Goal: Information Seeking & Learning: Learn about a topic

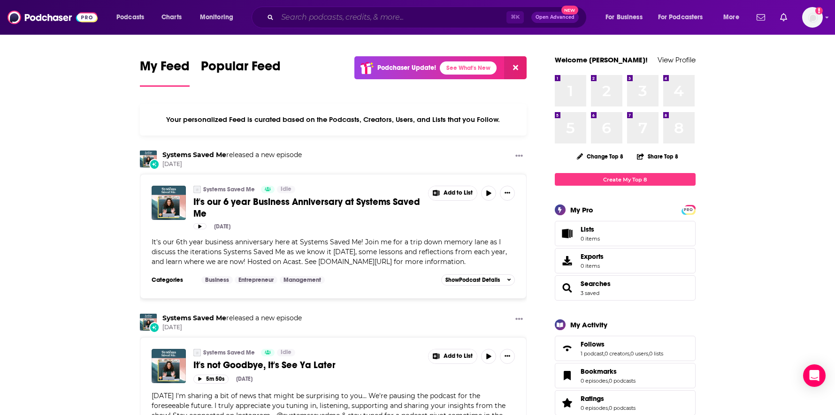
click at [341, 20] on input "Search podcasts, credits, & more..." at bounding box center [391, 17] width 229 height 15
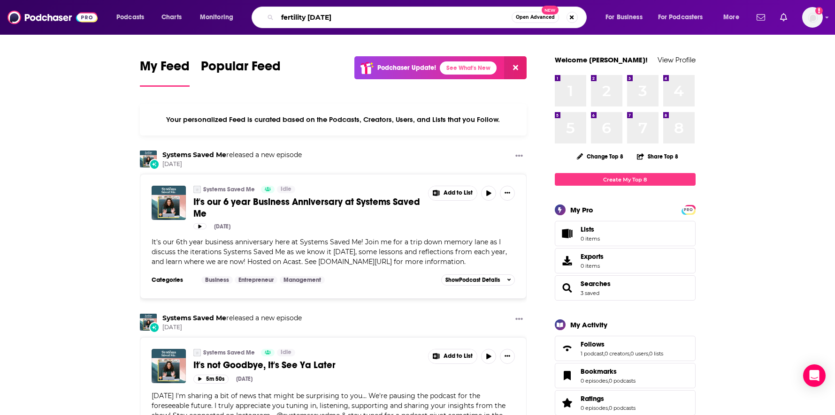
click at [418, 18] on input "fertility friday" at bounding box center [394, 17] width 234 height 15
type input "fertility friday"
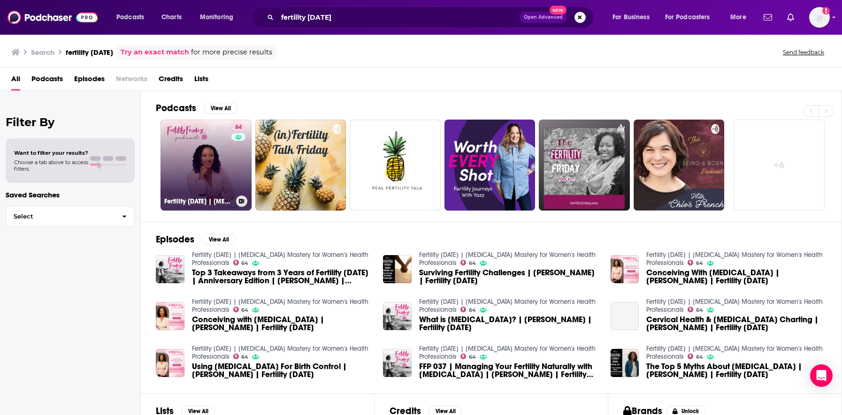
click at [191, 151] on link "64 Fertility Friday | Fertility Awareness Mastery for Women's Health Profession…" at bounding box center [205, 165] width 91 height 91
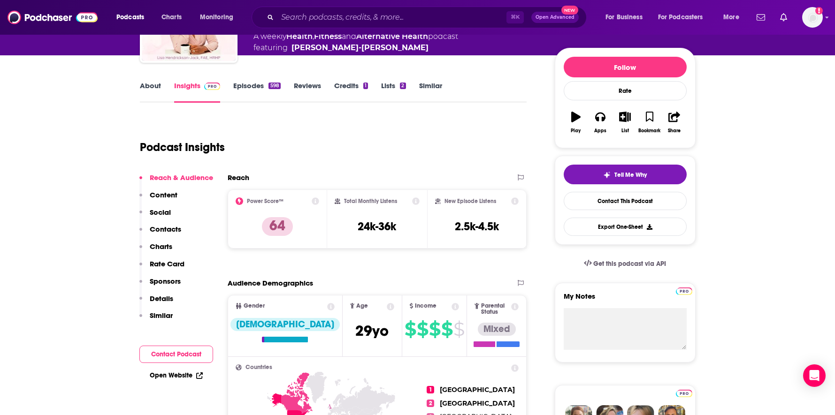
scroll to position [100, 0]
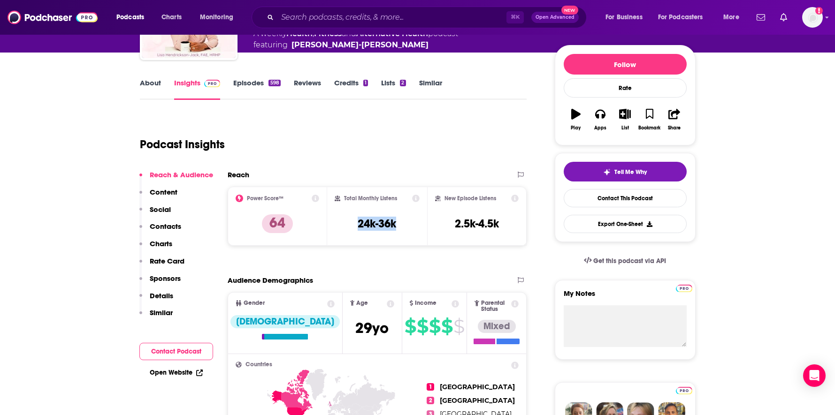
drag, startPoint x: 398, startPoint y: 224, endPoint x: 355, endPoint y: 225, distance: 43.2
click at [355, 225] on div "Total Monthly Listens 24k-36k" at bounding box center [377, 216] width 85 height 43
copy h3 "24k-36k"
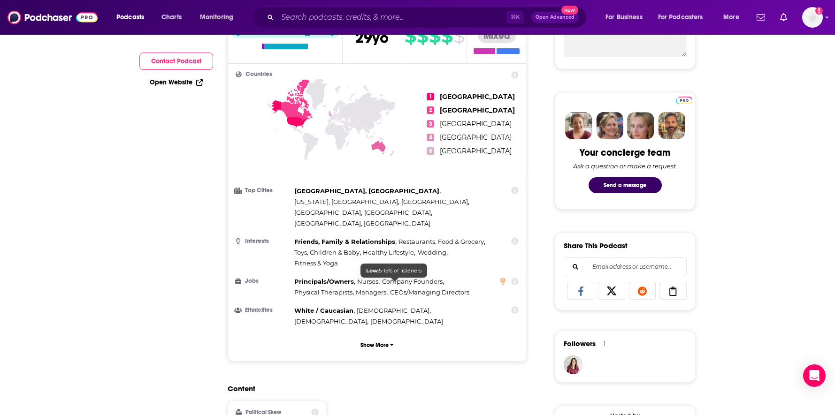
scroll to position [41, 0]
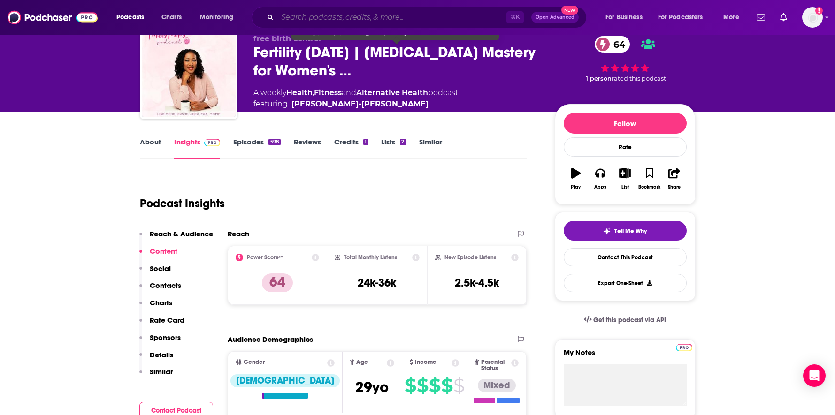
click at [347, 19] on input "Search podcasts, credits, & more..." at bounding box center [391, 17] width 229 height 15
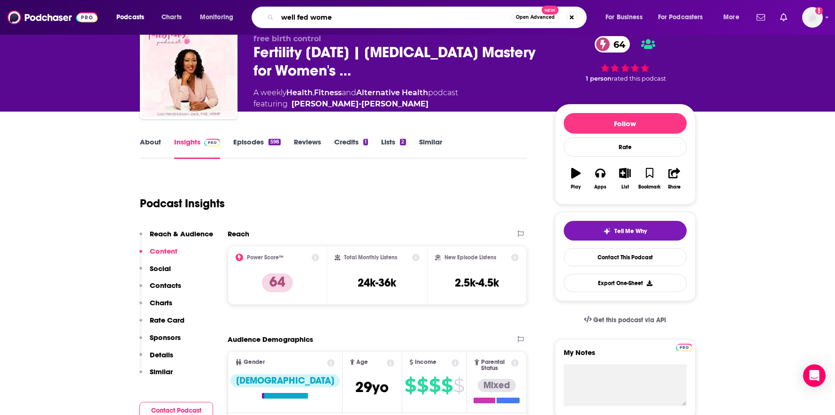
type input "well fed women"
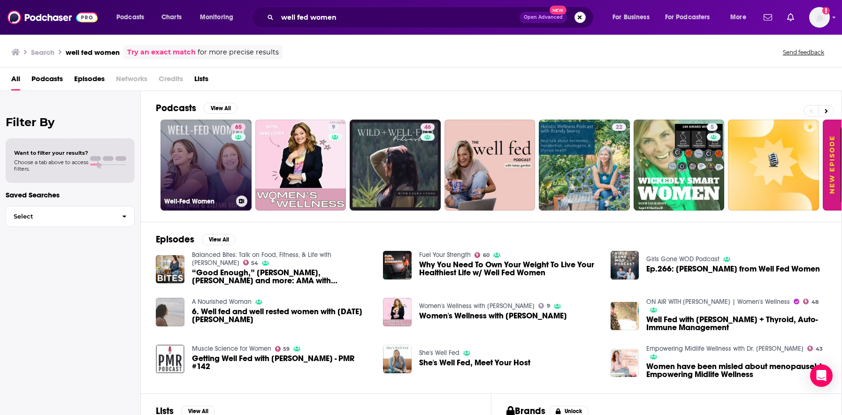
click at [200, 153] on link "65 Well-Fed Women" at bounding box center [205, 165] width 91 height 91
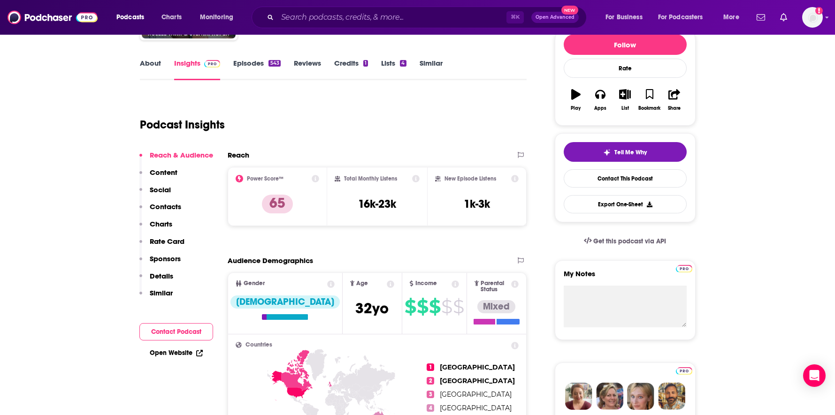
scroll to position [141, 0]
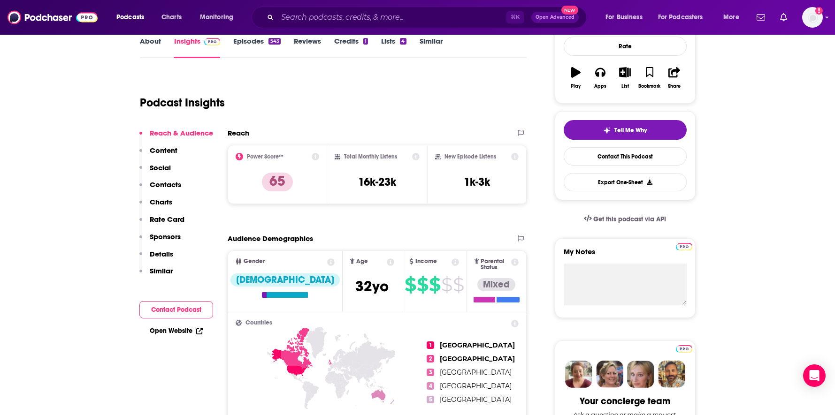
click at [168, 152] on p "Content" at bounding box center [164, 150] width 28 height 9
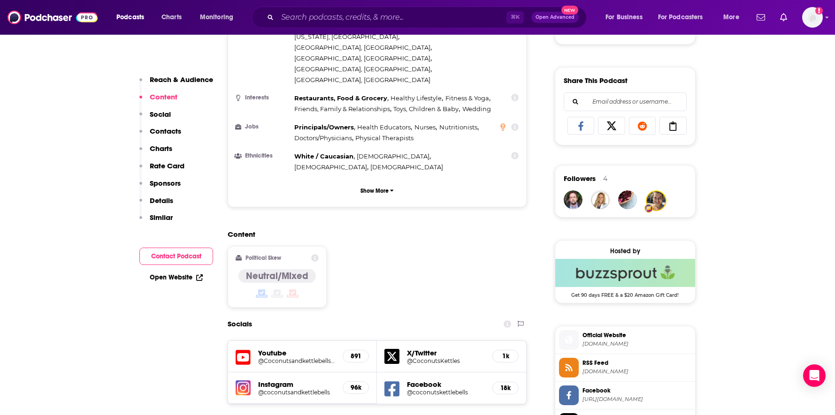
scroll to position [597, 0]
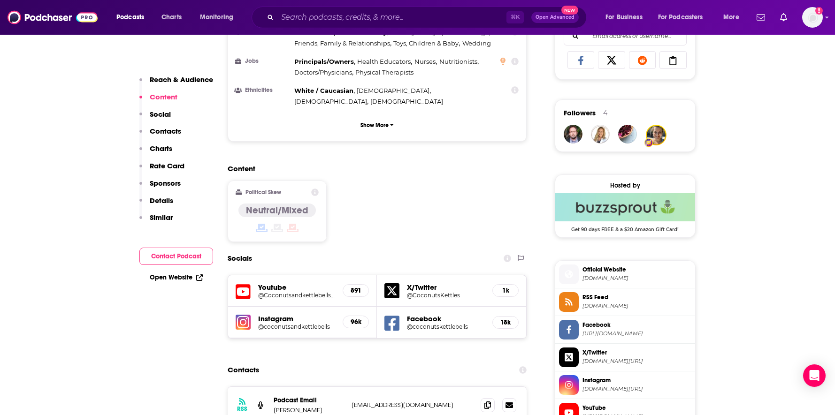
click at [159, 195] on button "Sponsors" at bounding box center [159, 187] width 41 height 17
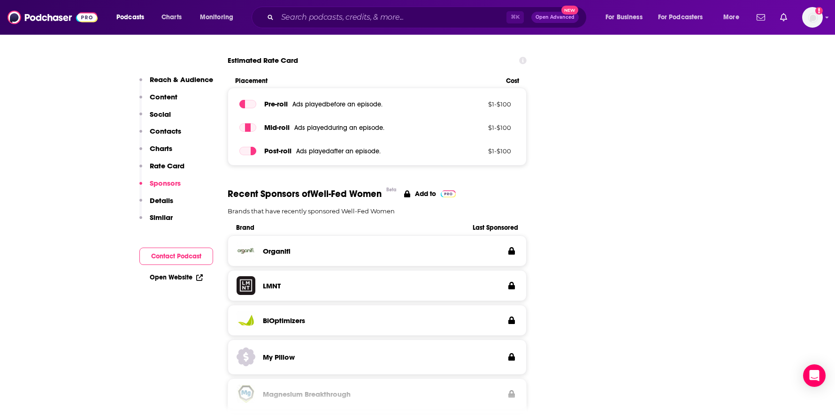
click at [161, 204] on p "Details" at bounding box center [161, 200] width 23 height 9
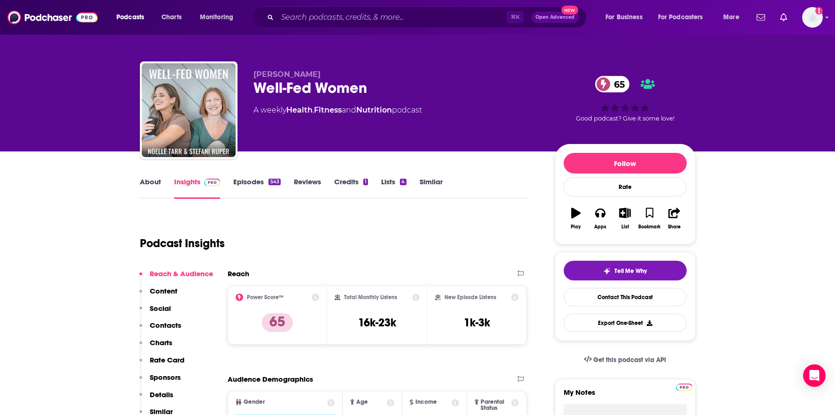
scroll to position [0, 0]
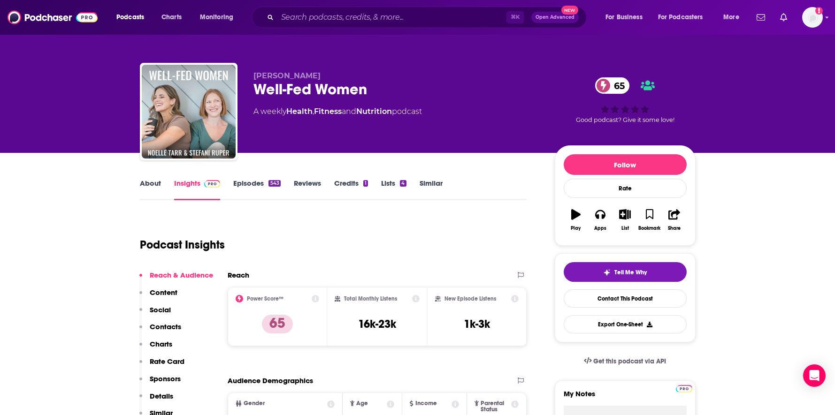
click at [145, 186] on link "About" at bounding box center [150, 190] width 21 height 22
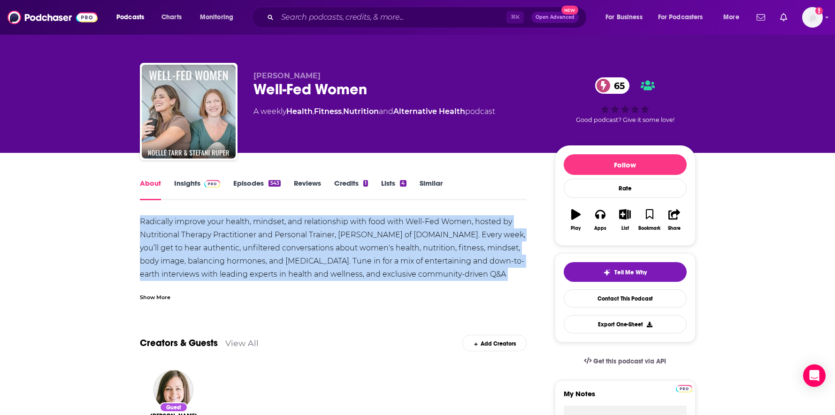
drag, startPoint x: 513, startPoint y: 276, endPoint x: -8, endPoint y: 213, distance: 525.1
click at [0, 213] on html "Podcasts Charts Monitoring ⌘ K Open Advanced New For Business For Podcasters Mo…" at bounding box center [417, 207] width 835 height 415
click at [435, 272] on div "Radically improve your health, mindset, and relationship with food with Well-Fe…" at bounding box center [333, 267] width 387 height 105
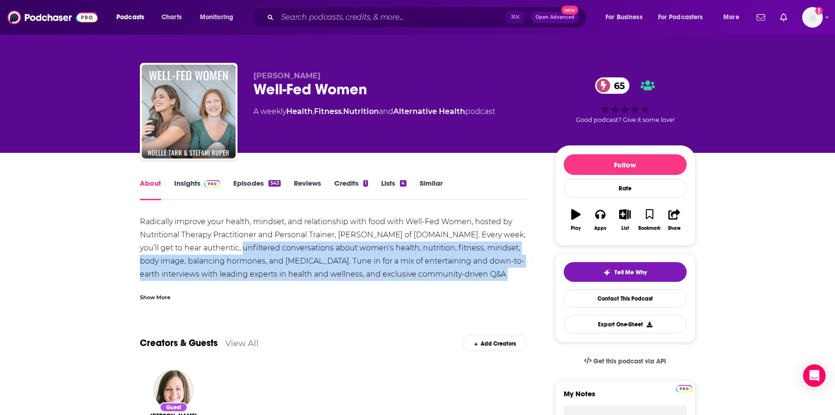
drag, startPoint x: 523, startPoint y: 273, endPoint x: 228, endPoint y: 250, distance: 296.1
click at [228, 250] on div "Radically improve your health, mindset, and relationship with food with Well-Fe…" at bounding box center [333, 267] width 387 height 105
copy div "authentic, unfiltered conversations about women's health, nutrition, fitness, m…"
click at [370, 267] on div "Radically improve your health, mindset, and relationship with food with Well-Fe…" at bounding box center [333, 267] width 387 height 105
drag, startPoint x: 517, startPoint y: 275, endPoint x: 228, endPoint y: 248, distance: 290.3
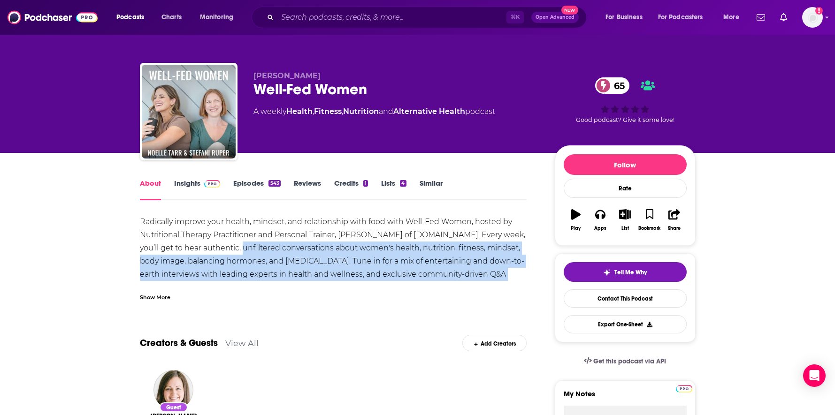
click at [228, 248] on div "Radically improve your health, mindset, and relationship with food with Well-Fe…" at bounding box center [333, 267] width 387 height 105
copy div "authentic, unfiltered conversations about women's health, nutrition, fitness, m…"
click at [188, 183] on link "Insights" at bounding box center [197, 190] width 46 height 22
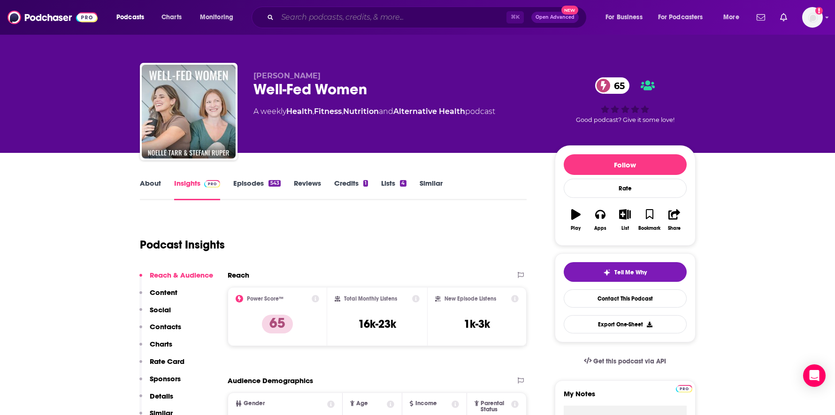
click at [343, 23] on input "Search podcasts, credits, & more..." at bounding box center [391, 17] width 229 height 15
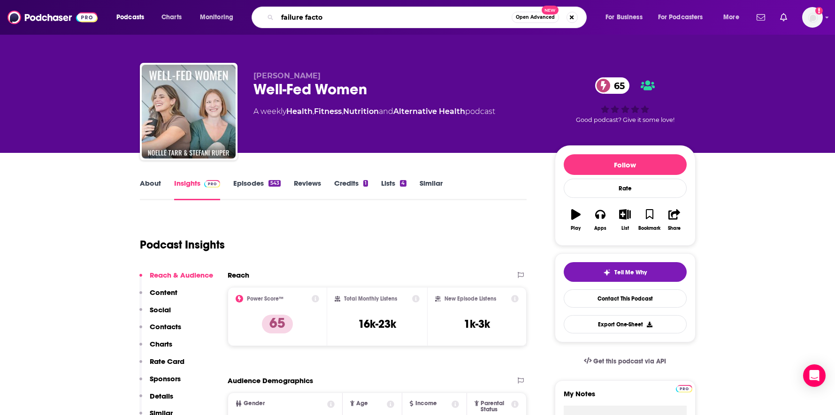
type input "failure factor"
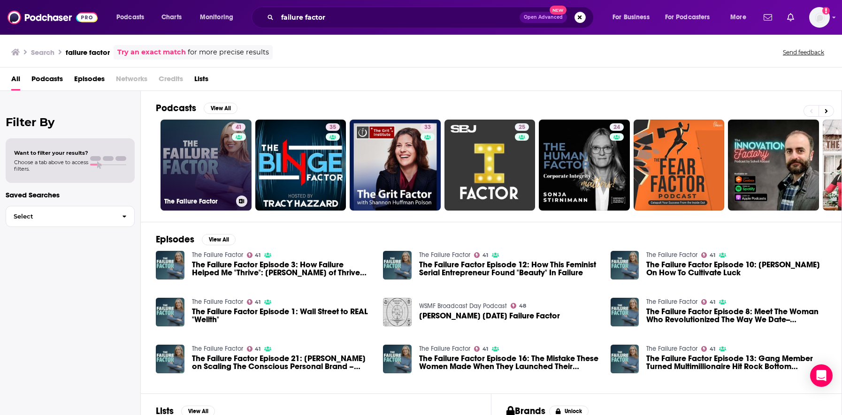
click at [210, 163] on link "41 The Failure Factor" at bounding box center [205, 165] width 91 height 91
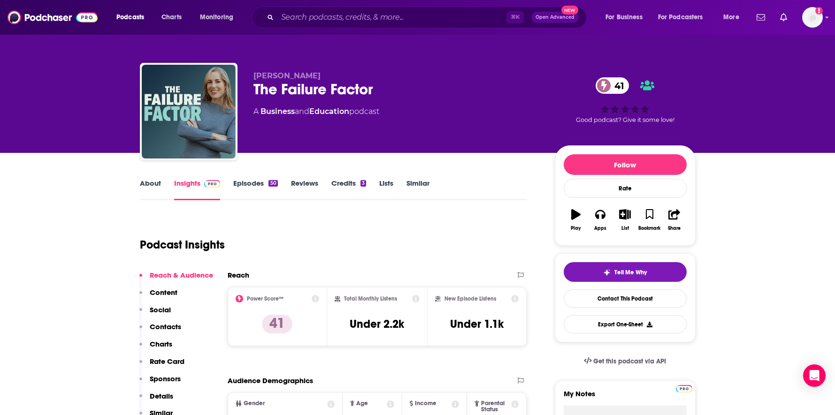
click at [154, 183] on link "About" at bounding box center [150, 190] width 21 height 22
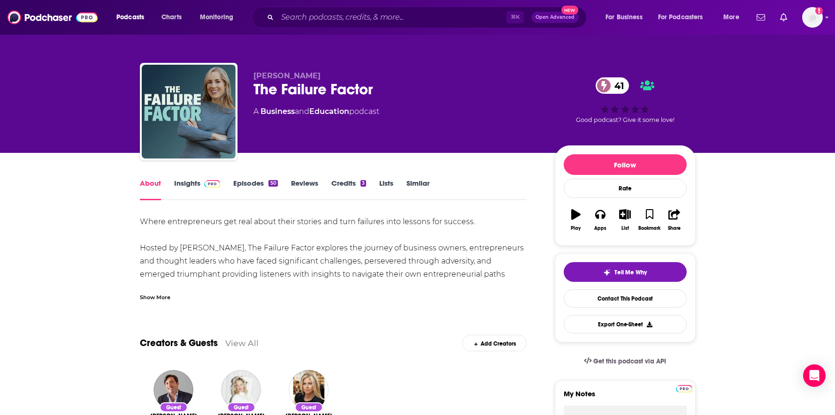
drag, startPoint x: 466, startPoint y: 275, endPoint x: 312, endPoint y: 249, distance: 156.0
click at [312, 249] on div "Where entrepreneurs get real about their stories and turn failures into lessons…" at bounding box center [333, 294] width 387 height 158
copy div "explores the journey of business owners, entrepreneurs and thought leaders who …"
click at [436, 265] on div "Where entrepreneurs get real about their stories and turn failures into lessons…" at bounding box center [333, 294] width 387 height 158
drag, startPoint x: 467, startPoint y: 274, endPoint x: 309, endPoint y: 248, distance: 160.2
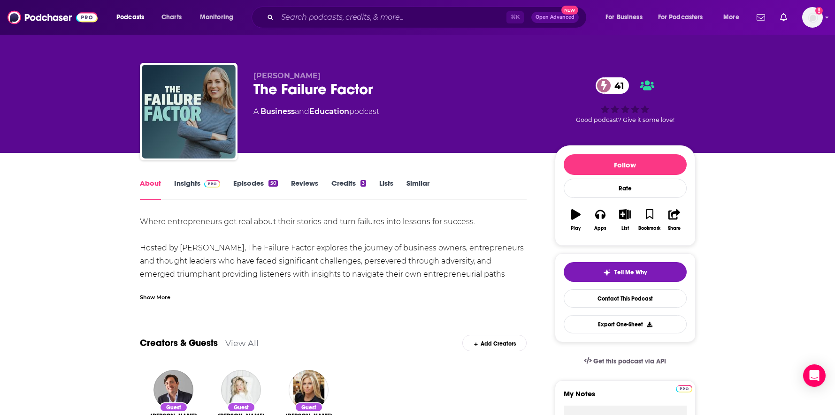
click at [309, 248] on div "Where entrepreneurs get real about their stories and turn failures into lessons…" at bounding box center [333, 294] width 387 height 158
copy div "explores the journey of business owners, entrepreneurs and thought leaders who …"
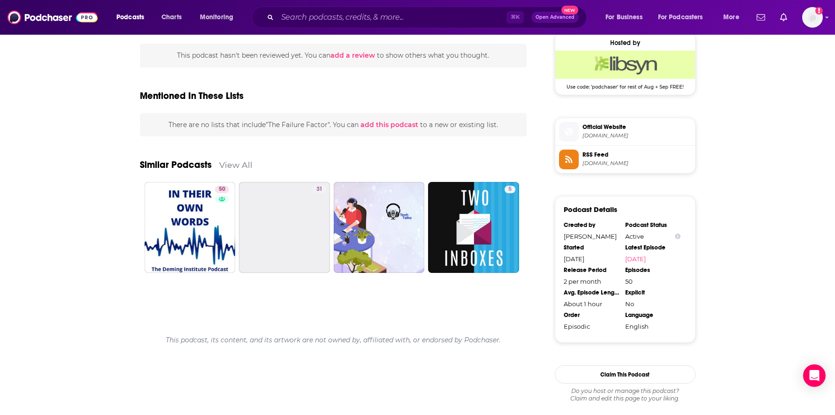
scroll to position [692, 0]
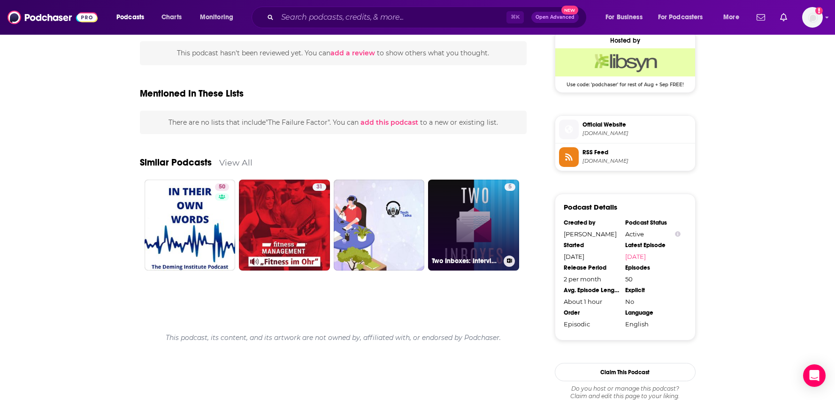
click at [474, 215] on link "5 Two Inboxes: Interviews with the Side Hustle Generation" at bounding box center [473, 225] width 91 height 91
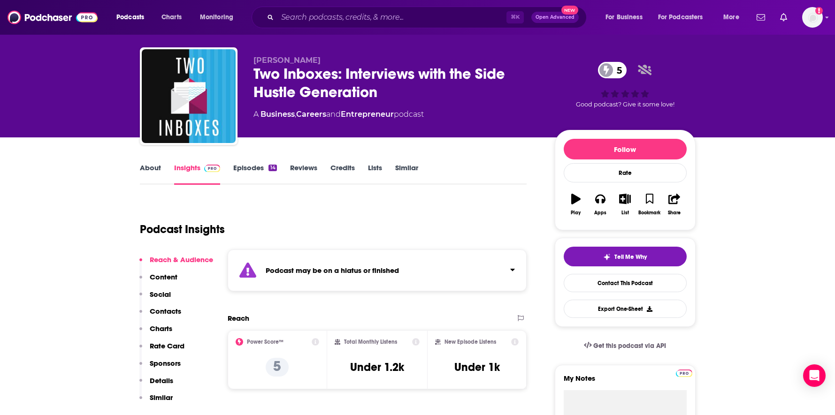
scroll to position [19, 0]
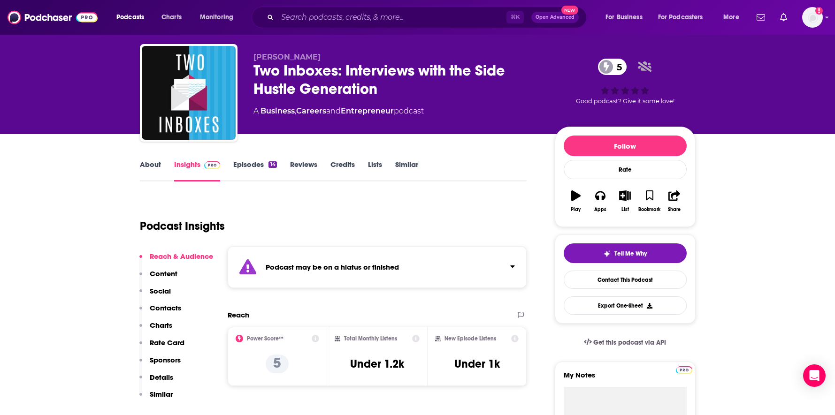
click at [143, 169] on link "About" at bounding box center [150, 171] width 21 height 22
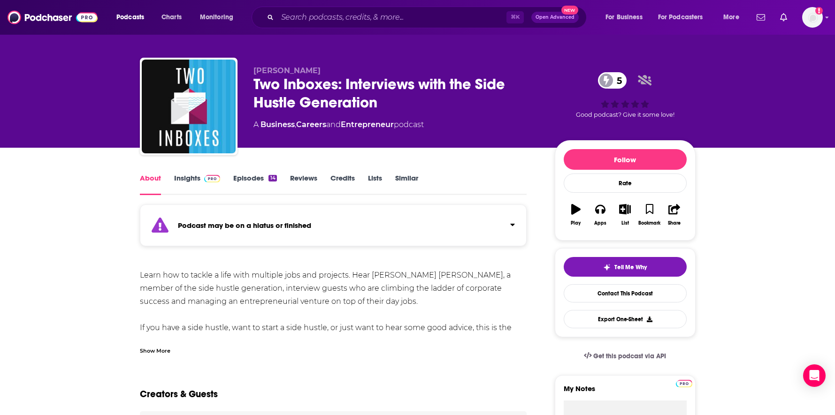
scroll to position [8, 0]
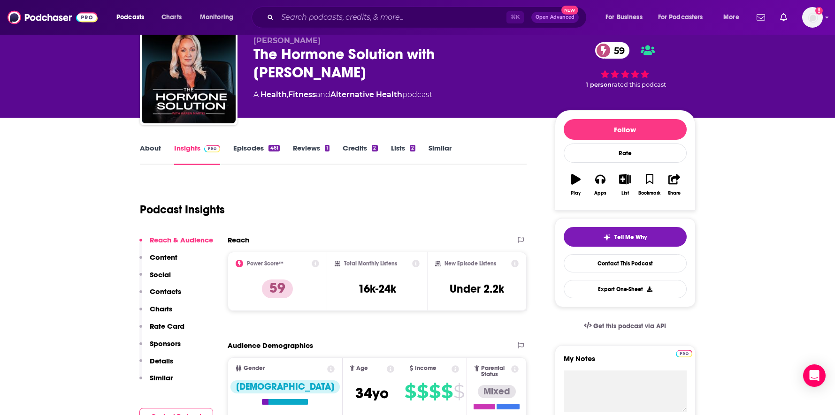
scroll to position [31, 0]
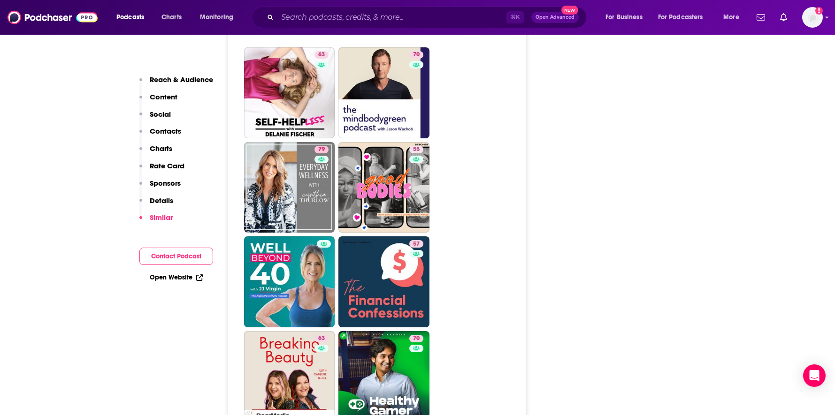
scroll to position [2947, 0]
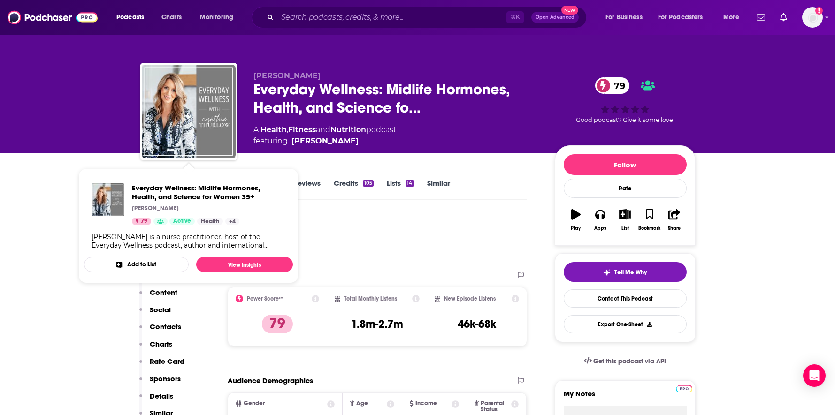
click at [153, 186] on span "Everyday Wellness: Midlife Hormones, Health, and Science for Women 35+" at bounding box center [208, 192] width 153 height 18
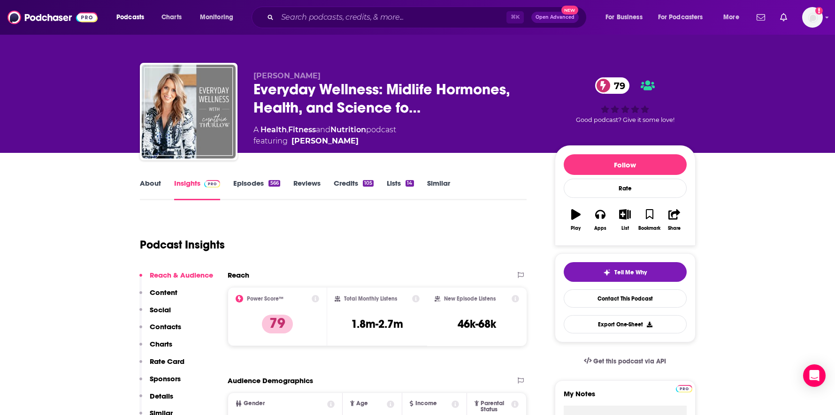
click at [151, 177] on div "About Insights Episodes 566 Reviews Credits 105 Lists 14 Similar" at bounding box center [333, 188] width 387 height 23
click at [146, 189] on link "About" at bounding box center [150, 190] width 21 height 22
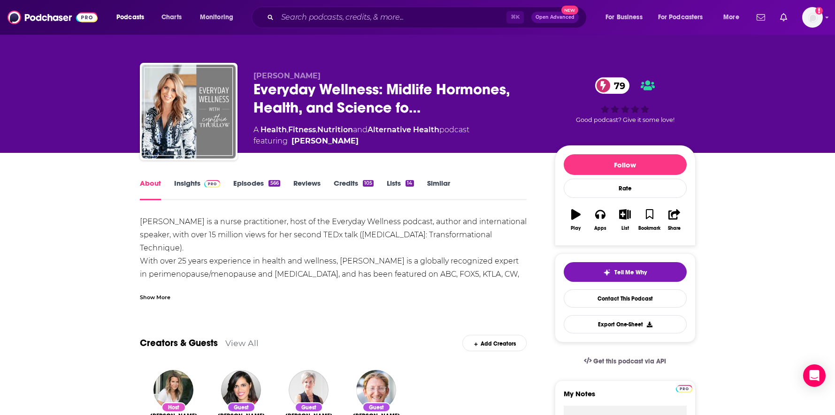
click at [151, 294] on div "Show More" at bounding box center [155, 296] width 31 height 9
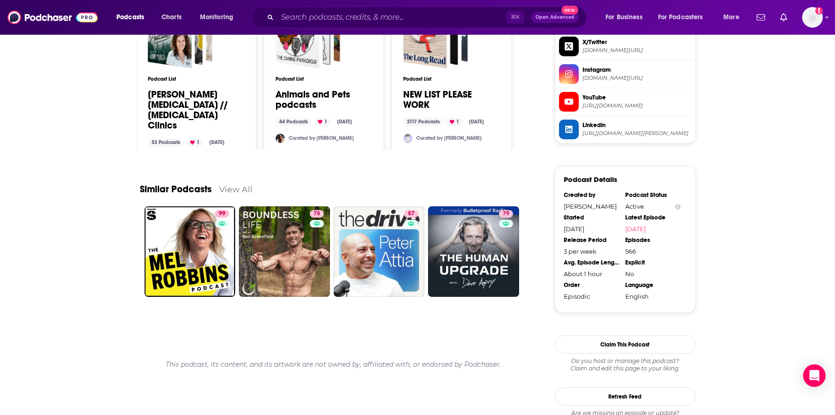
scroll to position [908, 0]
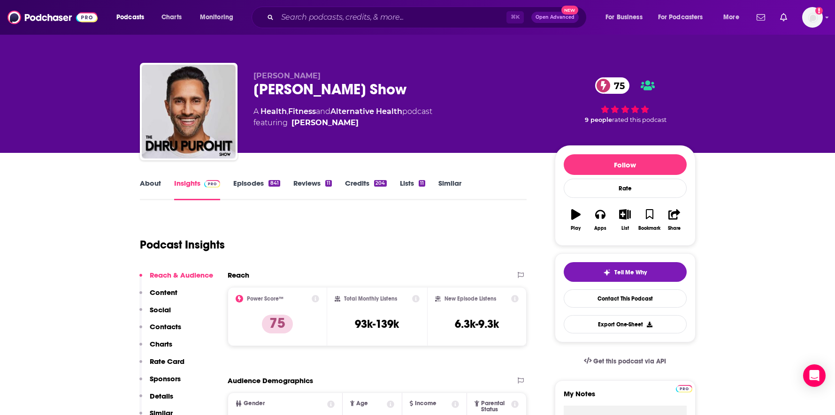
click at [153, 183] on link "About" at bounding box center [150, 190] width 21 height 22
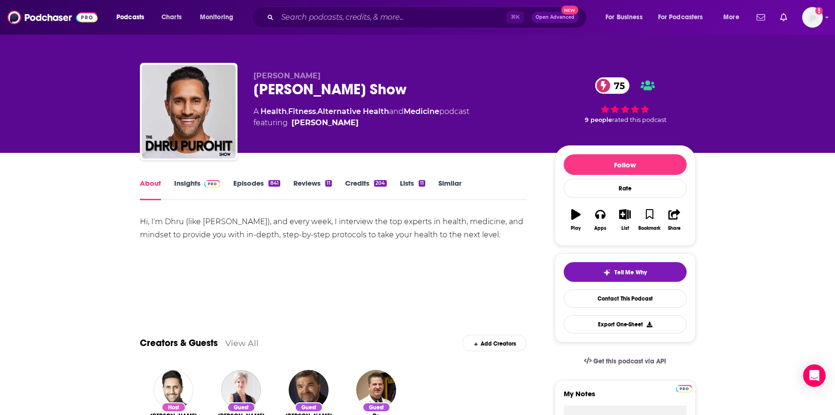
click at [205, 183] on img at bounding box center [212, 184] width 16 height 8
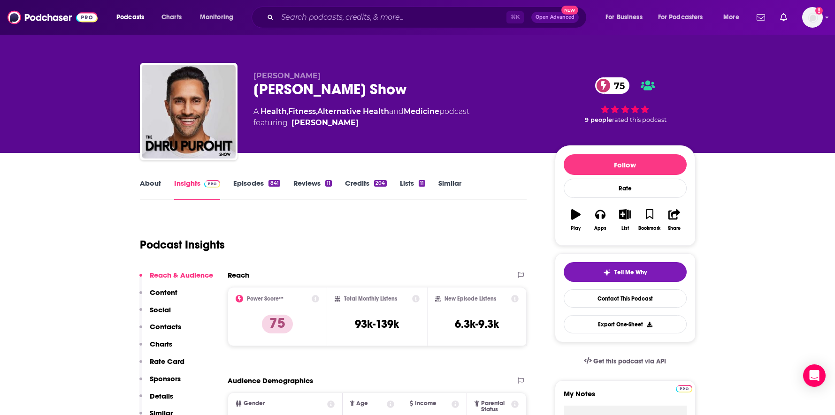
click at [257, 183] on link "Episodes 841" at bounding box center [256, 190] width 46 height 22
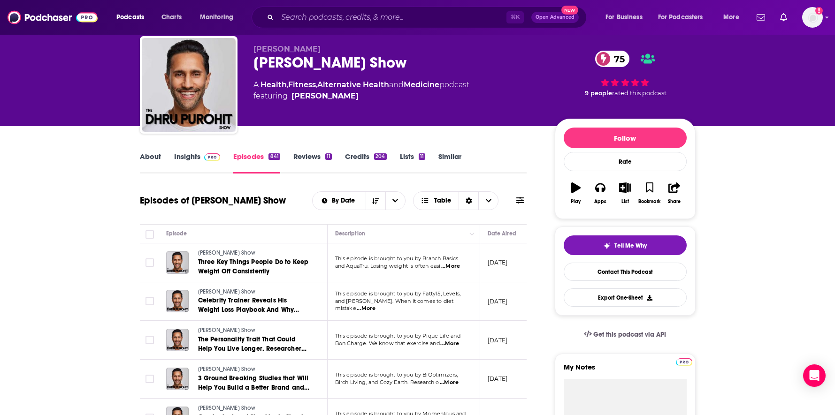
scroll to position [41, 0]
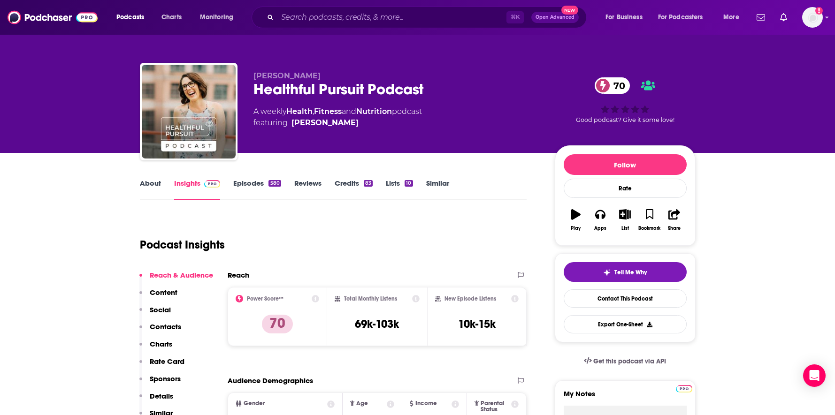
click at [154, 180] on link "About" at bounding box center [150, 190] width 21 height 22
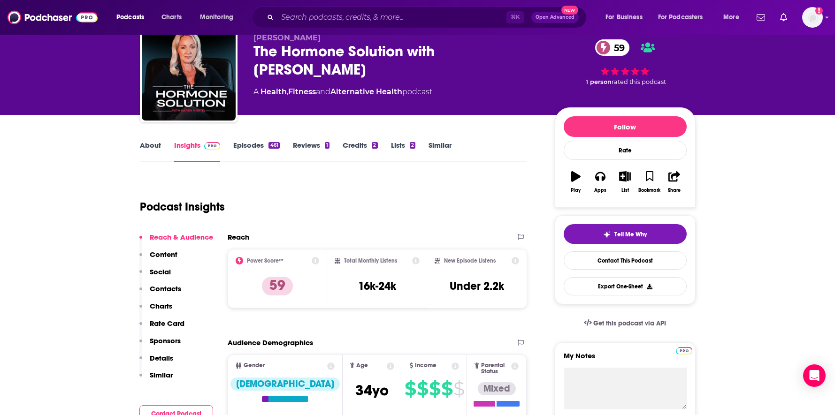
scroll to position [38, 0]
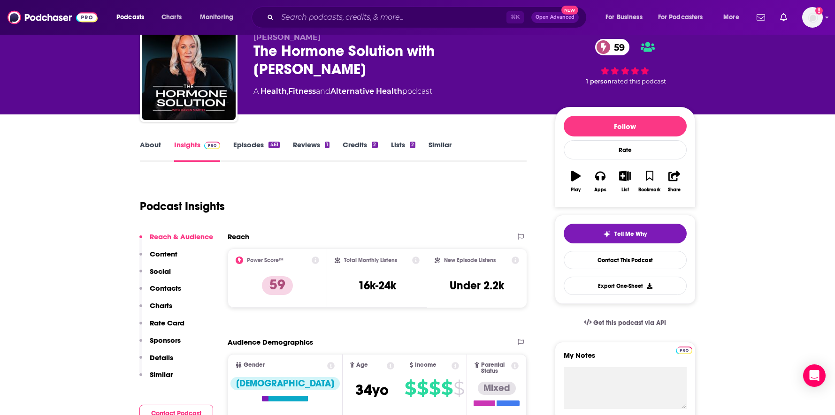
click at [145, 145] on link "About" at bounding box center [150, 151] width 21 height 22
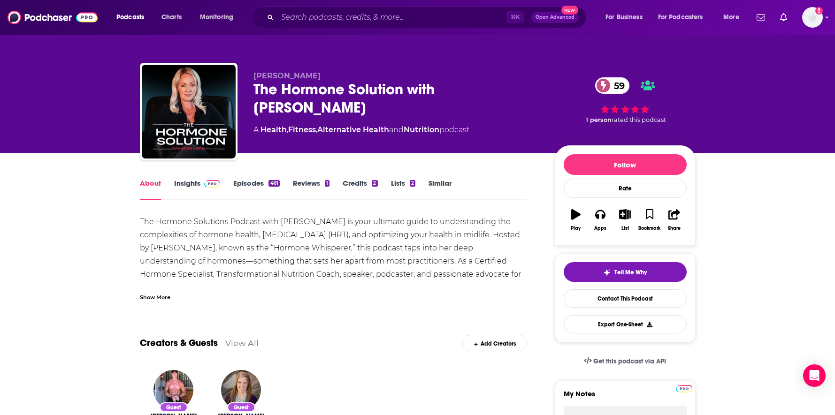
click at [164, 300] on div "Show More" at bounding box center [155, 296] width 31 height 9
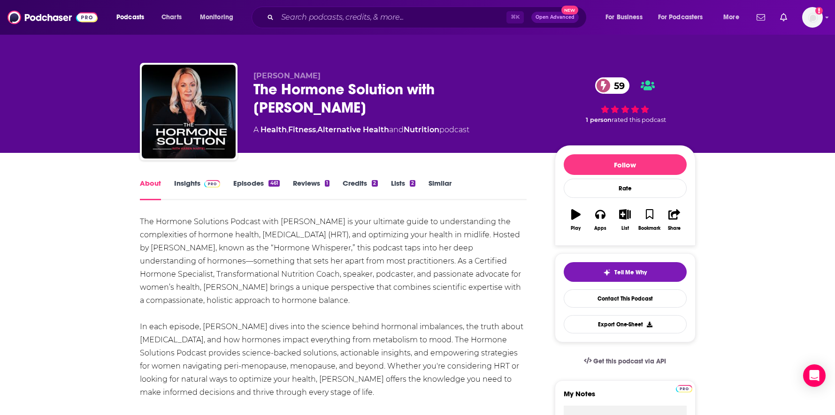
click at [247, 179] on link "Episodes 461" at bounding box center [256, 190] width 46 height 22
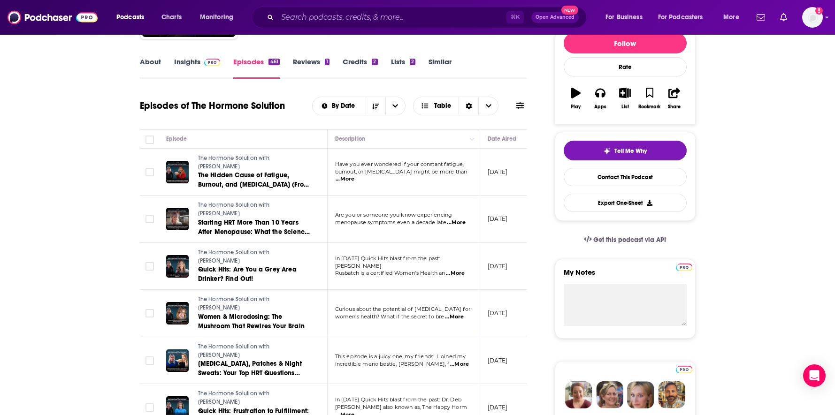
scroll to position [122, 0]
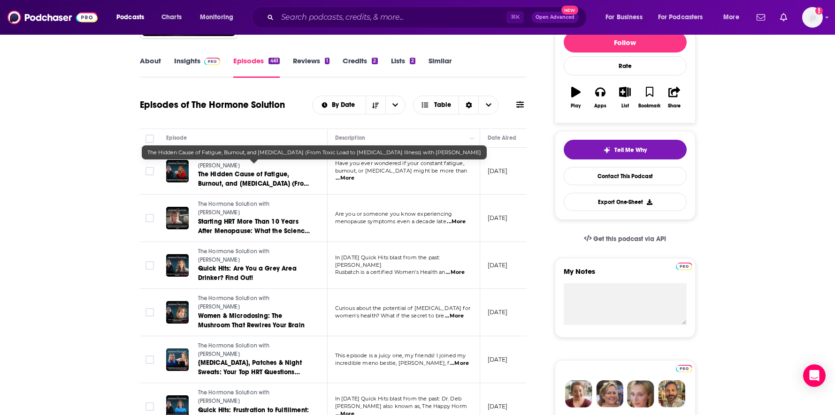
click at [239, 171] on span "The Hidden Cause of Fatigue, Burnout, and Brain Fog (From Toxic Load to Breast …" at bounding box center [254, 188] width 112 height 36
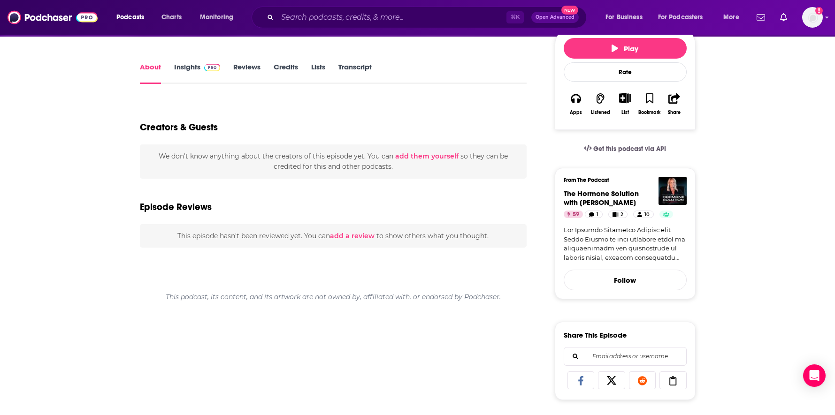
scroll to position [151, 0]
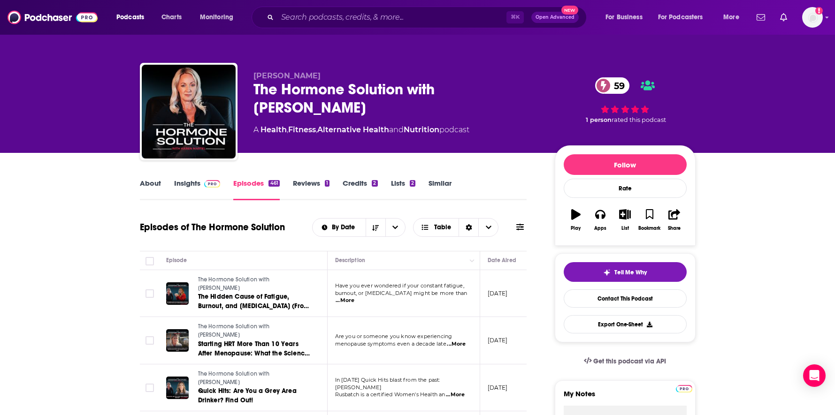
click at [155, 179] on link "About" at bounding box center [150, 190] width 21 height 22
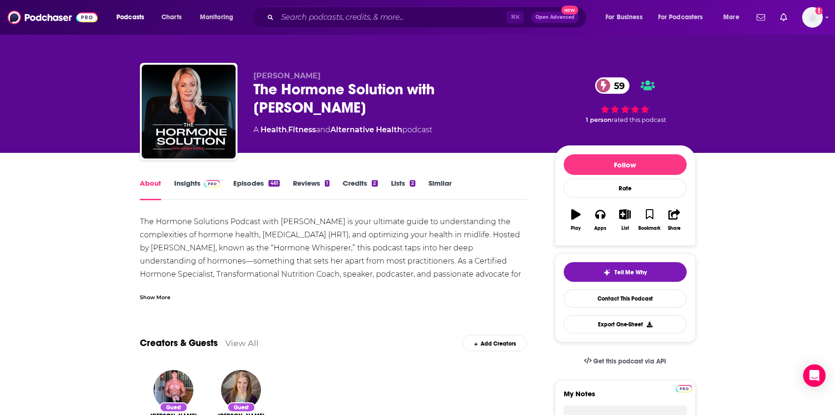
click at [167, 297] on div "Show More" at bounding box center [155, 296] width 31 height 9
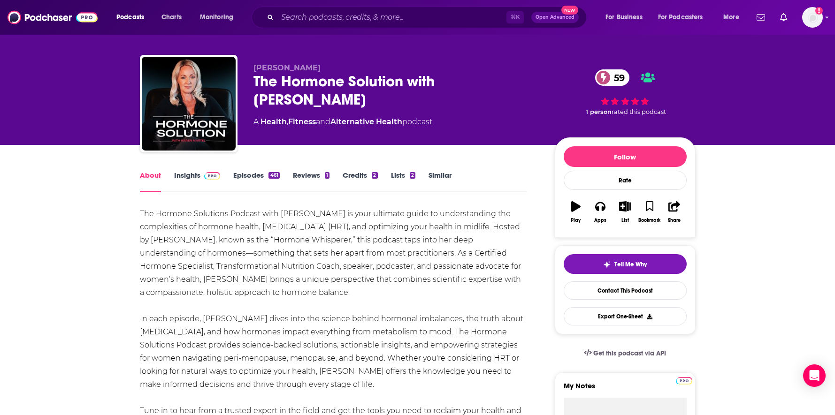
scroll to position [9, 0]
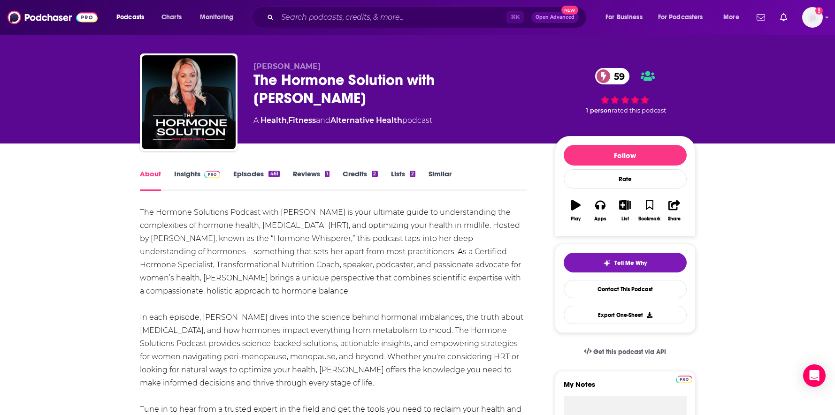
click at [180, 180] on link "Insights" at bounding box center [197, 180] width 46 height 22
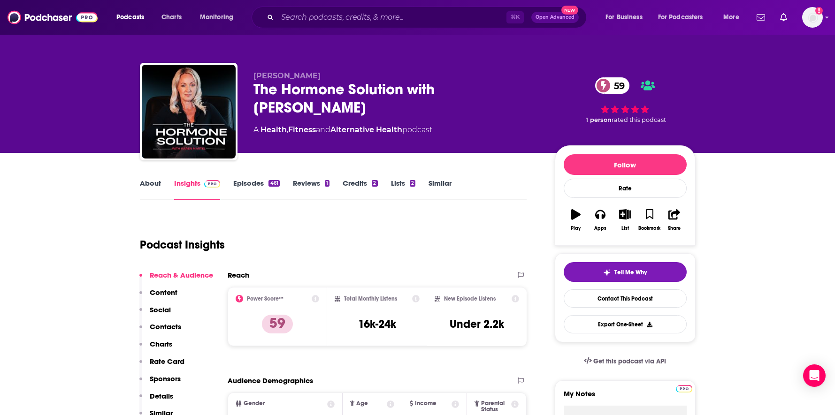
click at [154, 177] on div "About Insights Episodes 461 Reviews 1 Credits 2 Lists 2 Similar" at bounding box center [333, 188] width 387 height 23
click at [154, 184] on link "About" at bounding box center [150, 190] width 21 height 22
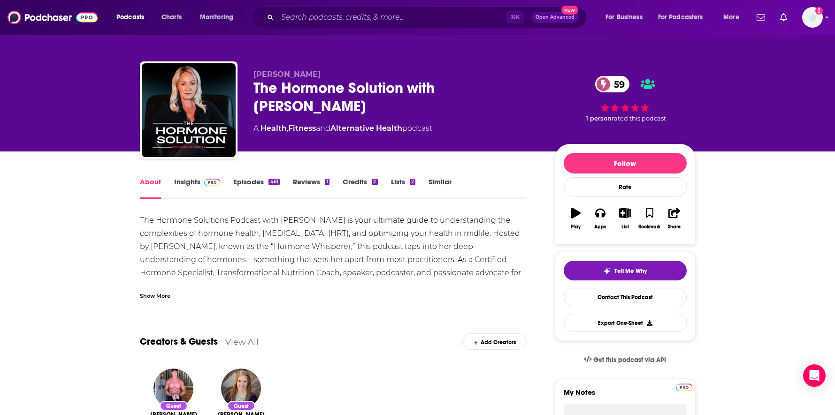
scroll to position [2, 0]
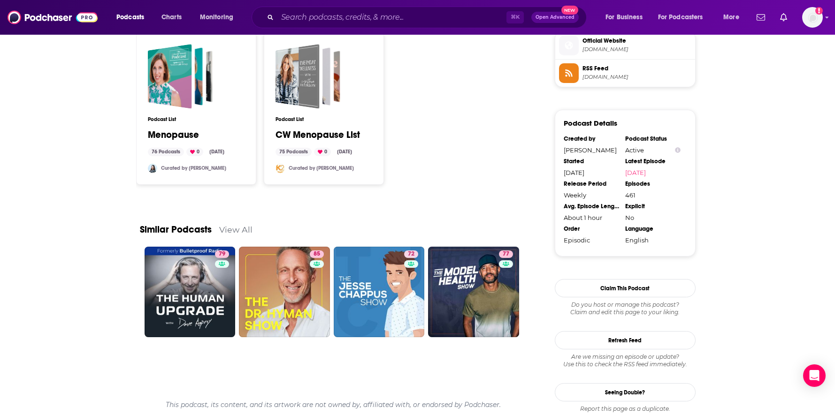
scroll to position [856, 0]
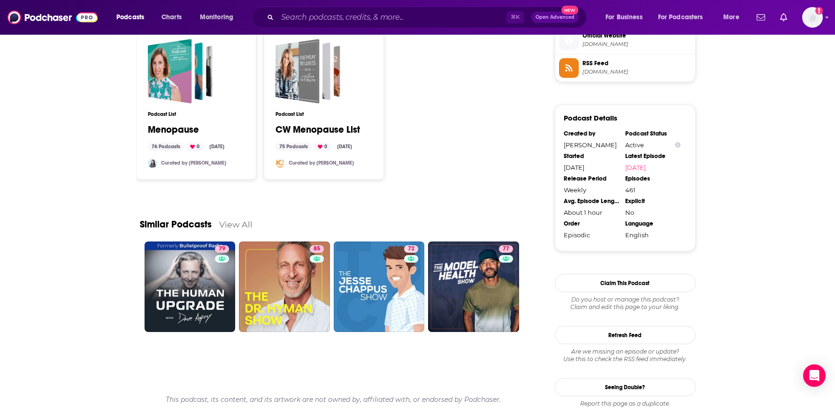
click at [232, 223] on link "View All" at bounding box center [235, 225] width 33 height 10
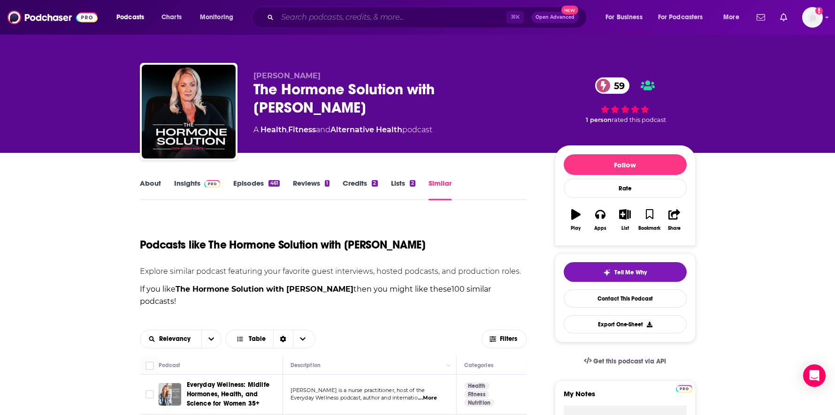
click at [370, 22] on input "Search podcasts, credits, & more..." at bounding box center [391, 17] width 229 height 15
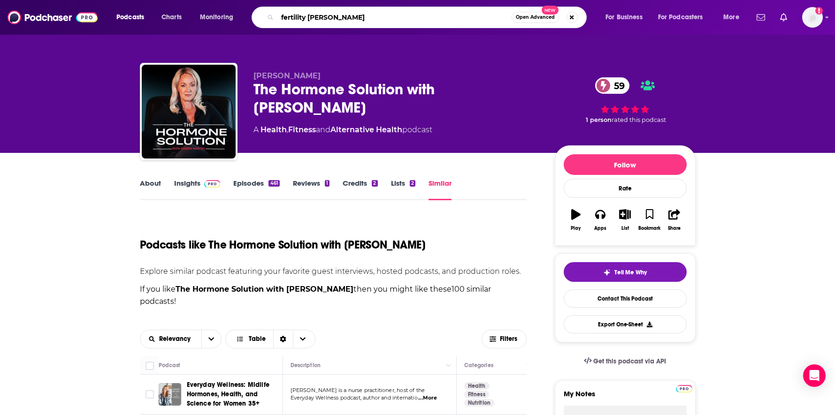
type input "fertility friday"
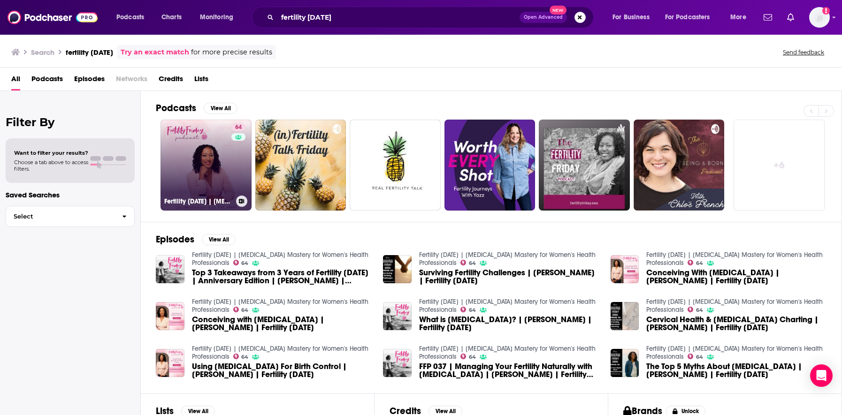
click at [214, 165] on link "64 Fertility Friday | Fertility Awareness Mastery for Women's Health Profession…" at bounding box center [205, 165] width 91 height 91
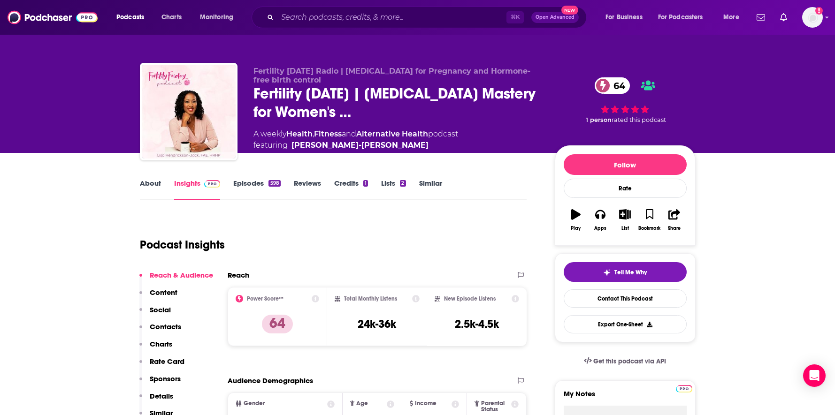
click at [145, 188] on link "About" at bounding box center [150, 190] width 21 height 22
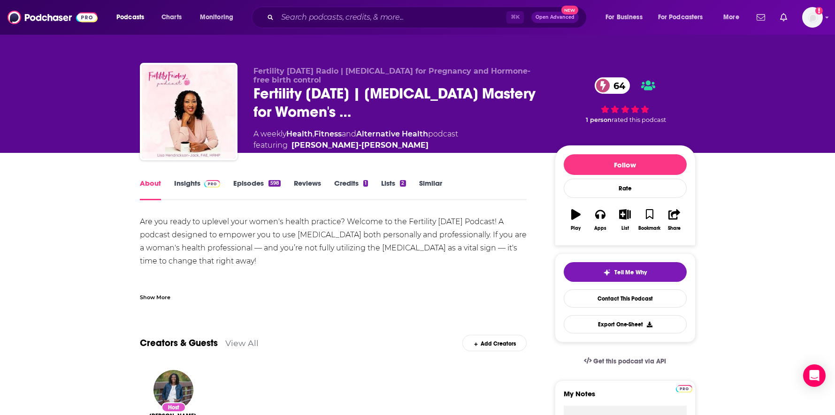
click at [427, 184] on link "Similar" at bounding box center [430, 190] width 23 height 22
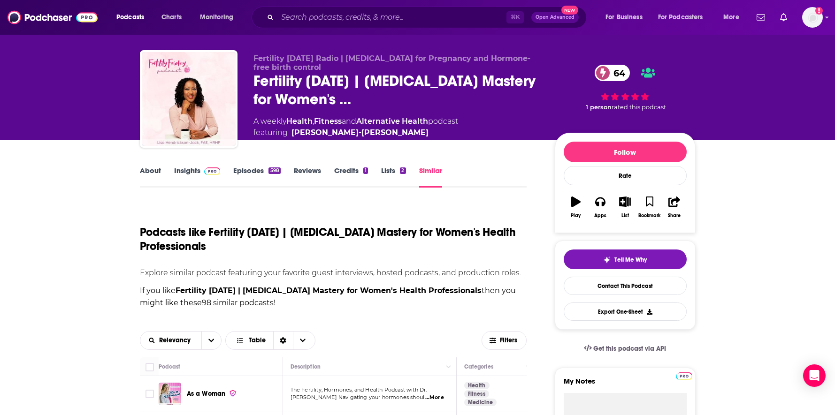
scroll to position [37, 0]
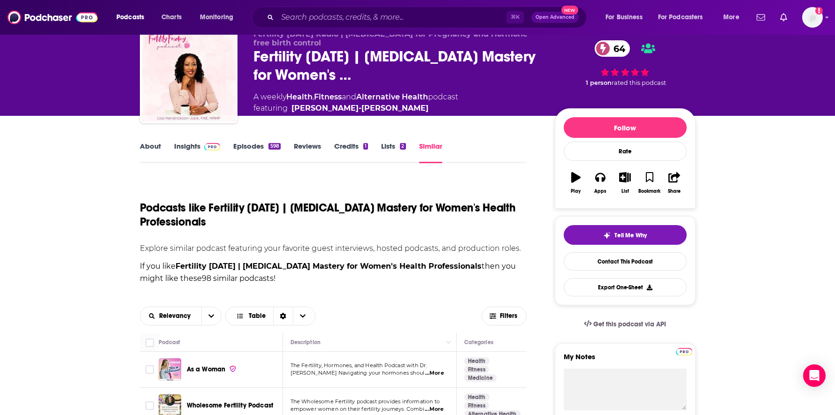
click at [148, 147] on link "About" at bounding box center [150, 153] width 21 height 22
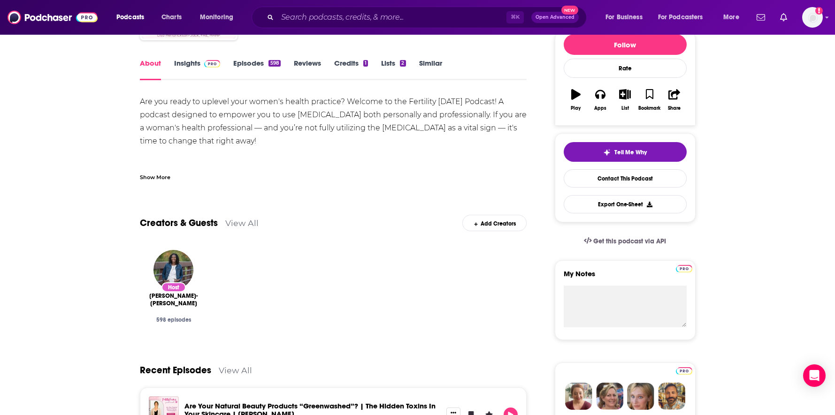
scroll to position [48, 0]
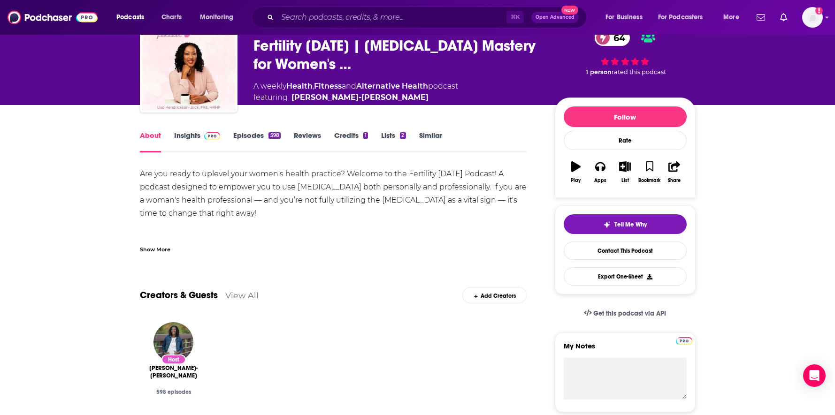
click at [170, 249] on div "Show More" at bounding box center [333, 246] width 387 height 16
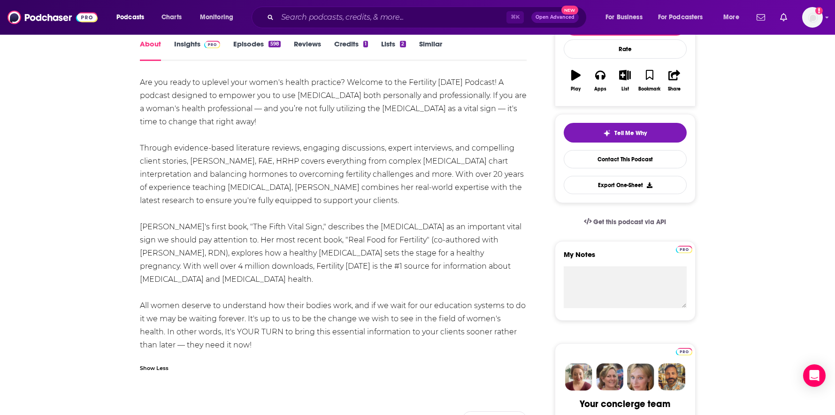
scroll to position [140, 0]
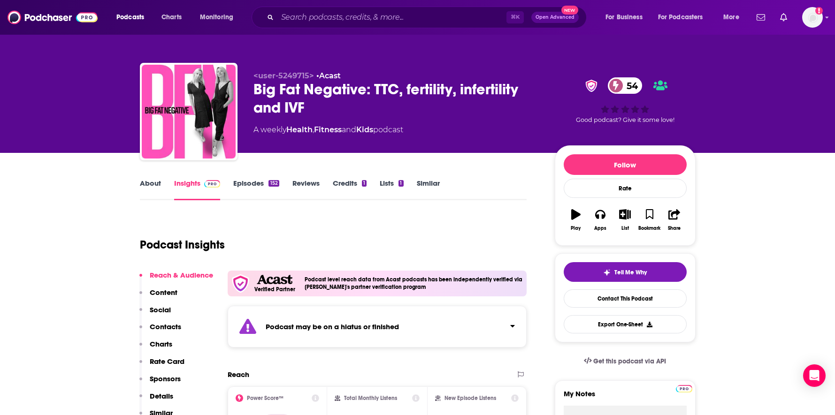
click at [155, 185] on link "About" at bounding box center [150, 190] width 21 height 22
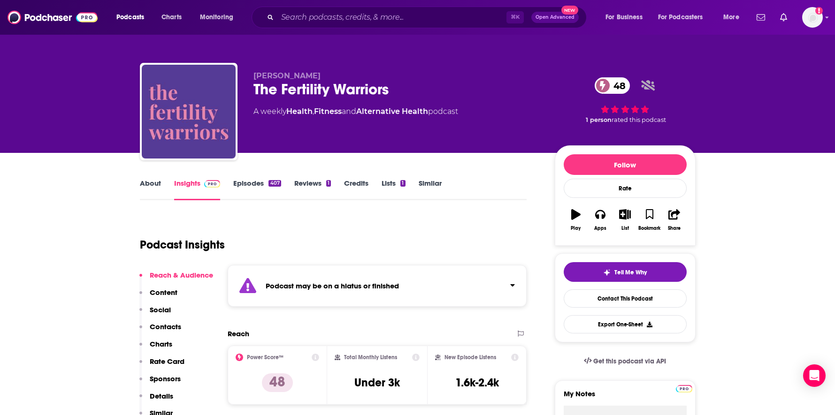
click at [147, 184] on link "About" at bounding box center [150, 190] width 21 height 22
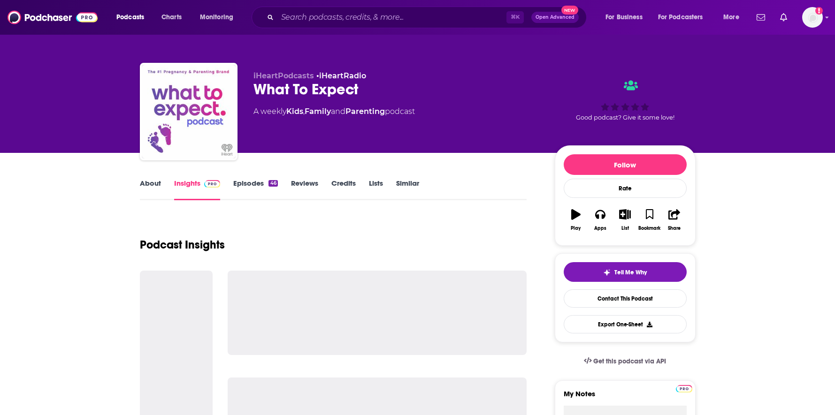
click at [154, 182] on link "About" at bounding box center [150, 190] width 21 height 22
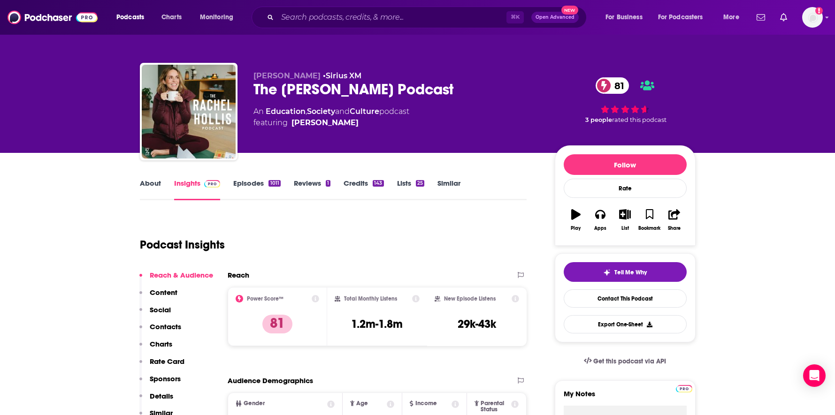
click at [156, 185] on link "About" at bounding box center [150, 190] width 21 height 22
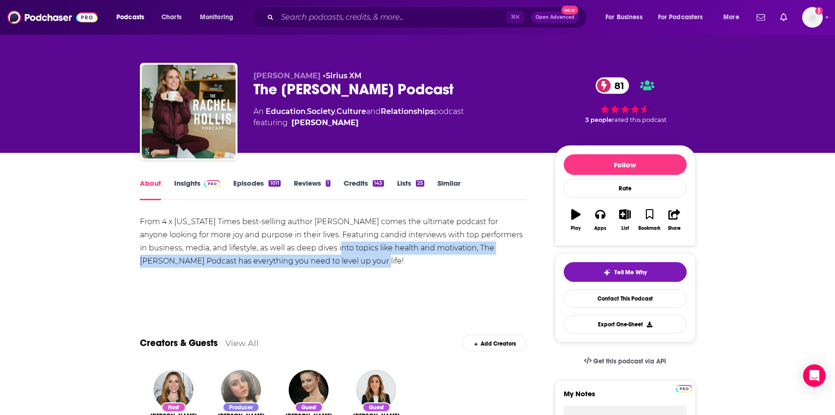
drag, startPoint x: 349, startPoint y: 264, endPoint x: 340, endPoint y: 252, distance: 14.5
click at [340, 252] on div "From 4 x New York Times best-selling author Rachel Hollis comes the ultimate po…" at bounding box center [333, 241] width 387 height 53
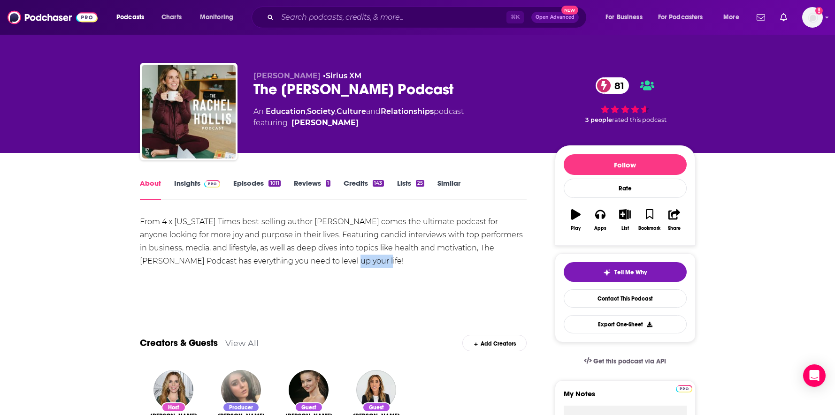
drag, startPoint x: 352, startPoint y: 259, endPoint x: 323, endPoint y: 259, distance: 29.6
click at [323, 259] on div "From 4 x New York Times best-selling author Rachel Hollis comes the ultimate po…" at bounding box center [333, 241] width 387 height 53
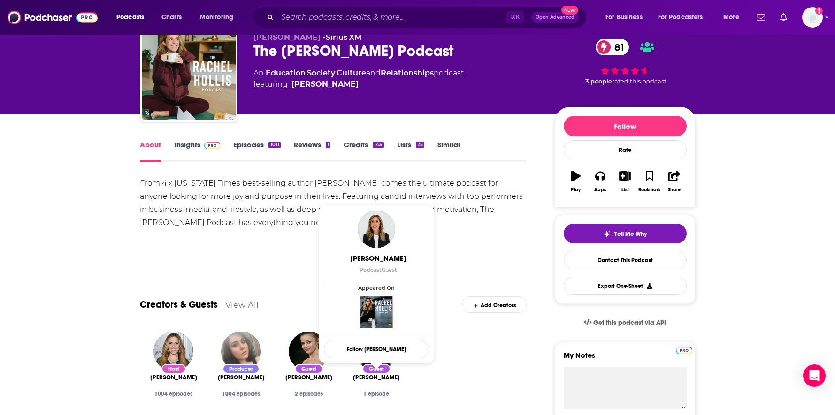
scroll to position [15, 0]
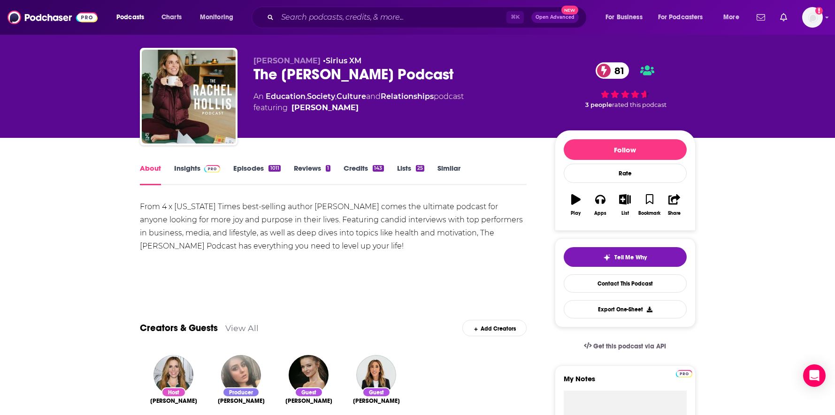
click at [204, 173] on link "Insights" at bounding box center [197, 175] width 46 height 22
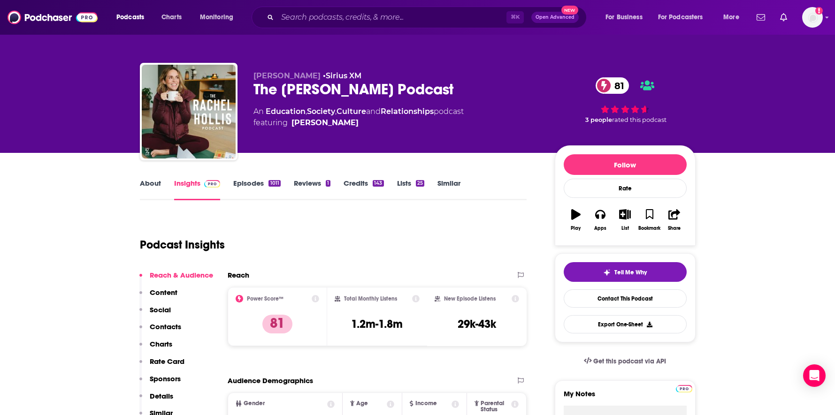
click at [256, 186] on link "Episodes 1011" at bounding box center [256, 190] width 47 height 22
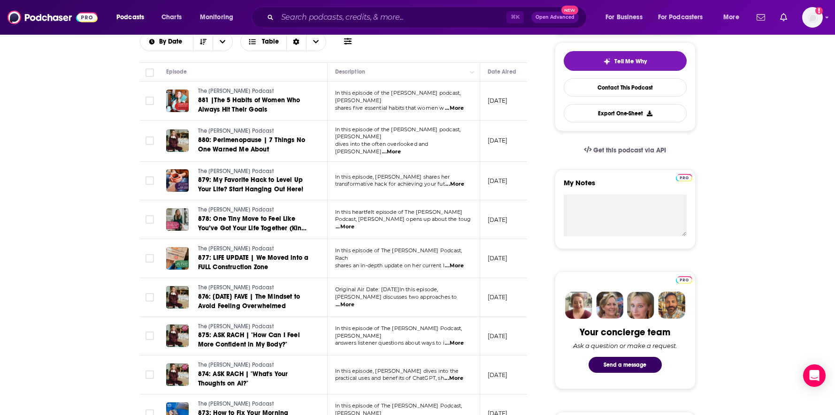
scroll to position [188, 0]
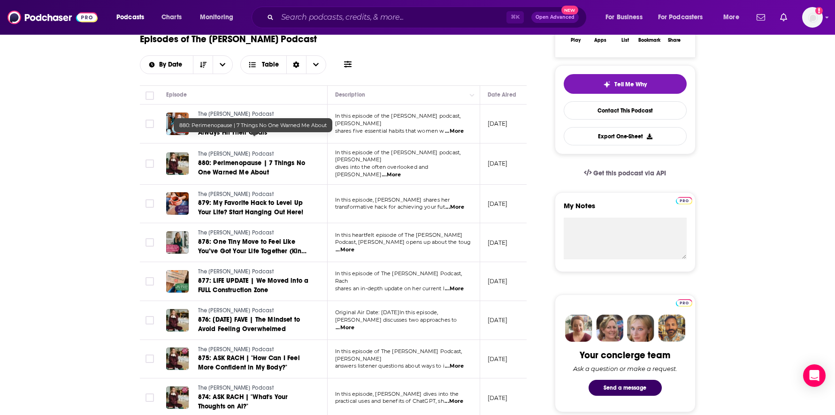
click at [264, 159] on span "880: Perimenopause | 7 Things No One Warned Me About" at bounding box center [251, 167] width 107 height 17
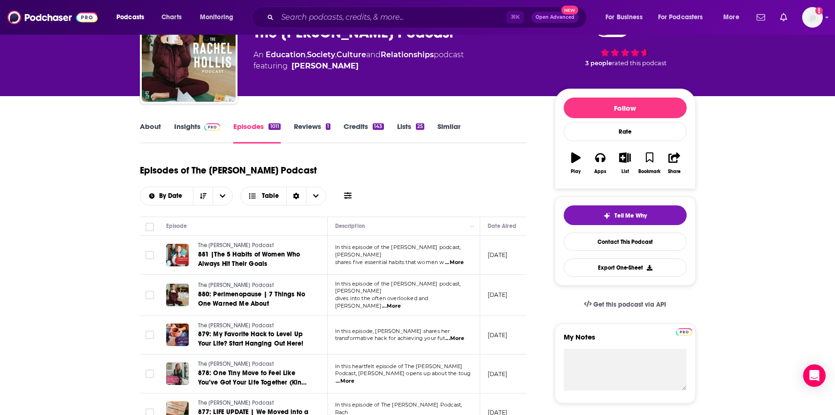
scroll to position [55, 0]
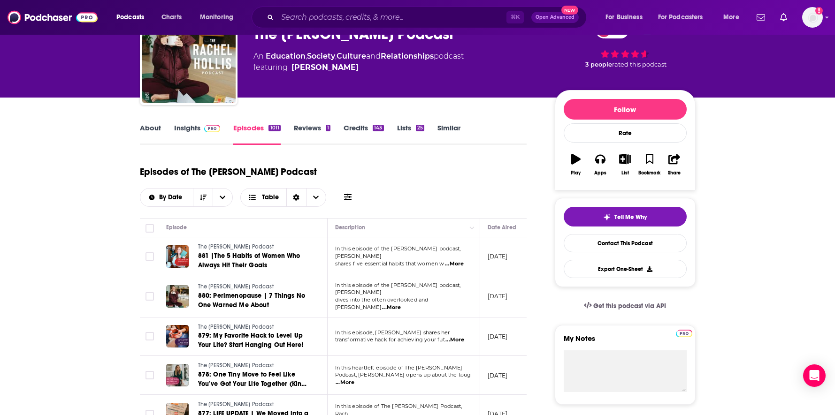
click at [152, 128] on link "About" at bounding box center [150, 134] width 21 height 22
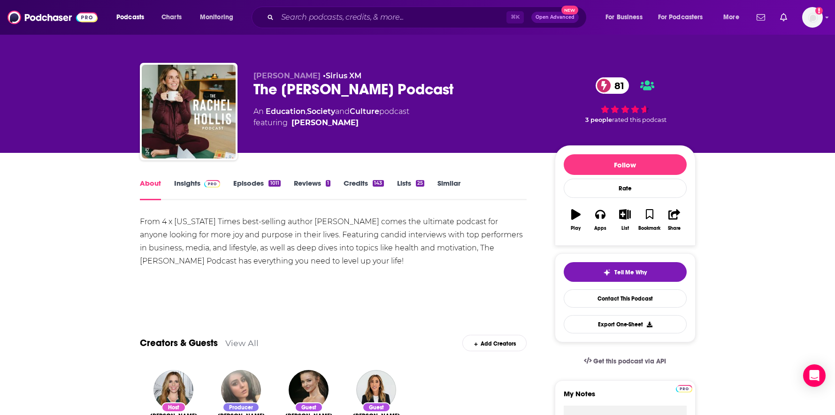
click at [244, 188] on link "Episodes 1011" at bounding box center [256, 190] width 47 height 22
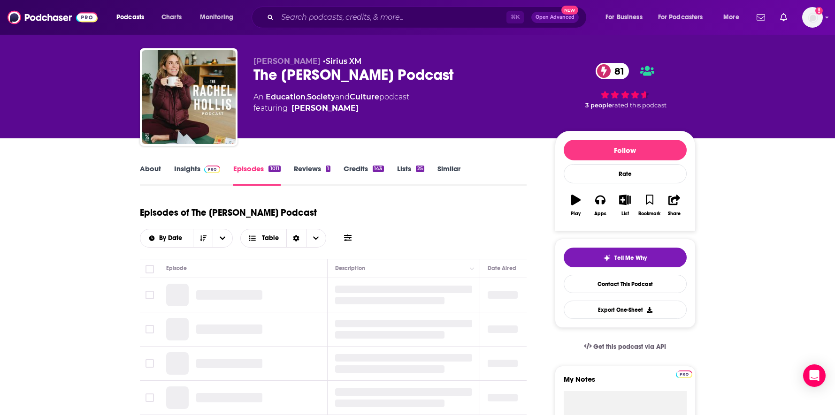
scroll to position [15, 0]
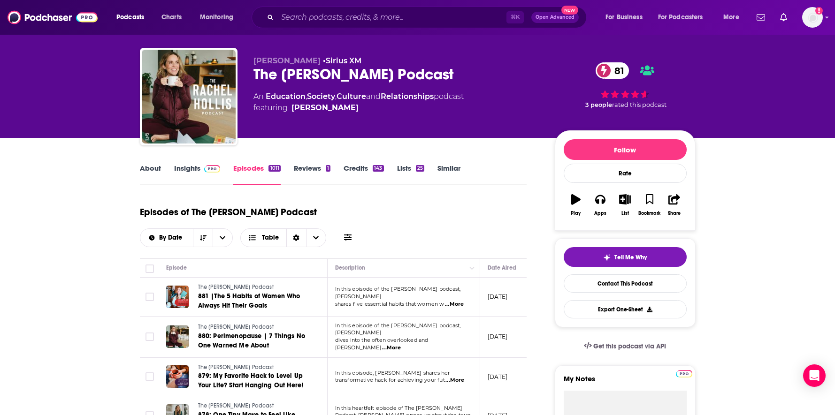
click at [156, 165] on link "About" at bounding box center [150, 175] width 21 height 22
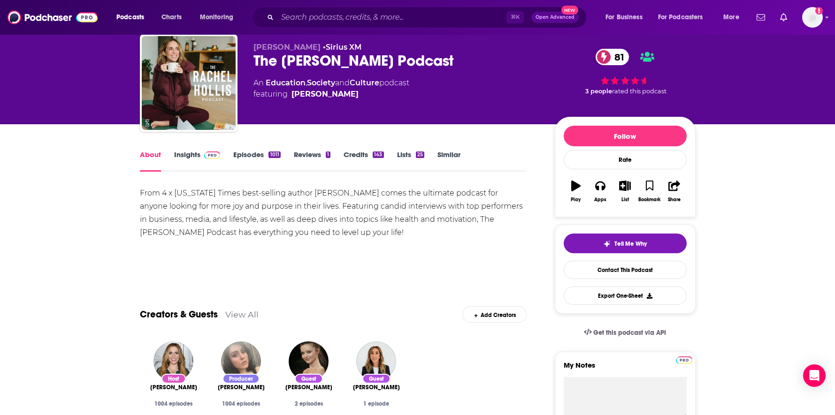
scroll to position [85, 0]
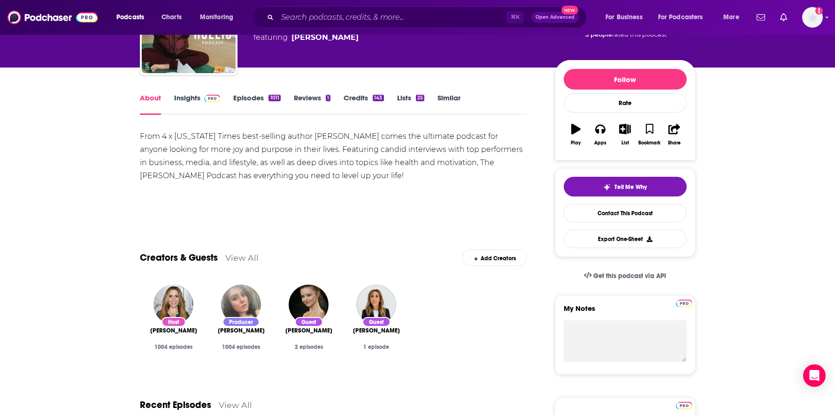
click at [188, 99] on link "Insights" at bounding box center [197, 104] width 46 height 22
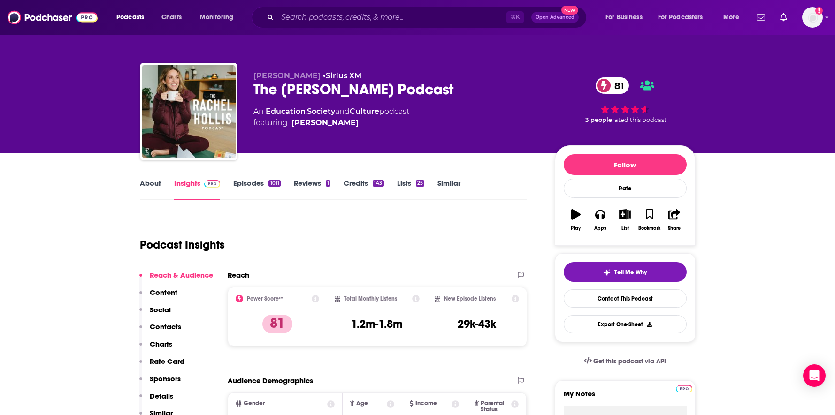
click at [260, 185] on link "Episodes 1011" at bounding box center [256, 190] width 47 height 22
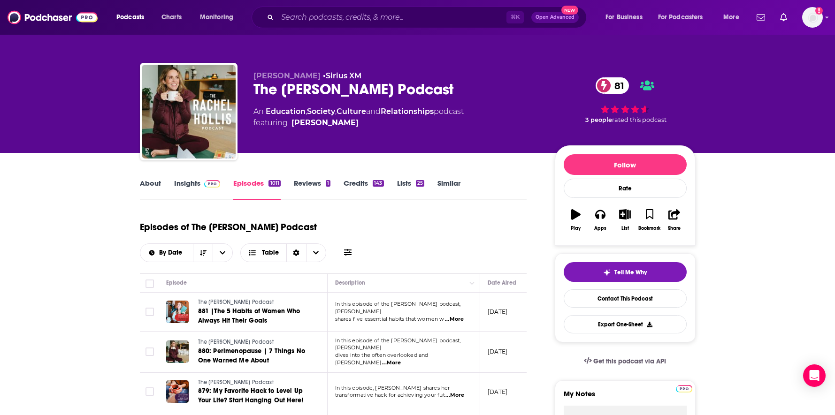
click at [150, 185] on link "About" at bounding box center [150, 190] width 21 height 22
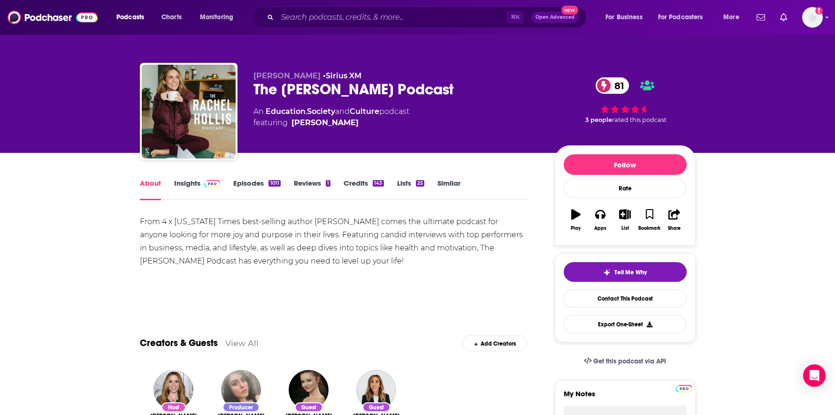
click at [323, 233] on div "From 4 x New York Times best-selling author Rachel Hollis comes the ultimate po…" at bounding box center [333, 241] width 387 height 53
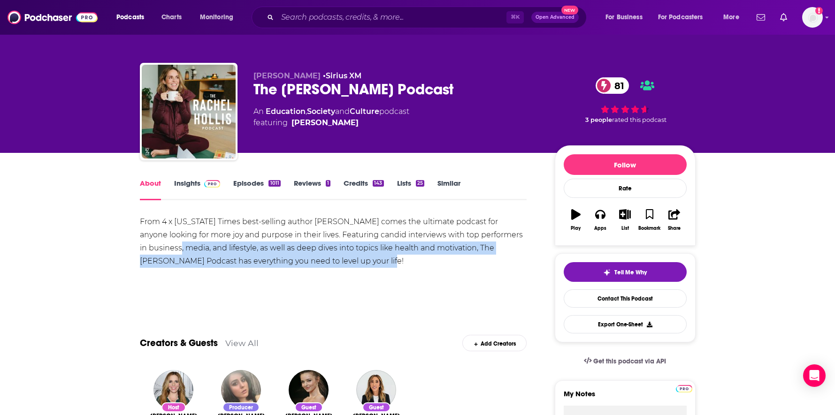
drag, startPoint x: 367, startPoint y: 261, endPoint x: 179, endPoint y: 246, distance: 189.2
click at [179, 246] on div "From 4 x New York Times best-selling author Rachel Hollis comes the ultimate po…" at bounding box center [333, 241] width 387 height 53
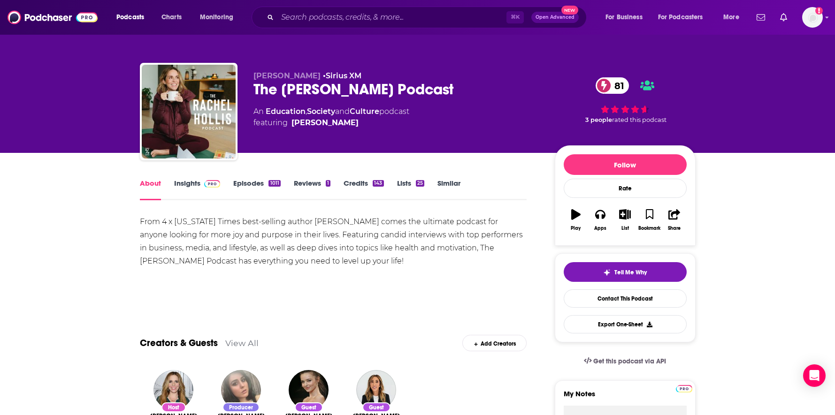
drag, startPoint x: 179, startPoint y: 246, endPoint x: 194, endPoint y: 247, distance: 15.5
click at [180, 246] on div "From 4 x New York Times best-selling author Rachel Hollis comes the ultimate po…" at bounding box center [333, 241] width 387 height 53
click at [298, 254] on div "From 4 x New York Times best-selling author Rachel Hollis comes the ultimate po…" at bounding box center [333, 241] width 387 height 53
click at [245, 245] on div "From 4 x New York Times best-selling author Rachel Hollis comes the ultimate po…" at bounding box center [333, 241] width 387 height 53
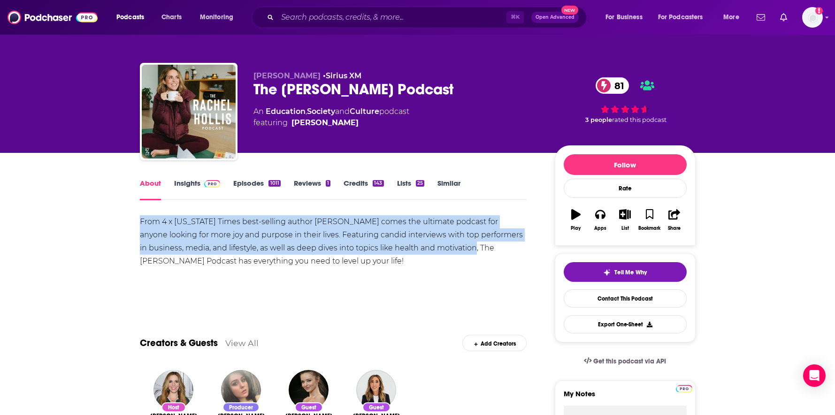
drag, startPoint x: 457, startPoint y: 249, endPoint x: 140, endPoint y: 224, distance: 317.8
click at [140, 224] on div "From 4 x New York Times best-selling author Rachel Hollis comes the ultimate po…" at bounding box center [333, 241] width 387 height 53
copy div "From 4 x New York Times best-selling author Rachel Hollis comes the ultimate po…"
click at [190, 183] on link "Insights" at bounding box center [197, 190] width 46 height 22
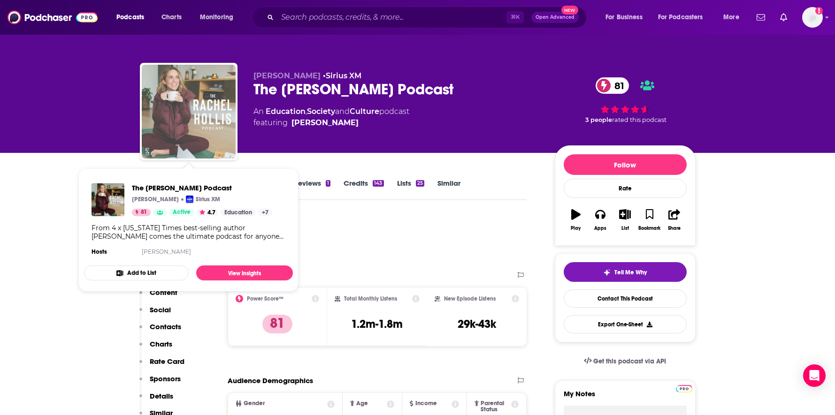
click at [210, 105] on img "The Rachel Hollis Podcast" at bounding box center [189, 112] width 94 height 94
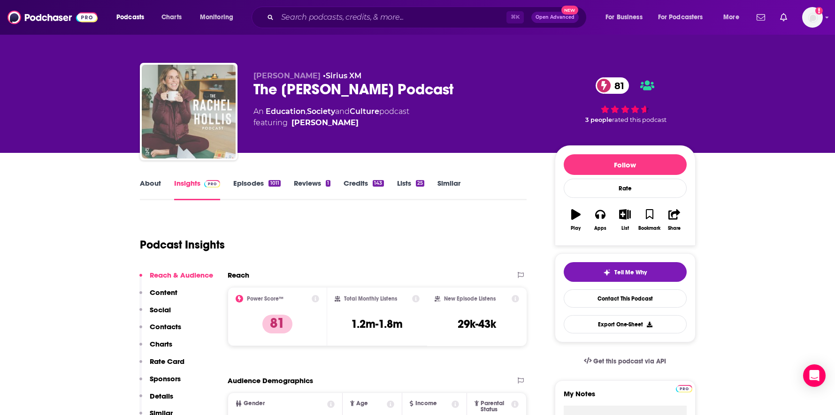
click at [579, 217] on icon "button" at bounding box center [575, 214] width 9 height 10
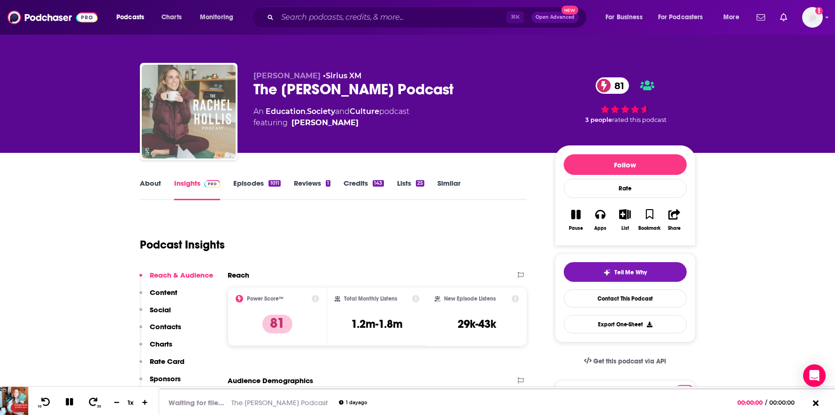
click at [575, 210] on icon "button" at bounding box center [575, 214] width 9 height 10
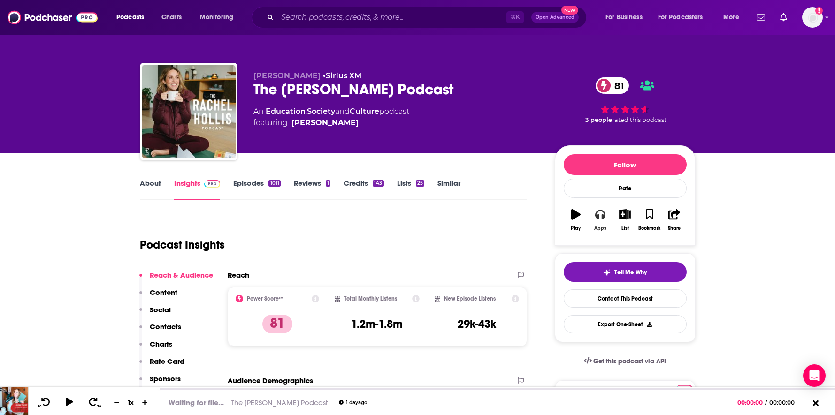
click at [599, 215] on icon "button" at bounding box center [600, 214] width 10 height 10
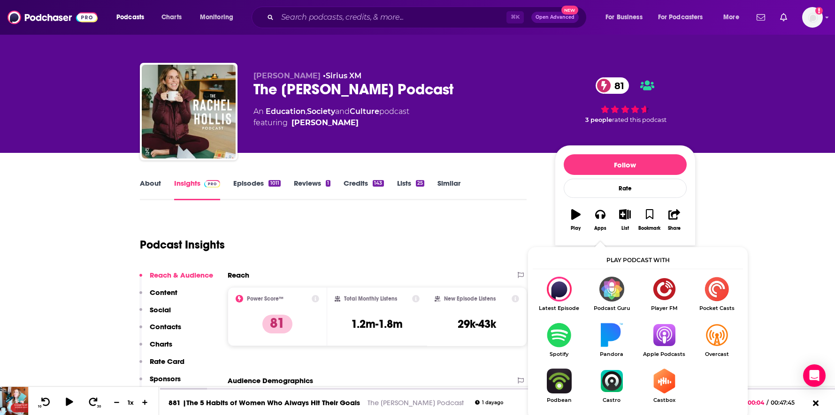
click at [653, 335] on img "Show Listen On dropdown" at bounding box center [664, 335] width 53 height 25
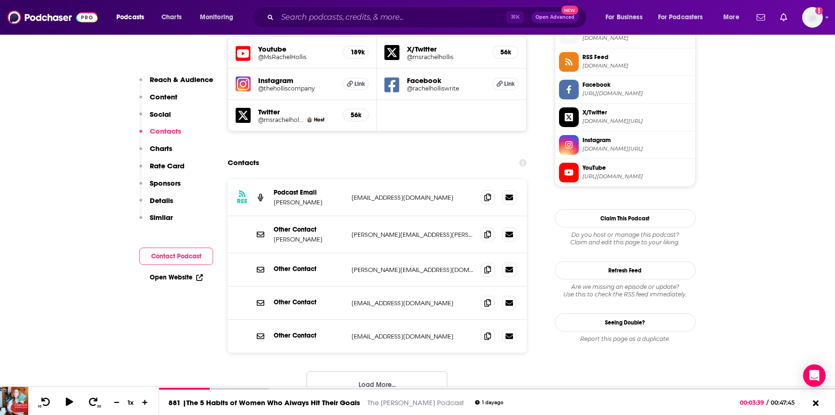
scroll to position [995, 0]
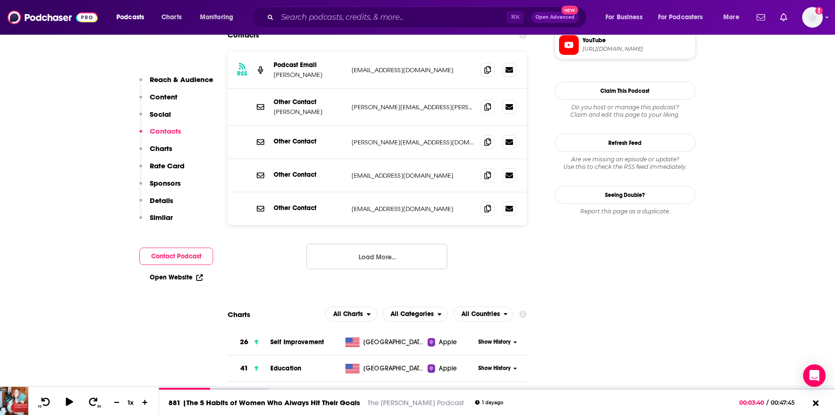
click at [166, 221] on p "Similar" at bounding box center [161, 217] width 23 height 9
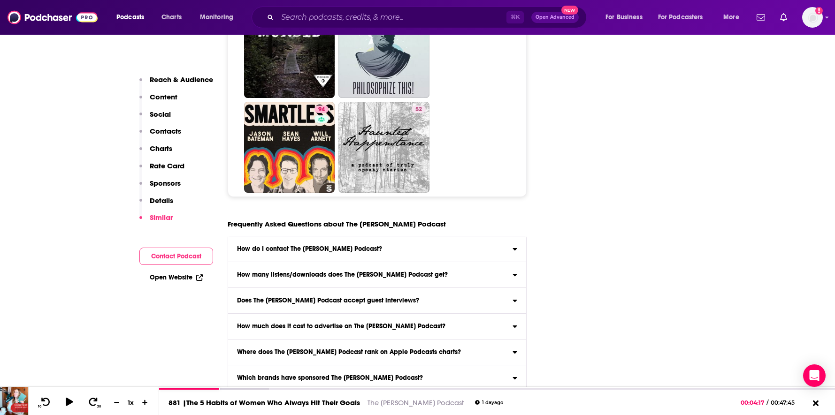
scroll to position [5125, 0]
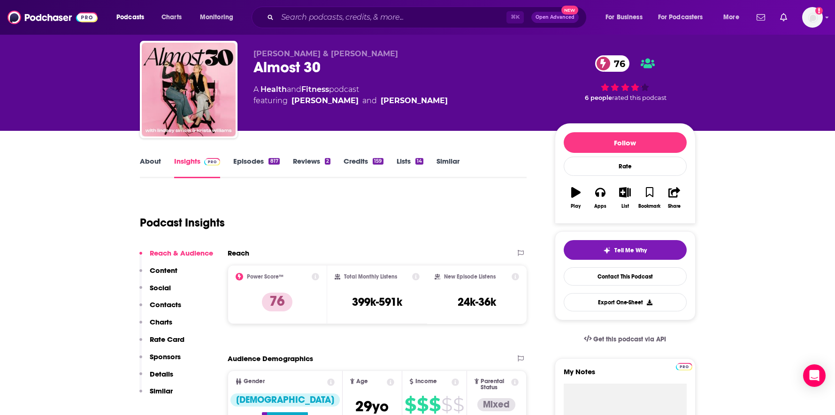
scroll to position [26, 0]
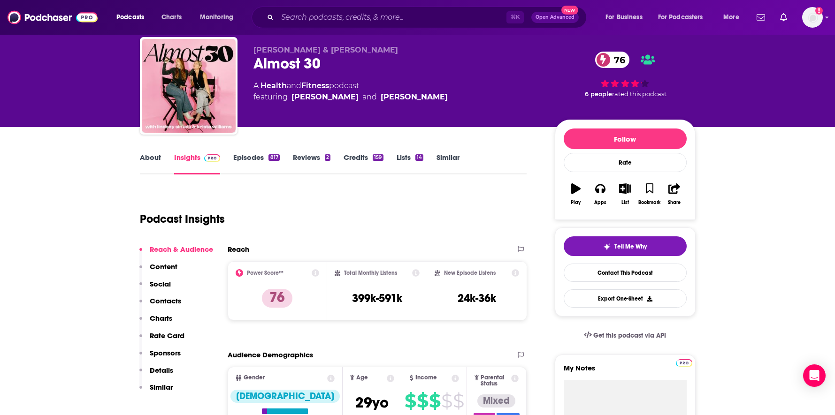
click at [153, 162] on link "About" at bounding box center [150, 164] width 21 height 22
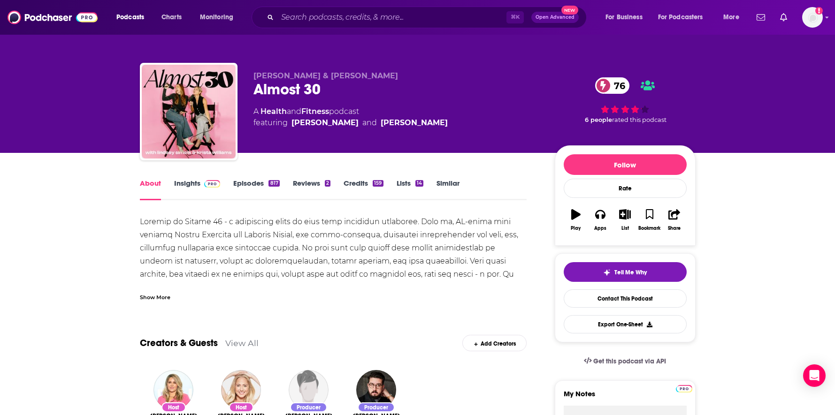
click at [484, 274] on div "[URL][DOMAIN_NAME] Podsights - [URL][DOMAIN_NAME]" at bounding box center [333, 294] width 387 height 158
click at [168, 294] on div "Show More" at bounding box center [155, 296] width 31 height 9
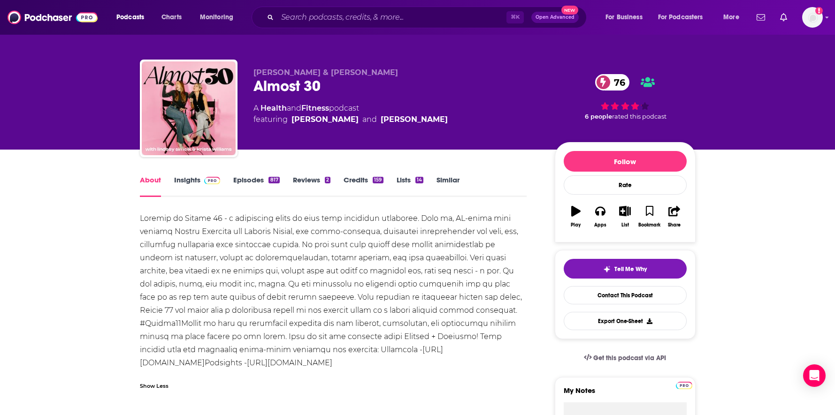
scroll to position [4, 0]
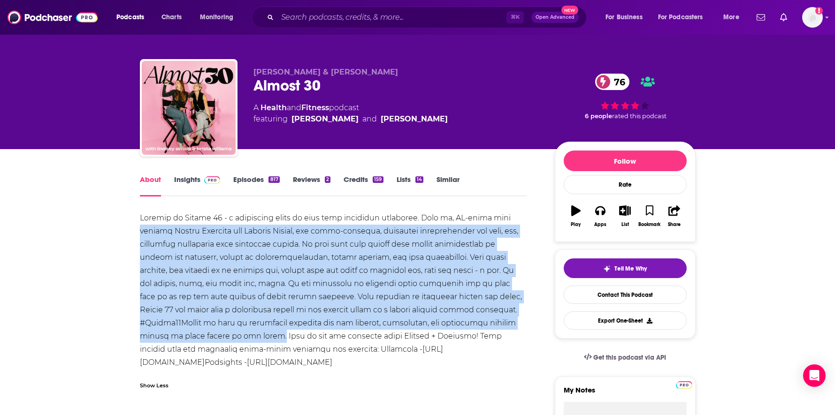
drag, startPoint x: 267, startPoint y: 338, endPoint x: 138, endPoint y: 225, distance: 171.6
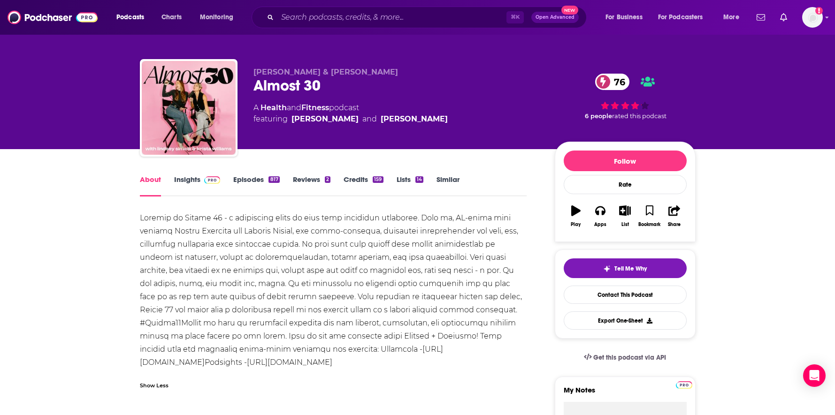
click at [166, 240] on div "[URL][DOMAIN_NAME] Podsights - [URL][DOMAIN_NAME]" at bounding box center [333, 291] width 387 height 158
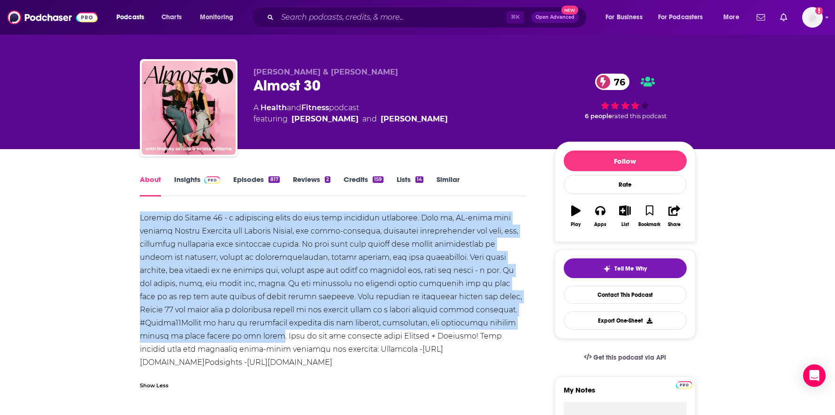
drag, startPoint x: 266, startPoint y: 336, endPoint x: 136, endPoint y: 217, distance: 176.4
copy div "Welcome to Almost 30 - a supportive space to fuel your conscious evolution. Joi…"
click at [186, 179] on link "Insights" at bounding box center [197, 186] width 46 height 22
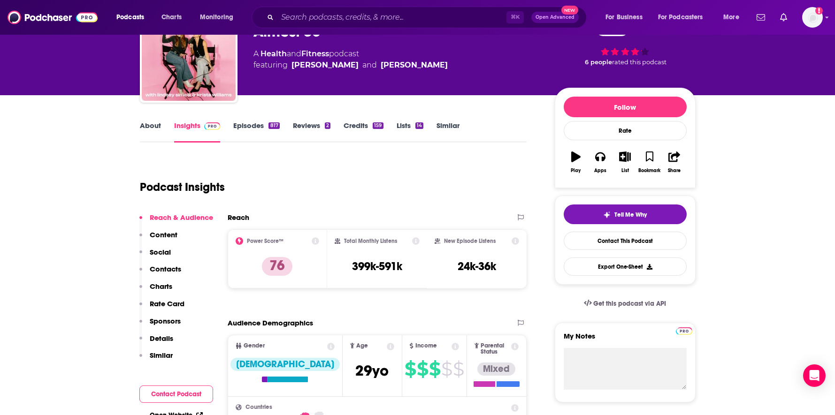
scroll to position [98, 0]
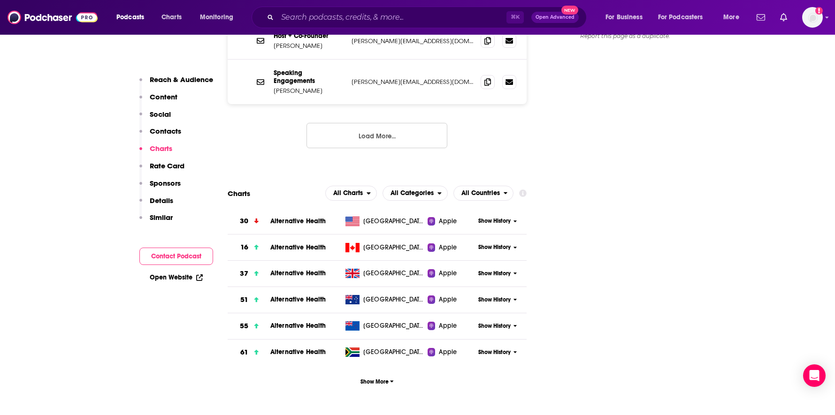
click at [157, 220] on p "Similar" at bounding box center [161, 217] width 23 height 9
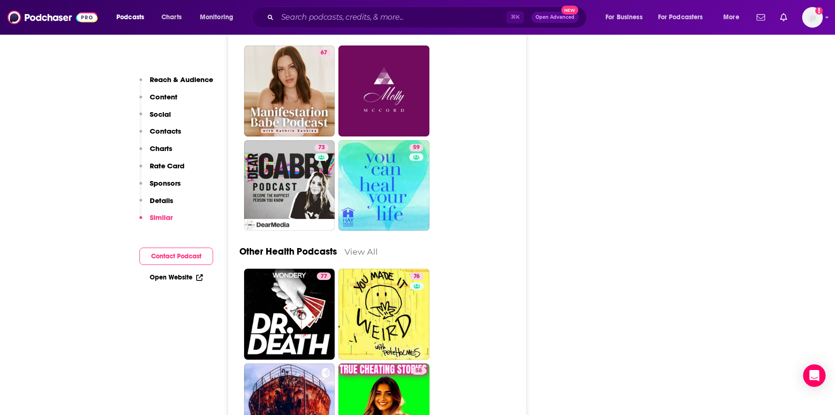
scroll to position [3230, 0]
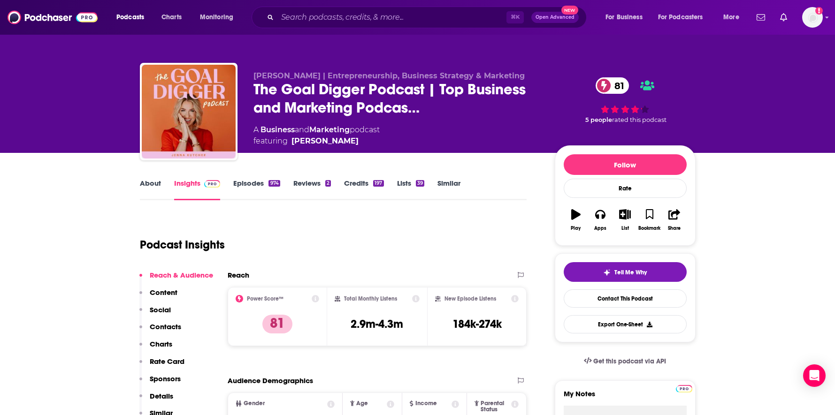
click at [151, 183] on link "About" at bounding box center [150, 190] width 21 height 22
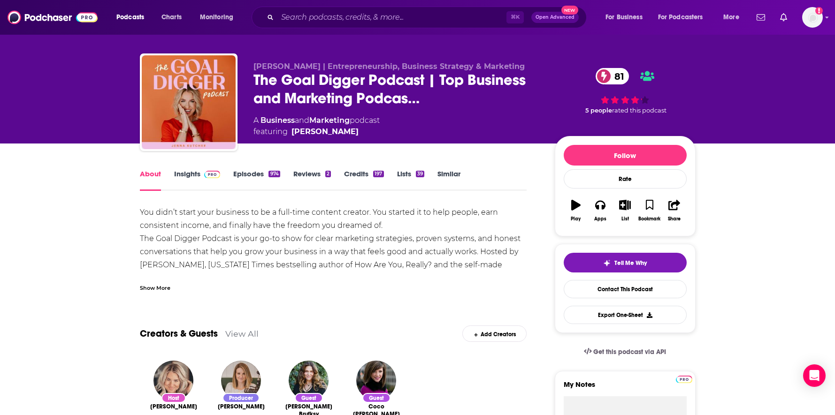
scroll to position [7, 0]
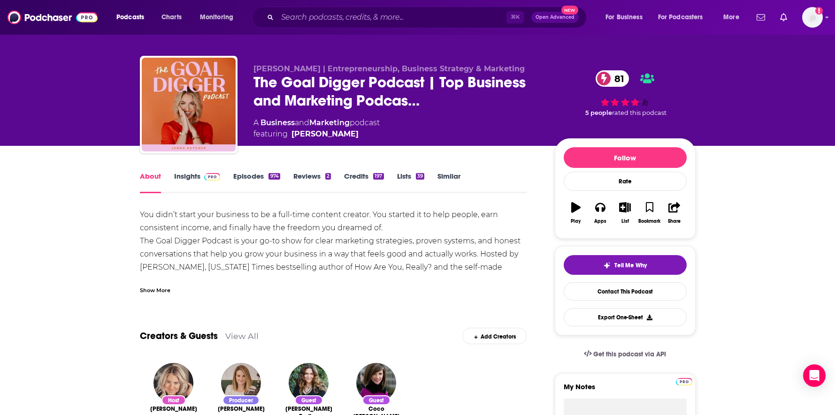
click at [161, 291] on div "Show More" at bounding box center [155, 289] width 31 height 9
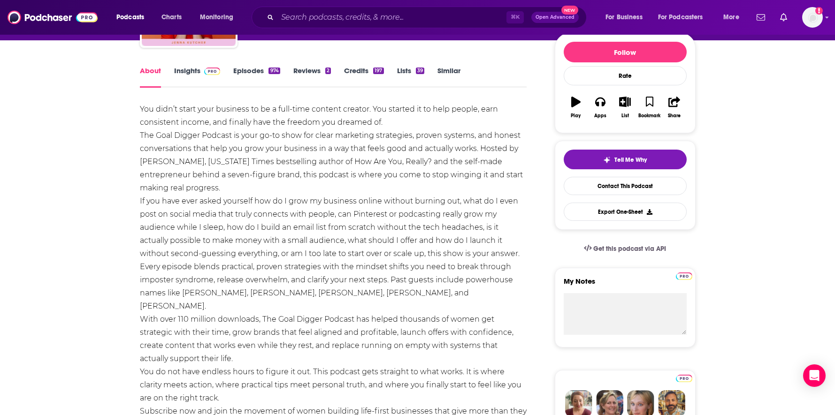
scroll to position [111, 0]
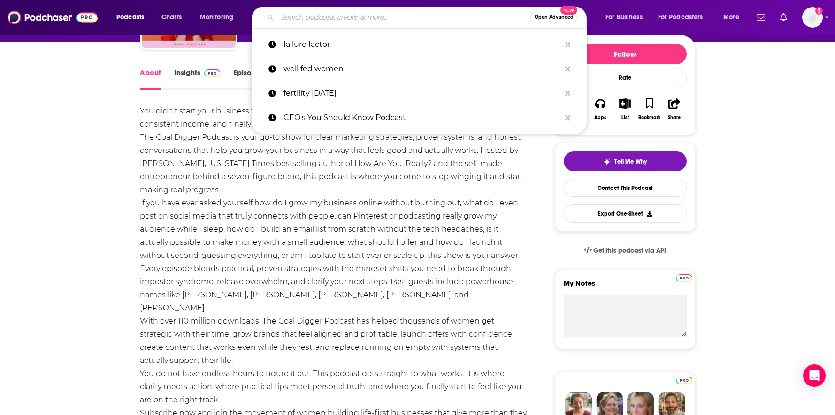
click at [363, 12] on input "Search podcasts, credits, & more..." at bounding box center [403, 17] width 253 height 15
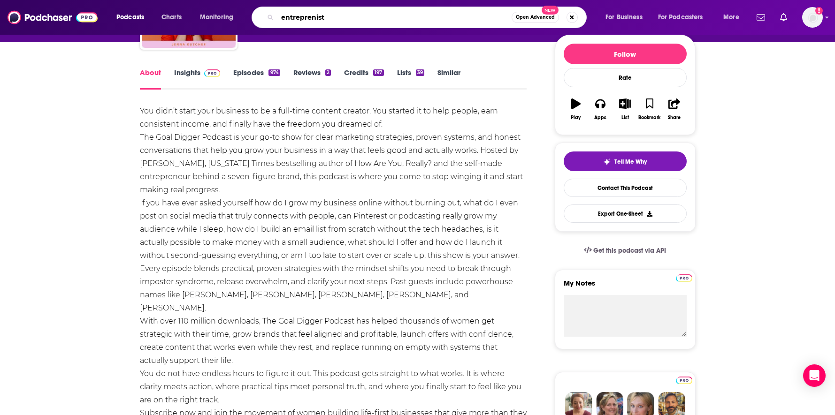
type input "entreprenista"
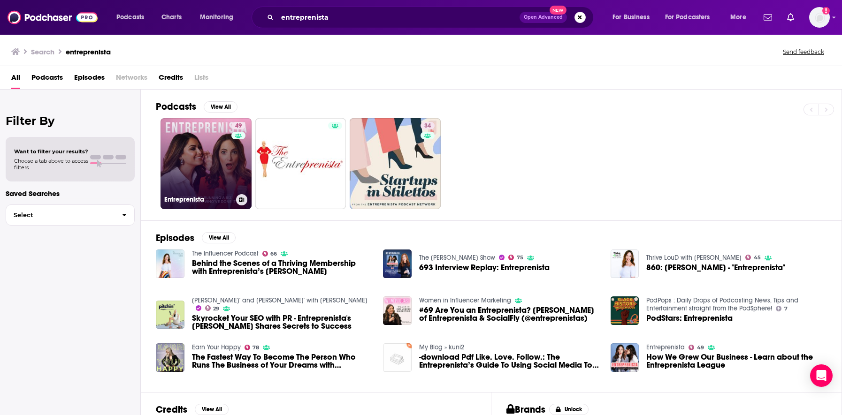
click at [216, 180] on link "49 Entreprenista" at bounding box center [205, 163] width 91 height 91
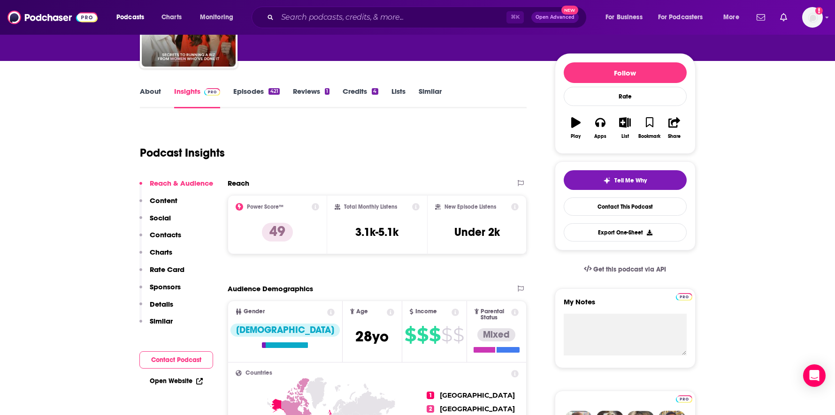
scroll to position [84, 0]
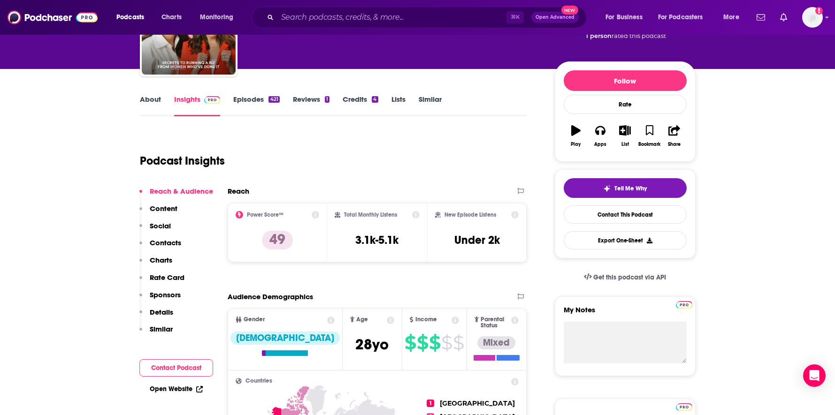
click at [153, 97] on link "About" at bounding box center [150, 106] width 21 height 22
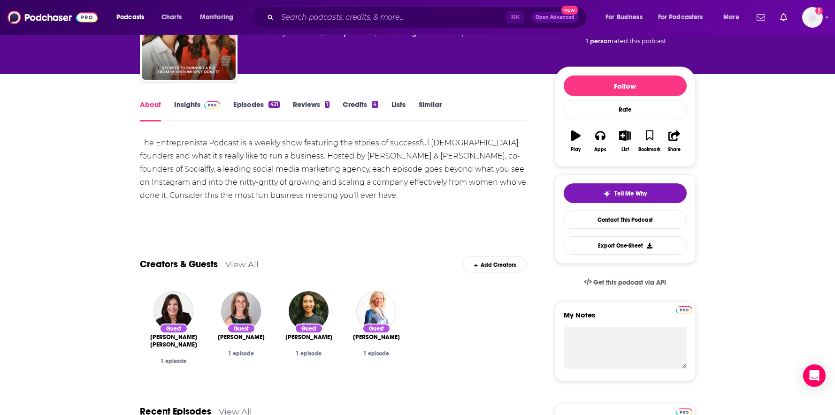
scroll to position [79, 0]
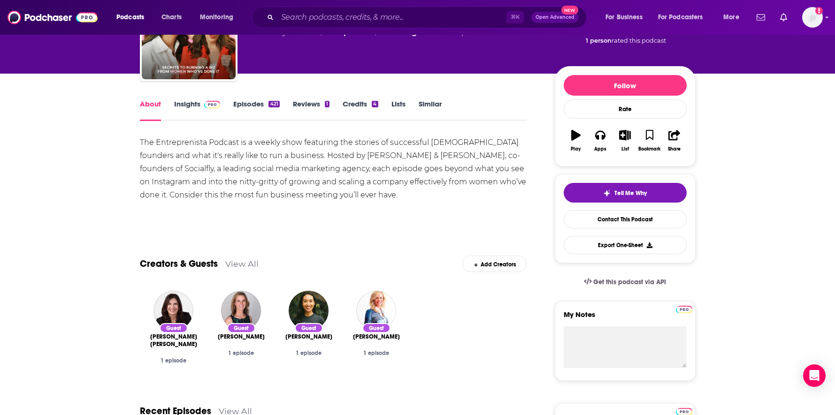
click at [188, 106] on link "Insights" at bounding box center [197, 110] width 46 height 22
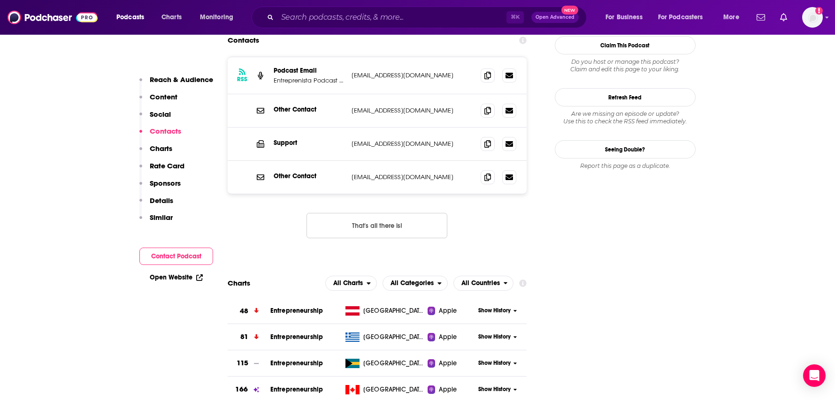
scroll to position [1028, 0]
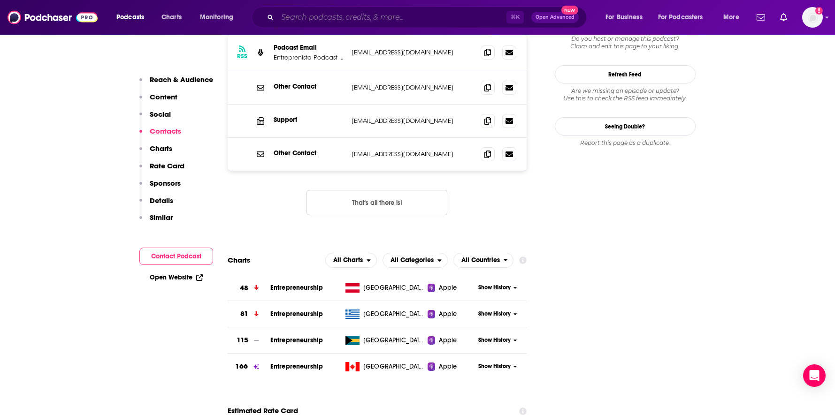
click at [315, 24] on input "Search podcasts, credits, & more..." at bounding box center [391, 17] width 229 height 15
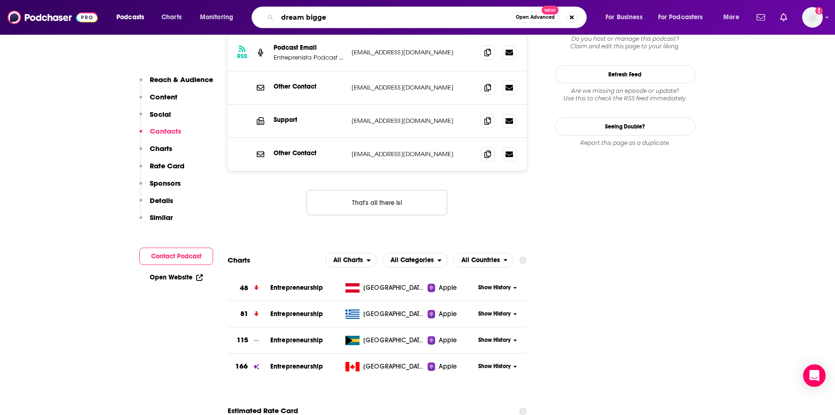
type input "dream bigger"
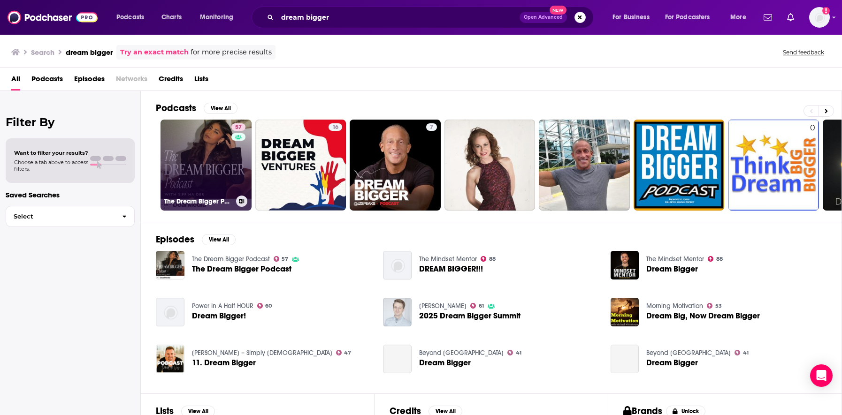
click at [211, 158] on link "57 The Dream Bigger Podcast" at bounding box center [205, 165] width 91 height 91
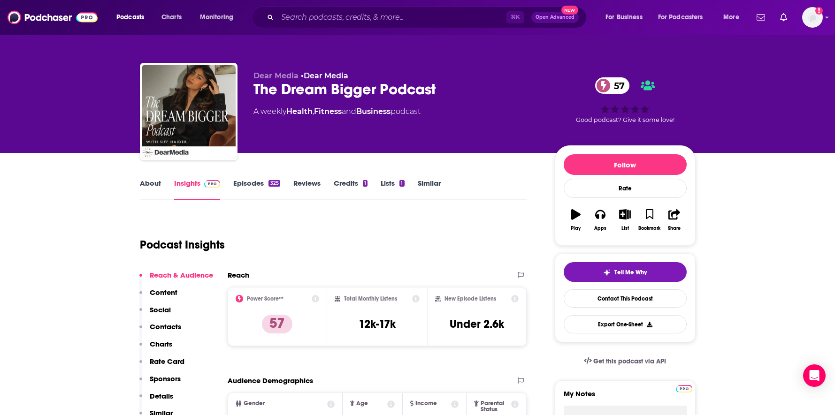
click at [149, 179] on link "About" at bounding box center [150, 190] width 21 height 22
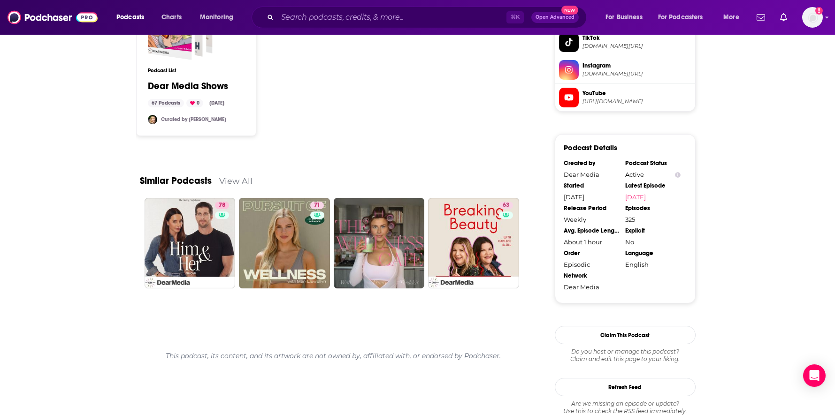
scroll to position [825, 0]
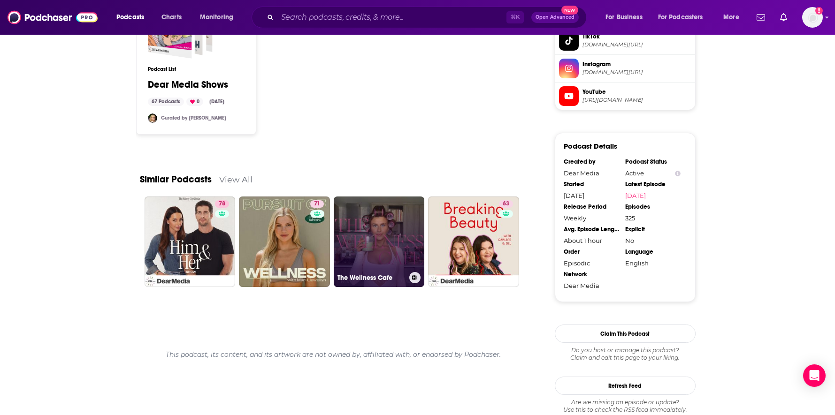
click at [386, 250] on link "The Wellness Cafe" at bounding box center [379, 242] width 91 height 91
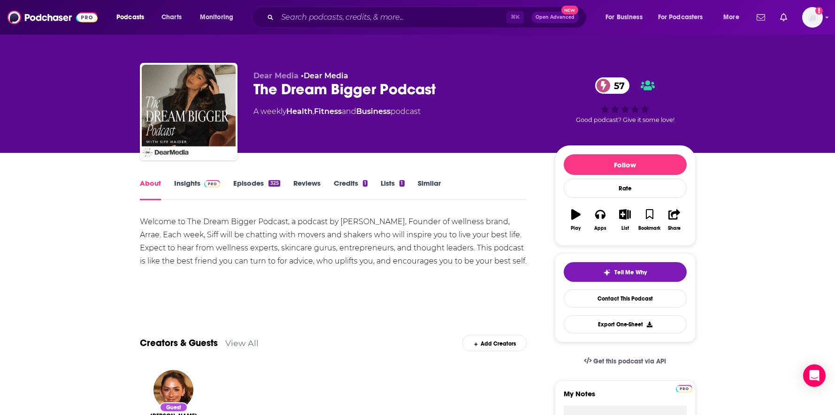
scroll to position [876, 0]
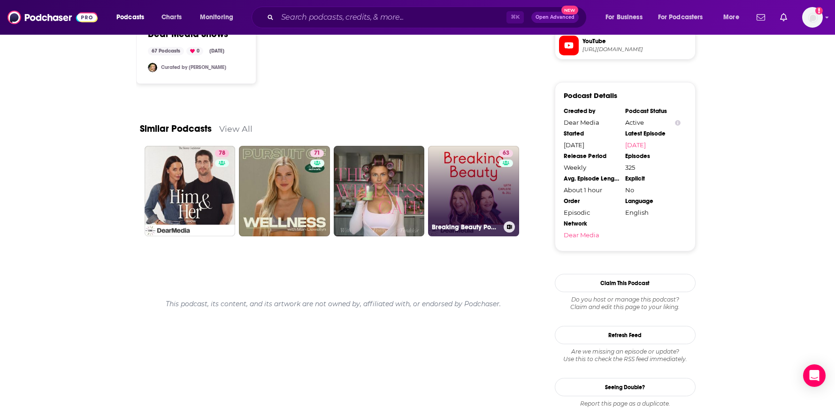
click at [463, 177] on link "63 Breaking Beauty Podcast" at bounding box center [473, 191] width 91 height 91
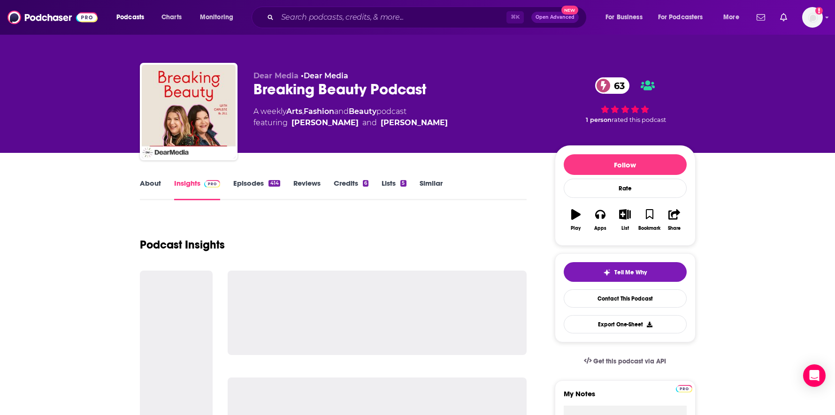
click at [149, 185] on link "About" at bounding box center [150, 190] width 21 height 22
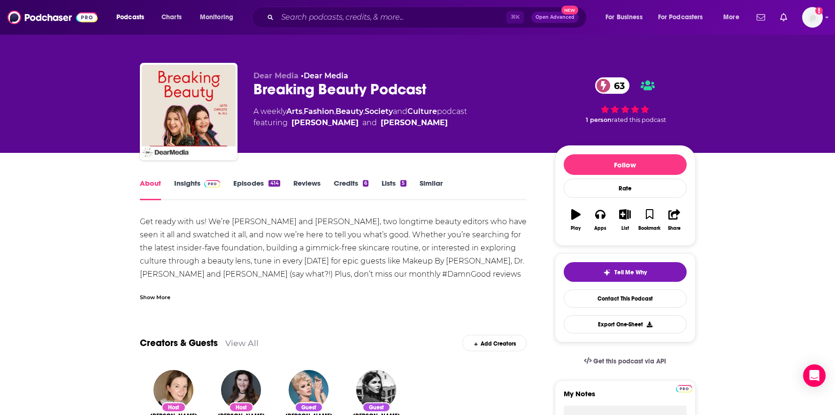
click at [162, 295] on div "Show More" at bounding box center [155, 296] width 31 height 9
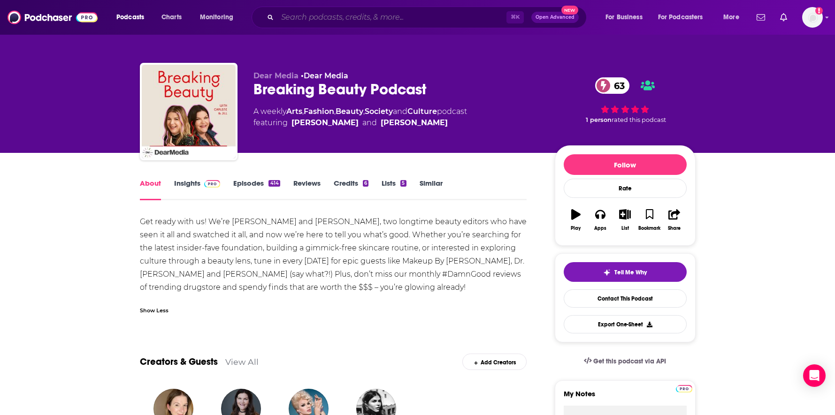
click at [359, 23] on input "Search podcasts, credits, & more..." at bounding box center [391, 17] width 229 height 15
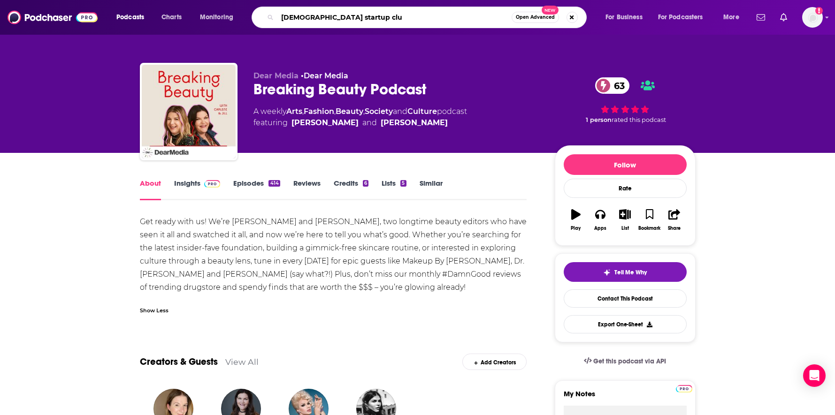
type input "female startup club"
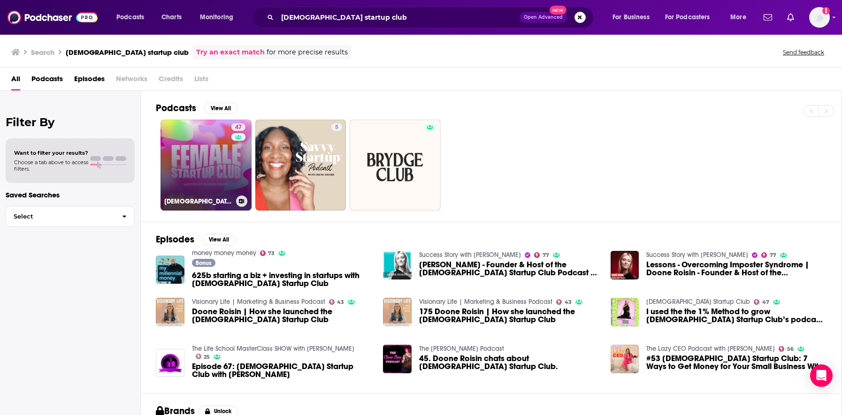
click at [213, 151] on link "47 Female Startup Club" at bounding box center [205, 165] width 91 height 91
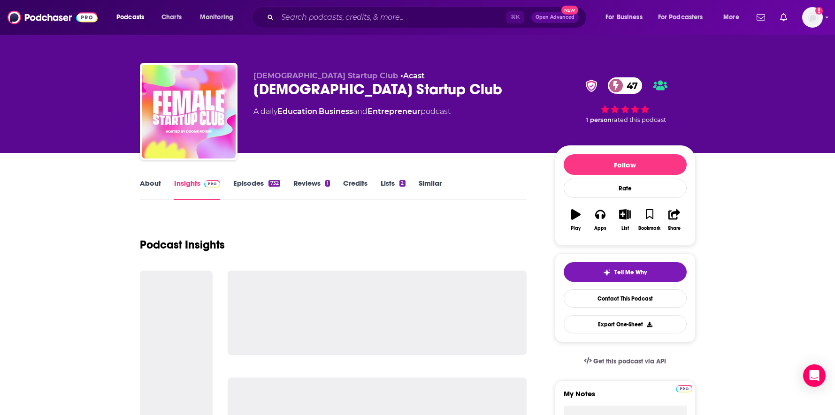
click at [148, 184] on link "About" at bounding box center [150, 190] width 21 height 22
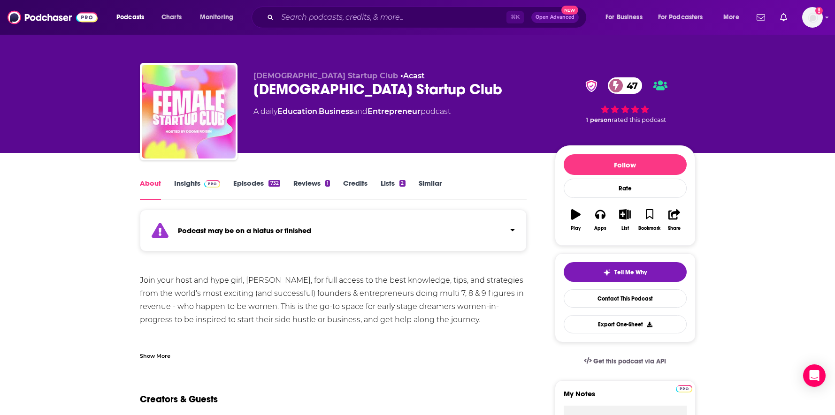
click at [184, 183] on link "Insights" at bounding box center [197, 190] width 46 height 22
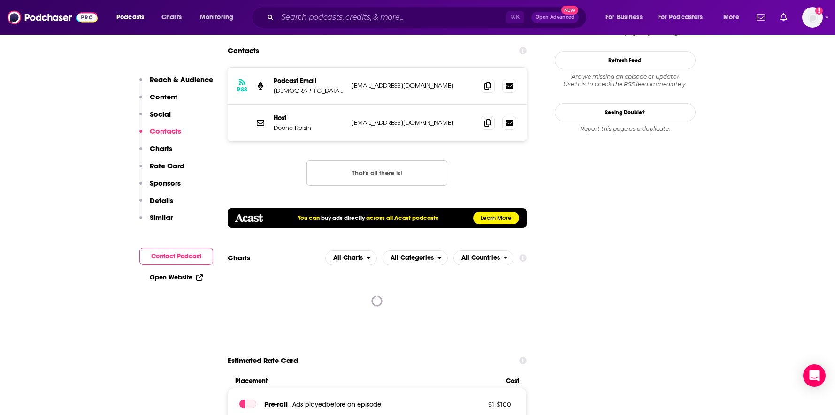
scroll to position [1023, 0]
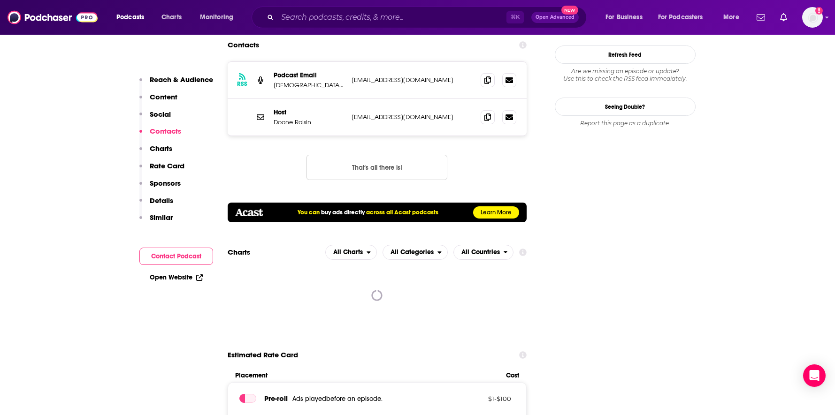
click at [175, 221] on div "Reach & Audience Content Social Contacts Charts Rate Card Sponsors Details Simi…" at bounding box center [176, 152] width 74 height 155
click at [168, 217] on p "Similar" at bounding box center [161, 217] width 23 height 9
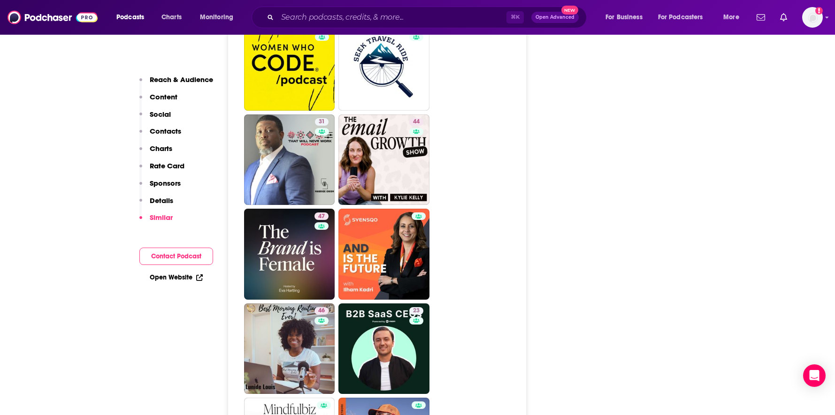
scroll to position [2350, 0]
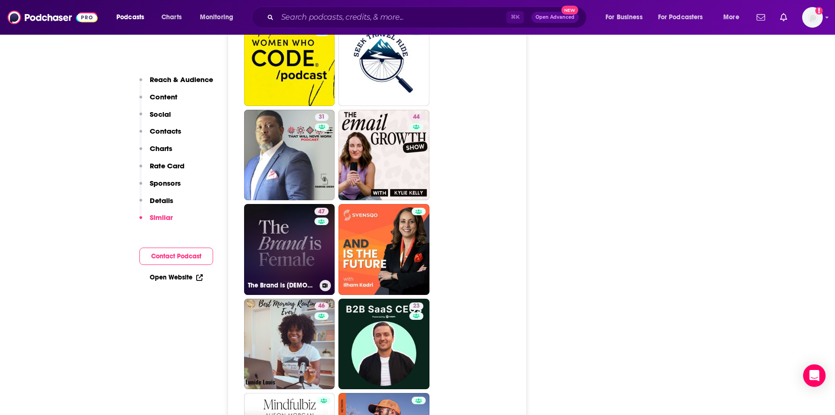
click at [300, 204] on link "47 The Brand is Female" at bounding box center [289, 249] width 91 height 91
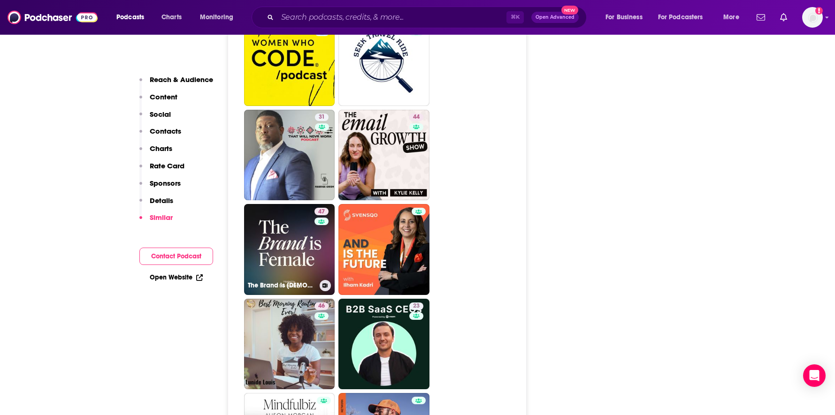
type input "https://www.podchaser.com/podcasts/the-brand-is-female-908119"
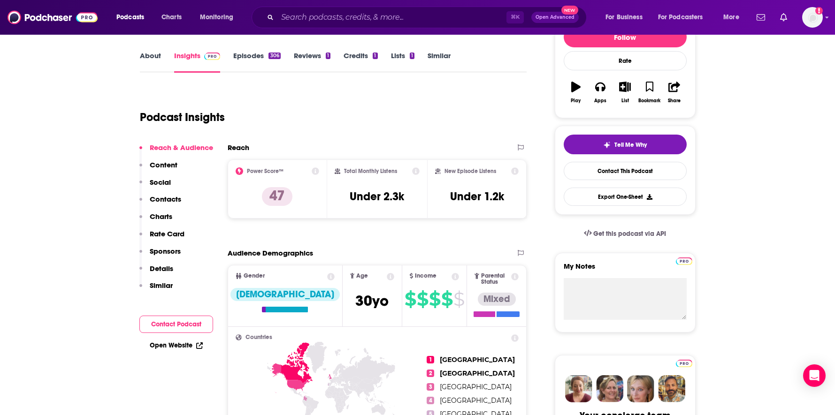
scroll to position [132, 0]
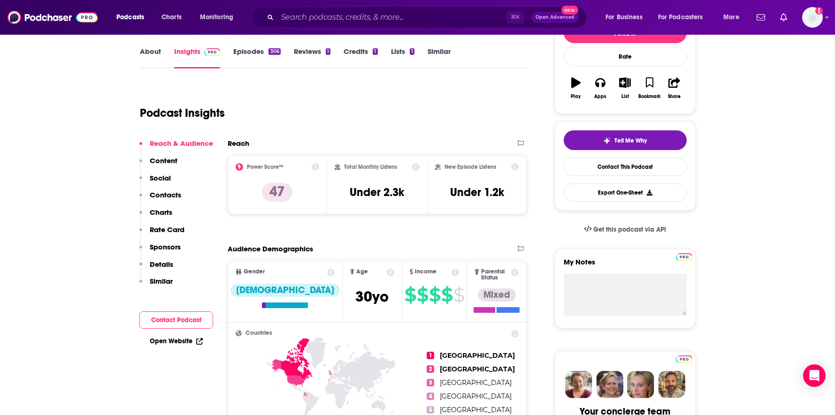
click at [153, 53] on link "About" at bounding box center [150, 58] width 21 height 22
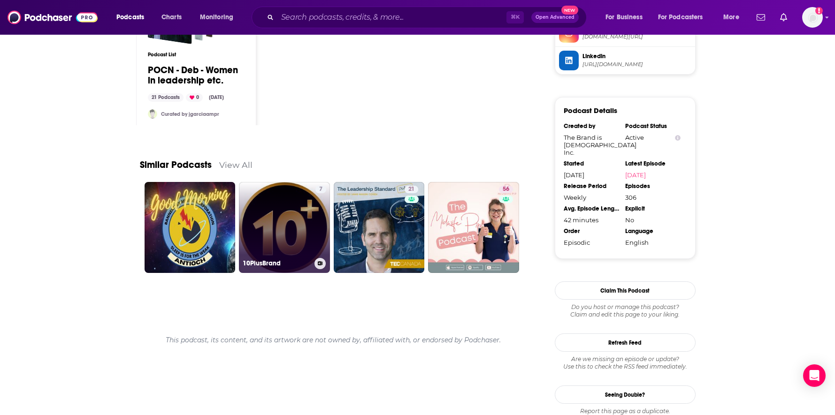
scroll to position [832, 0]
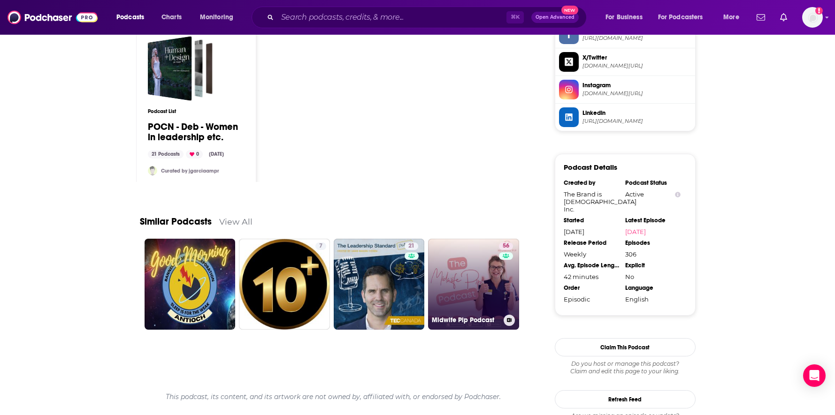
click at [460, 278] on link "56 Midwife Pip Podcast" at bounding box center [473, 284] width 91 height 91
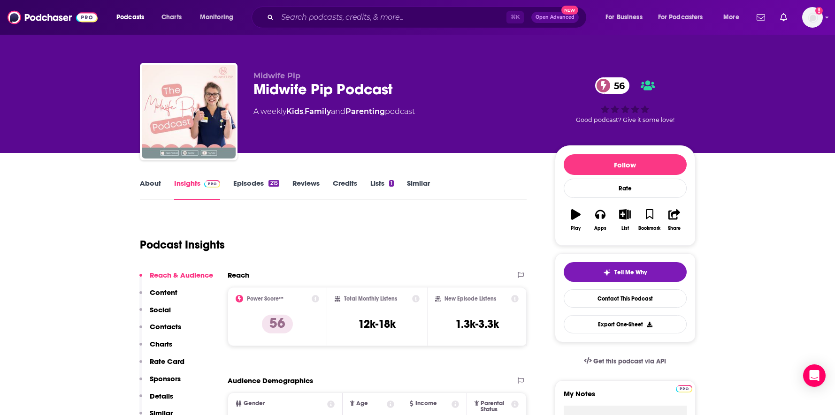
click at [355, 7] on div "⌘ K Open Advanced New" at bounding box center [419, 18] width 335 height 22
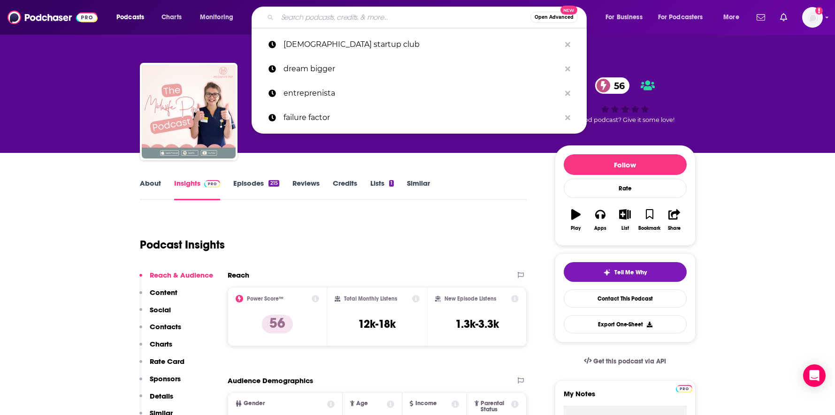
click at [355, 15] on input "Search podcasts, credits, & more..." at bounding box center [403, 17] width 253 height 15
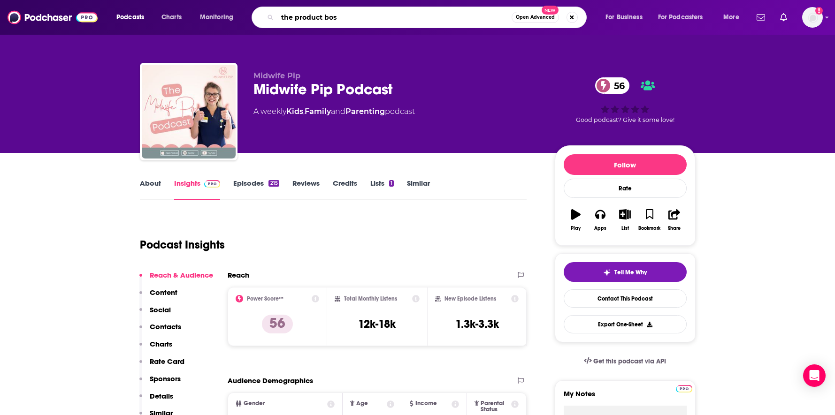
type input "the product boss"
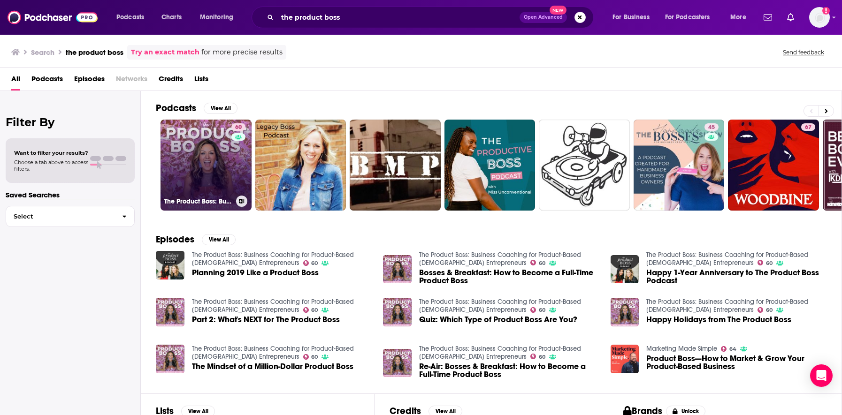
click at [222, 173] on link "60 The Product Boss: Business Coaching for Product-Based Female Entrepreneurs" at bounding box center [205, 165] width 91 height 91
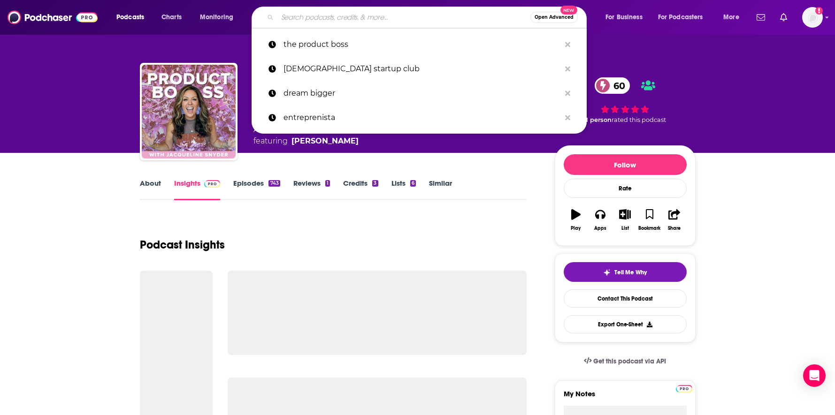
click at [420, 21] on input "Search podcasts, credits, & more..." at bounding box center [403, 17] width 253 height 15
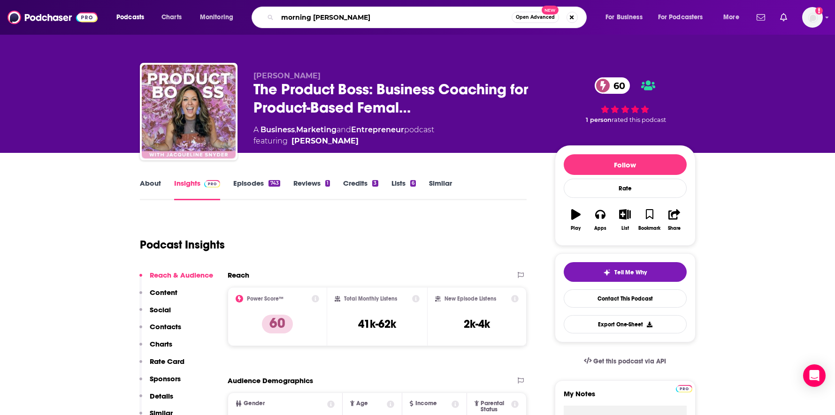
type input "morning brew daily"
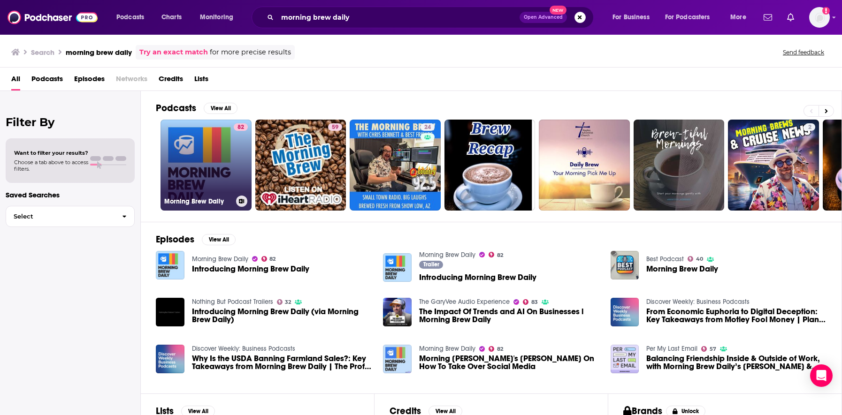
click at [217, 160] on link "82 Morning Brew Daily" at bounding box center [205, 165] width 91 height 91
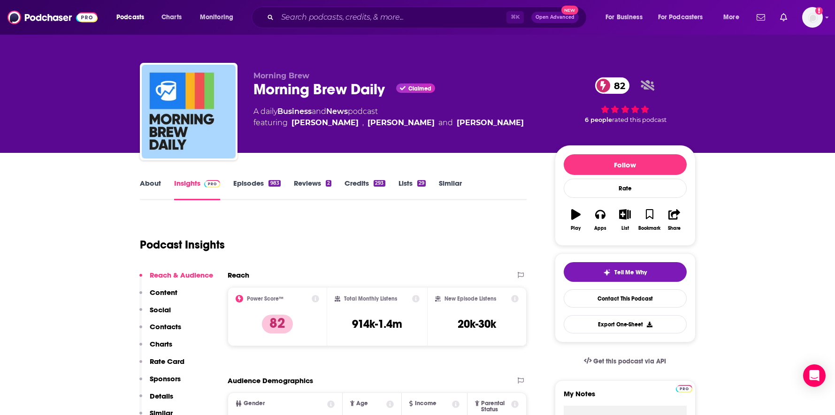
click at [152, 178] on div "About Insights Episodes 983 Reviews 2 Credits 293 Lists 29 Similar" at bounding box center [333, 188] width 387 height 23
click at [153, 184] on link "About" at bounding box center [150, 190] width 21 height 22
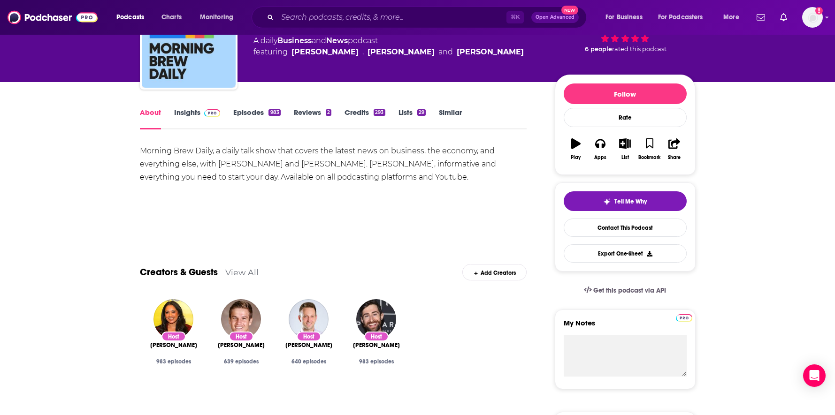
scroll to position [70, 0]
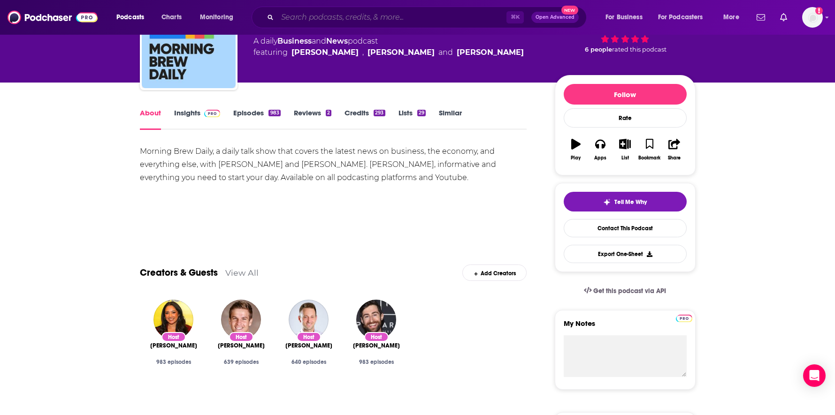
click at [360, 20] on input "Search podcasts, credits, & more..." at bounding box center [391, 17] width 229 height 15
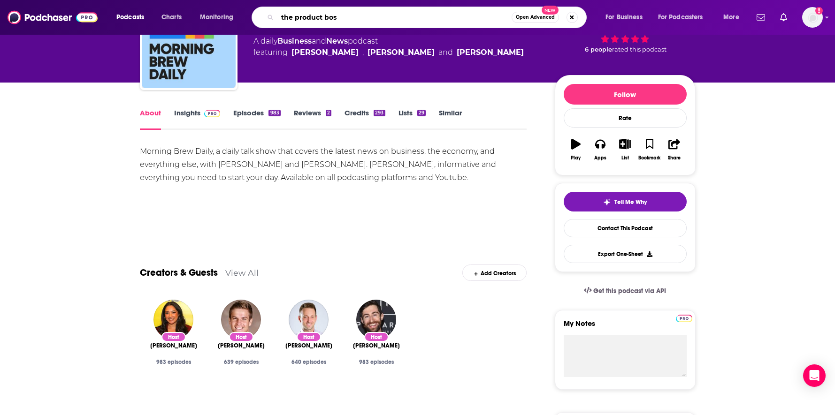
type input "the product boss"
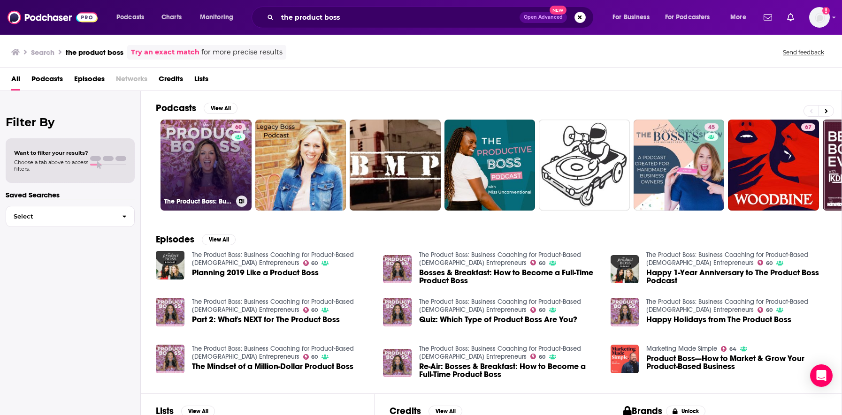
click at [205, 177] on link "60 The Product Boss: Business Coaching for Product-Based Female Entrepreneurs" at bounding box center [205, 165] width 91 height 91
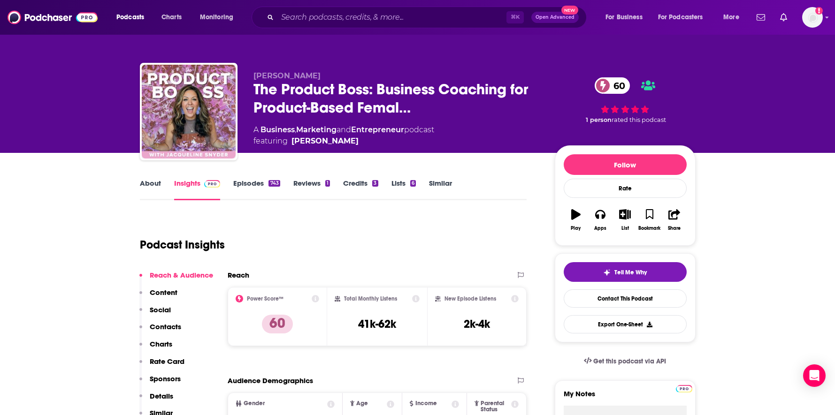
click at [149, 186] on link "About" at bounding box center [150, 190] width 21 height 22
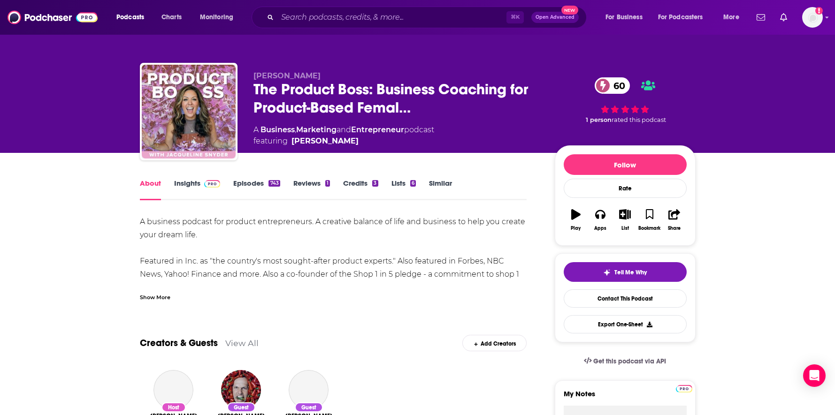
click at [208, 186] on img at bounding box center [212, 184] width 16 height 8
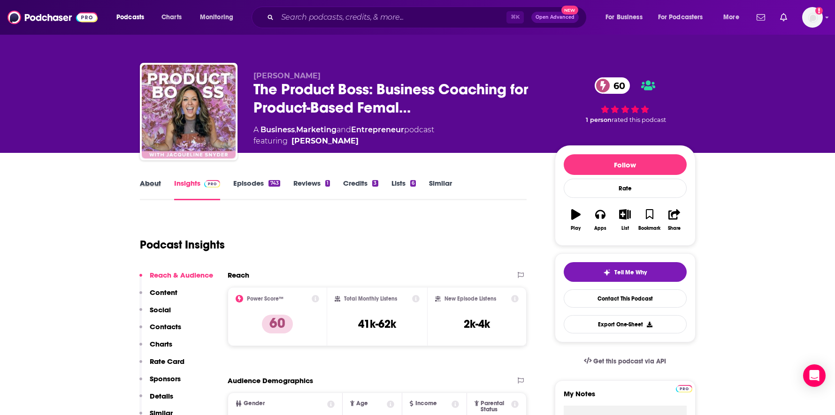
click at [164, 183] on div "About" at bounding box center [157, 190] width 34 height 22
click at [154, 183] on link "About" at bounding box center [150, 190] width 21 height 22
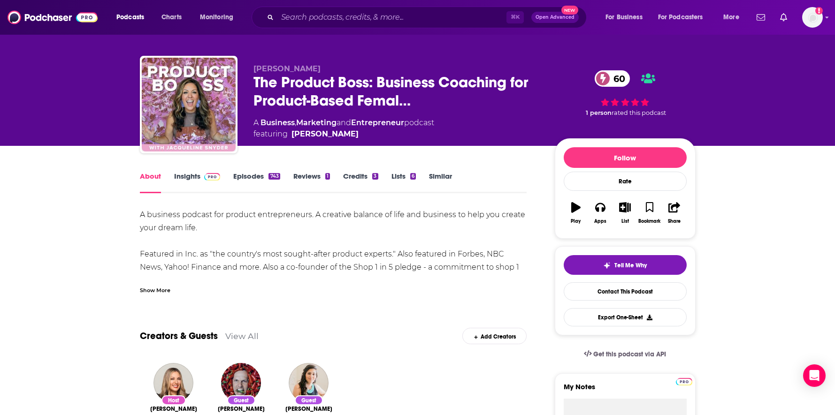
scroll to position [8, 0]
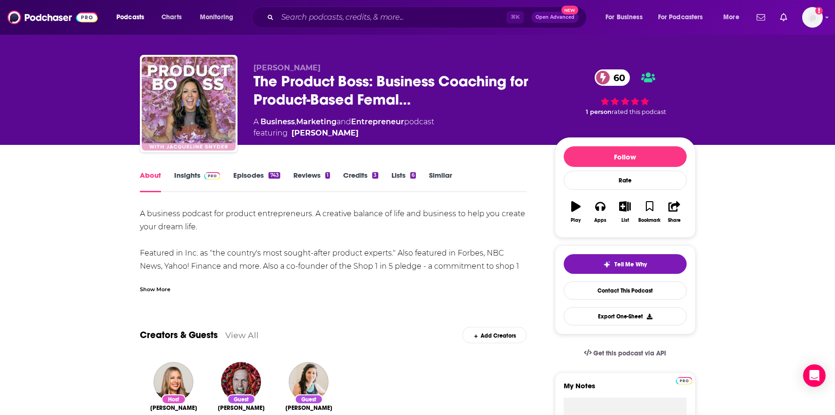
click at [162, 291] on div "Show More" at bounding box center [155, 288] width 31 height 9
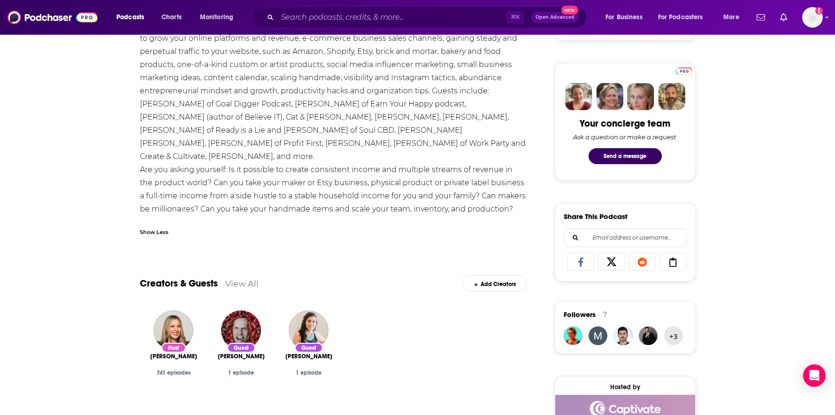
scroll to position [364, 0]
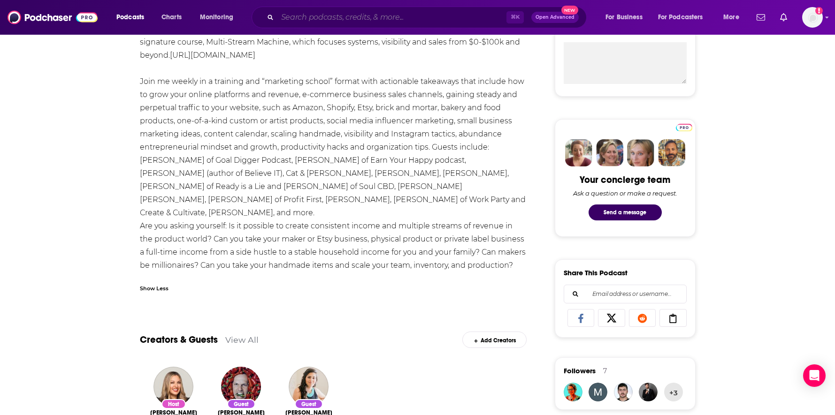
click at [324, 18] on input "Search podcasts, credits, & more..." at bounding box center [391, 17] width 229 height 15
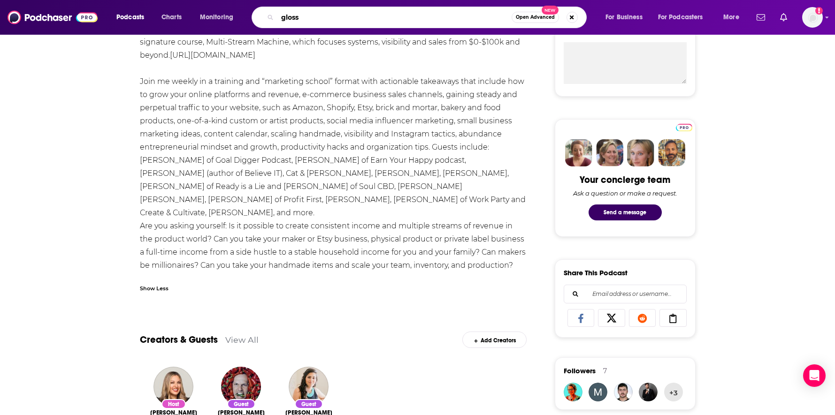
type input "glossy"
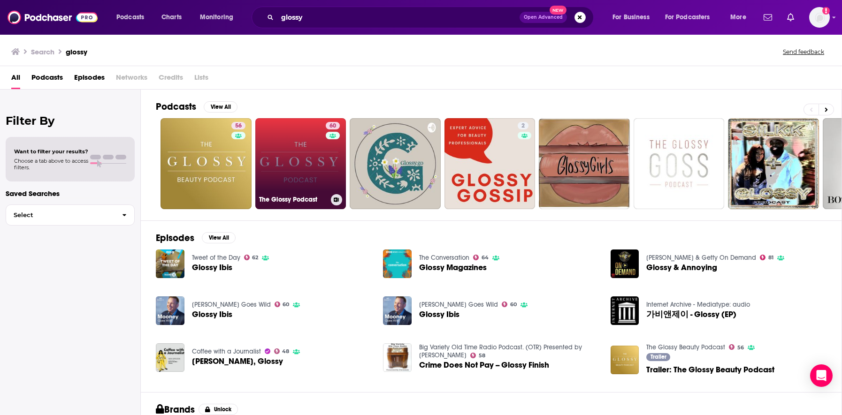
click at [301, 147] on link "60 The Glossy Podcast" at bounding box center [300, 163] width 91 height 91
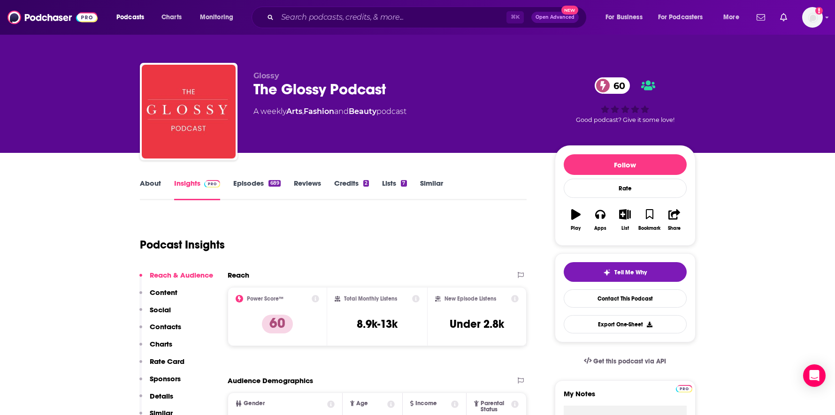
click at [159, 188] on link "About" at bounding box center [150, 190] width 21 height 22
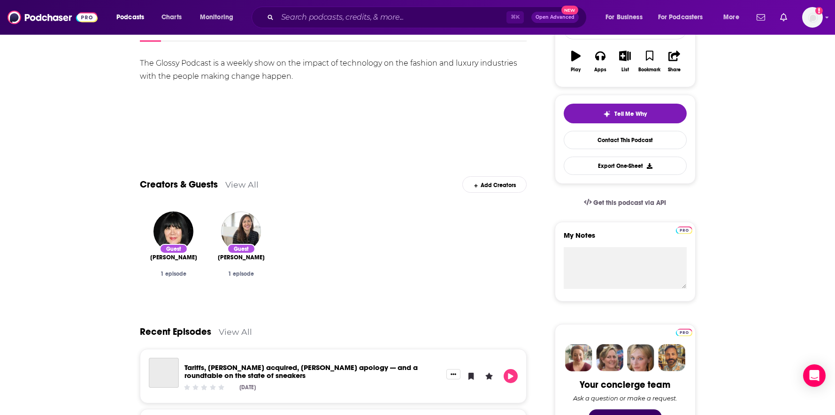
scroll to position [206, 0]
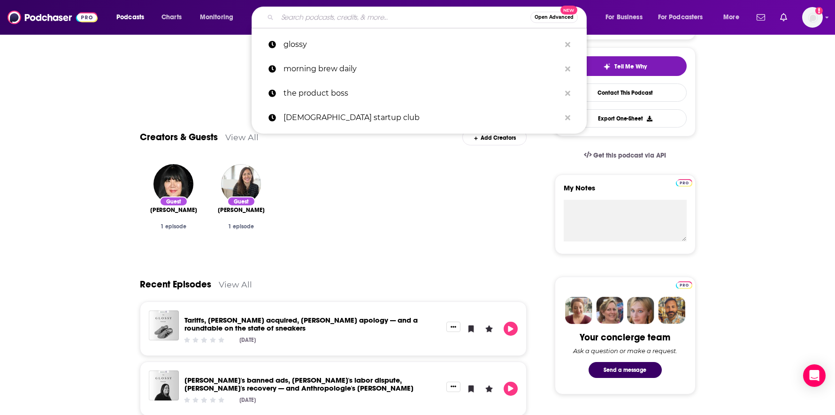
click at [384, 13] on input "Search podcasts, credits, & more..." at bounding box center [403, 17] width 253 height 15
type input "e"
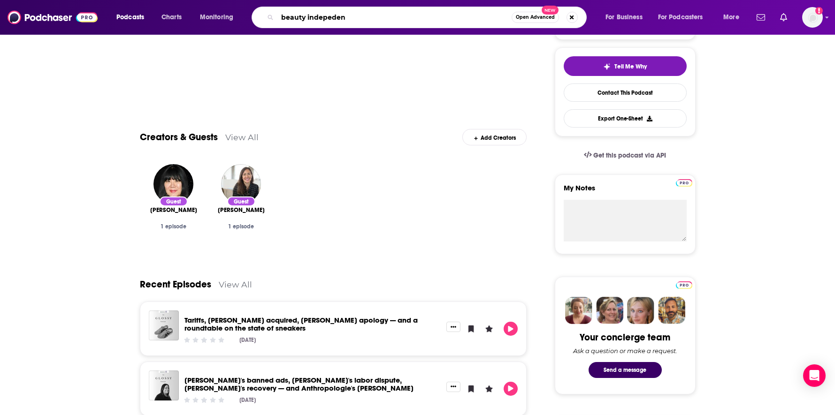
type input "beauty indepedent"
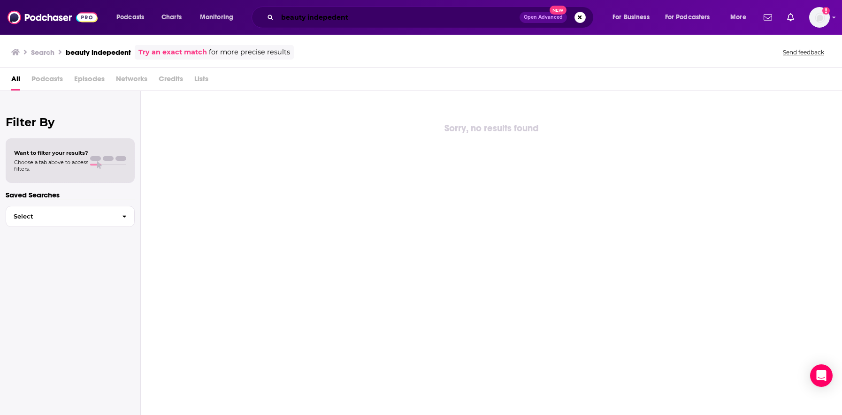
click at [331, 20] on input "beauty indepedent" at bounding box center [398, 17] width 242 height 15
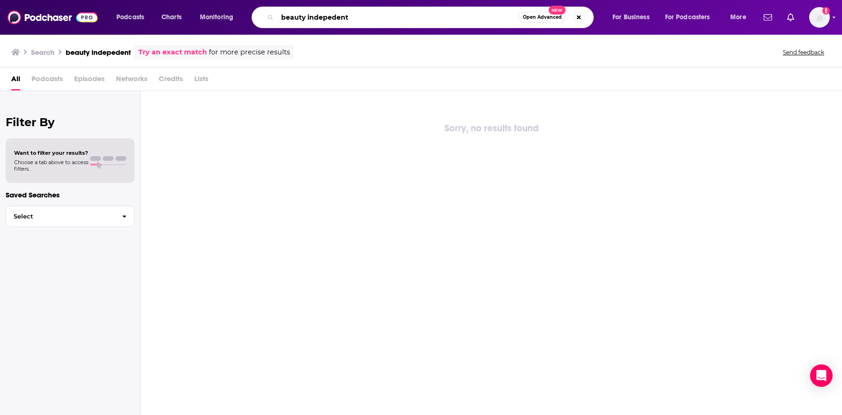
click at [376, 17] on input "beauty indepedent" at bounding box center [397, 17] width 241 height 15
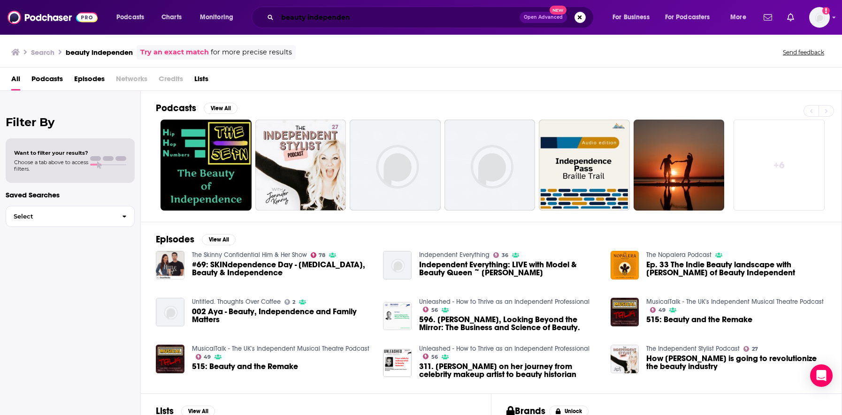
click at [359, 19] on input "beauty independen" at bounding box center [398, 17] width 242 height 15
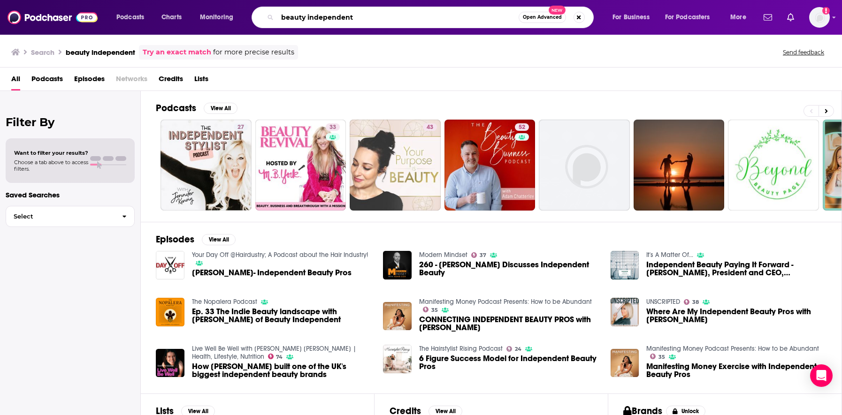
click at [407, 14] on input "beauty independent" at bounding box center [397, 17] width 241 height 15
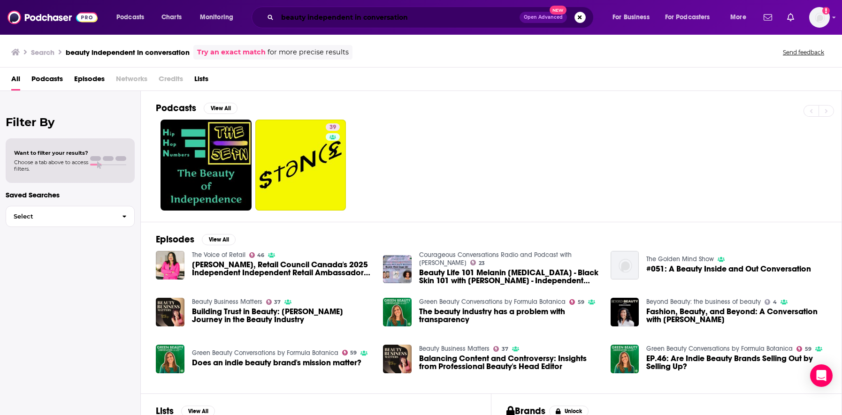
click at [410, 18] on input "beauty independent in conversation" at bounding box center [398, 17] width 242 height 15
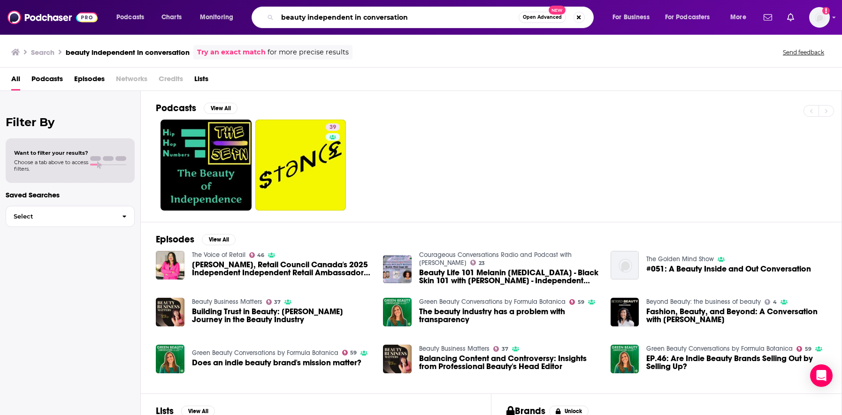
drag, startPoint x: 422, startPoint y: 19, endPoint x: 276, endPoint y: 15, distance: 145.5
click at [276, 16] on div "beauty independent in conversation Open Advanced New" at bounding box center [423, 18] width 342 height 22
type input "the mom hour"
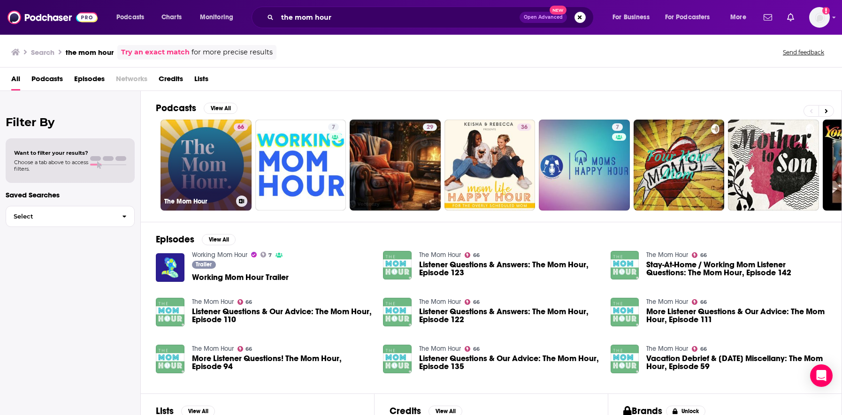
click at [195, 171] on link "66 The Mom Hour" at bounding box center [205, 165] width 91 height 91
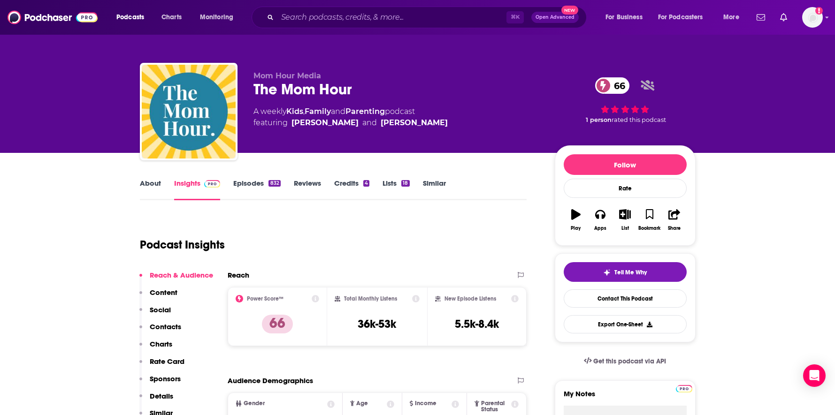
click at [148, 186] on link "About" at bounding box center [150, 190] width 21 height 22
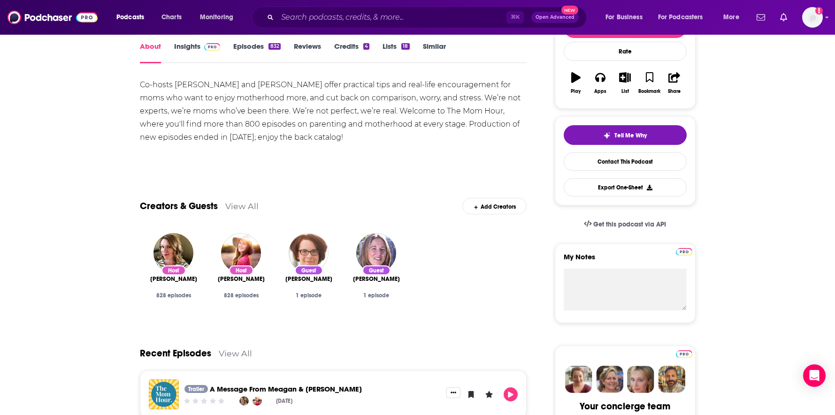
scroll to position [58, 0]
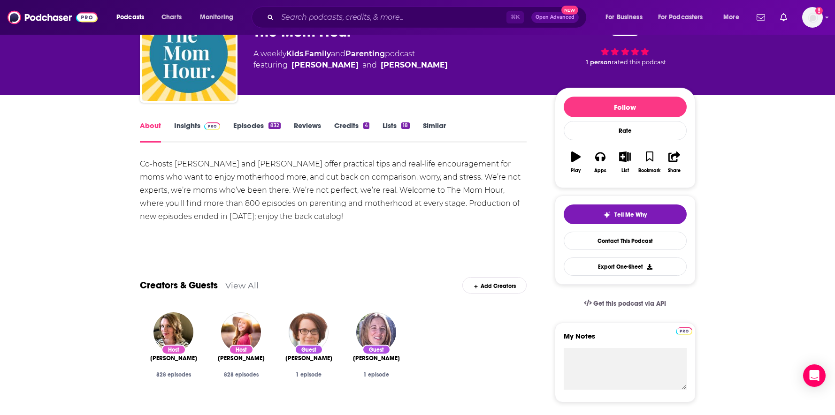
click at [193, 129] on link "Insights" at bounding box center [197, 132] width 46 height 22
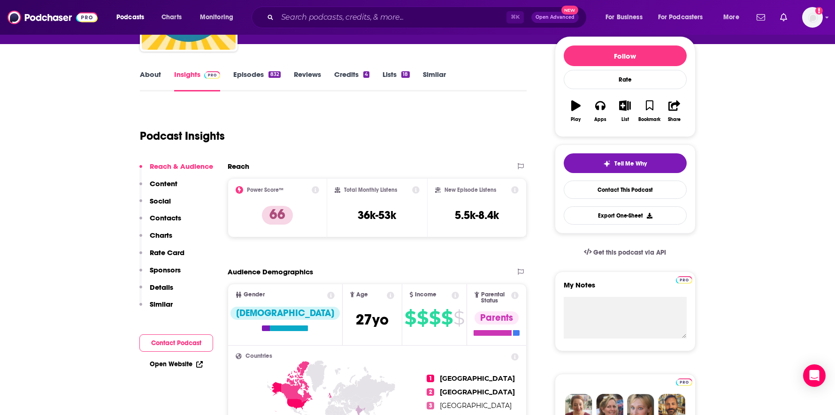
scroll to position [102, 0]
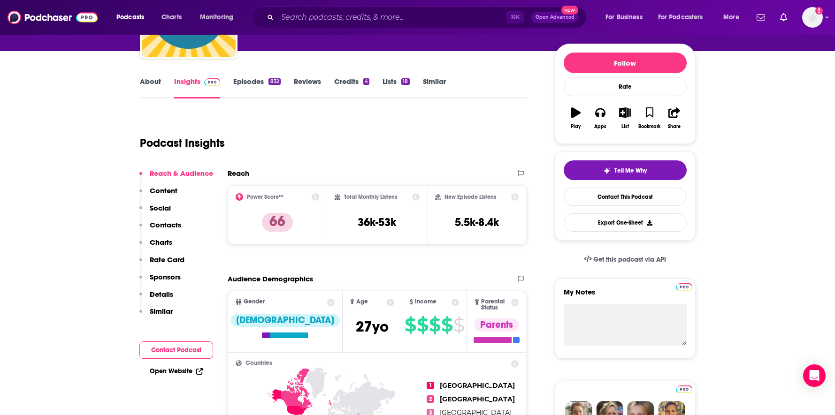
click at [160, 83] on link "About" at bounding box center [150, 88] width 21 height 22
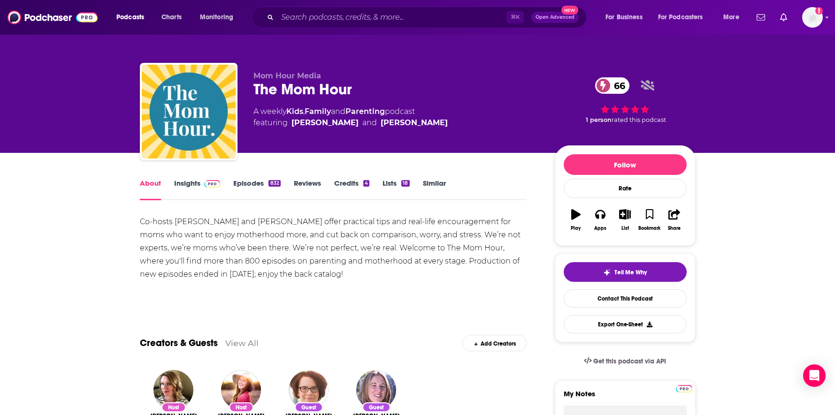
click at [247, 182] on link "Episodes 832" at bounding box center [256, 190] width 47 height 22
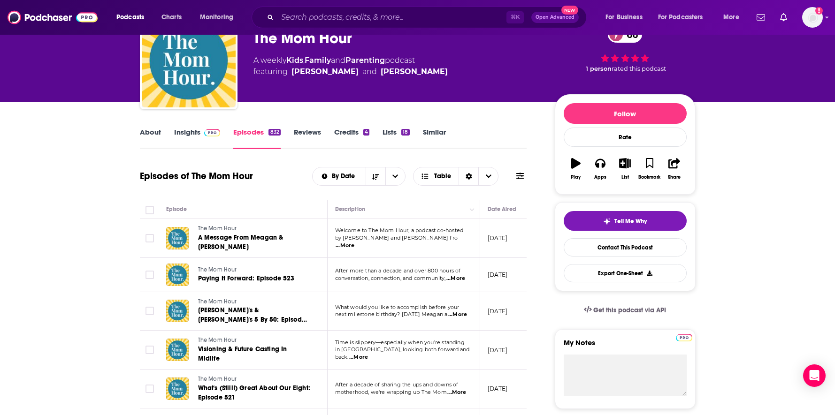
scroll to position [52, 0]
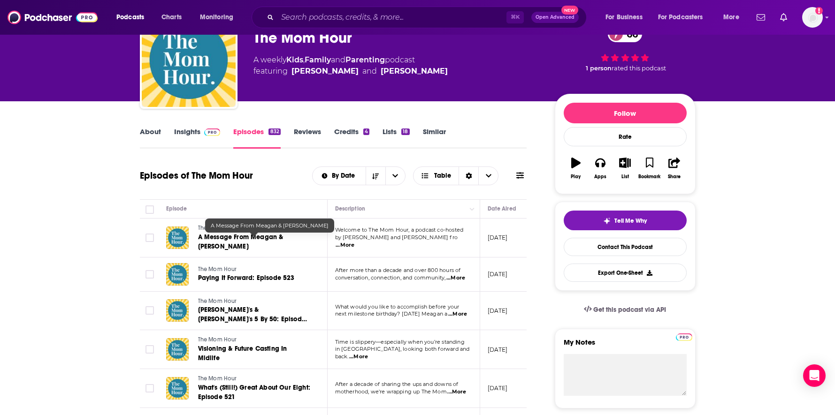
click at [283, 241] on span "A Message From Meagan & Sarah" at bounding box center [240, 241] width 85 height 17
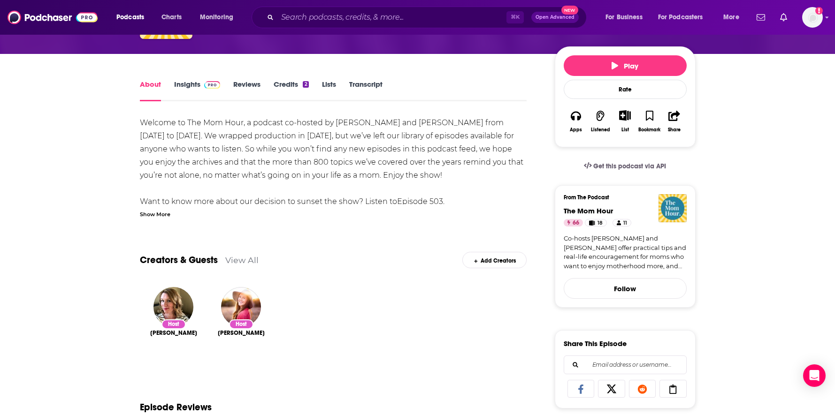
scroll to position [92, 0]
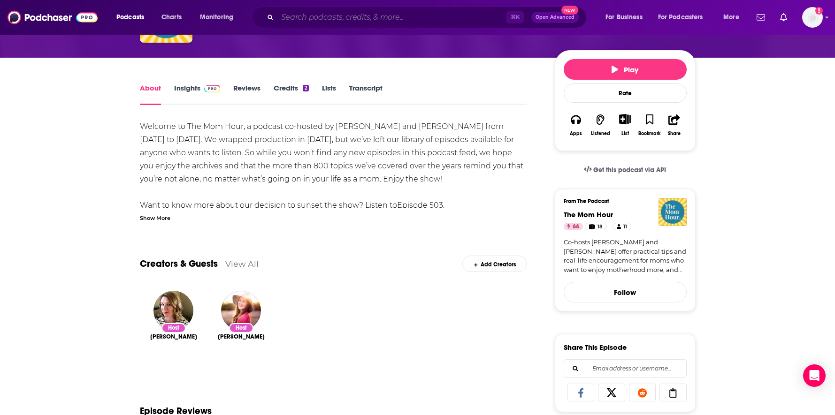
click at [332, 23] on input "Search podcasts, credits, & more..." at bounding box center [391, 17] width 229 height 15
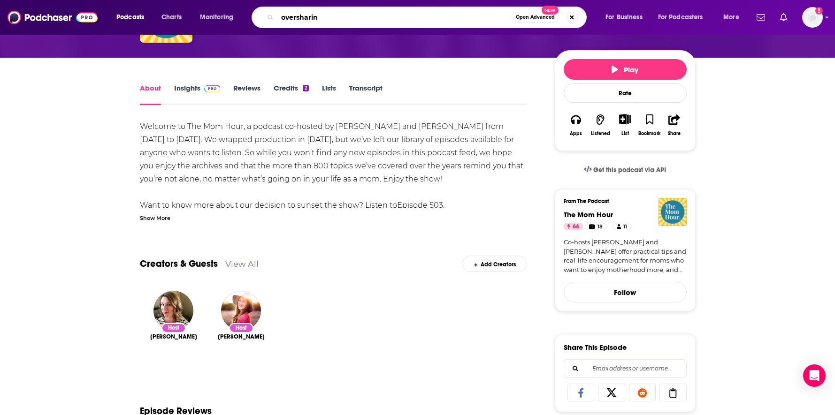
type input "oversharing"
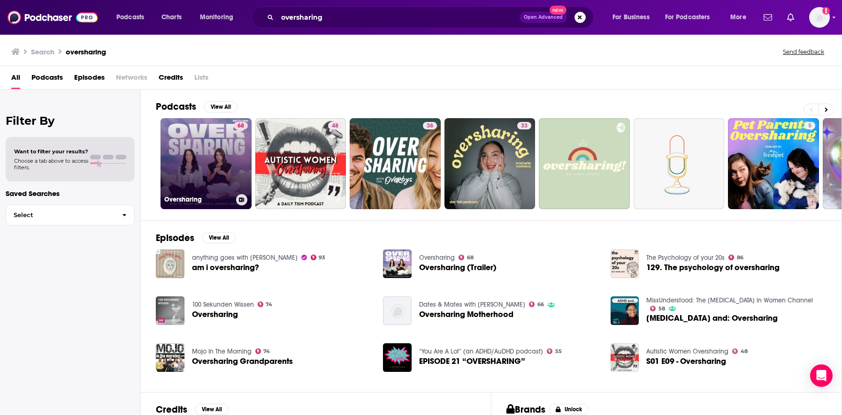
click at [214, 150] on link "68 Oversharing" at bounding box center [205, 163] width 91 height 91
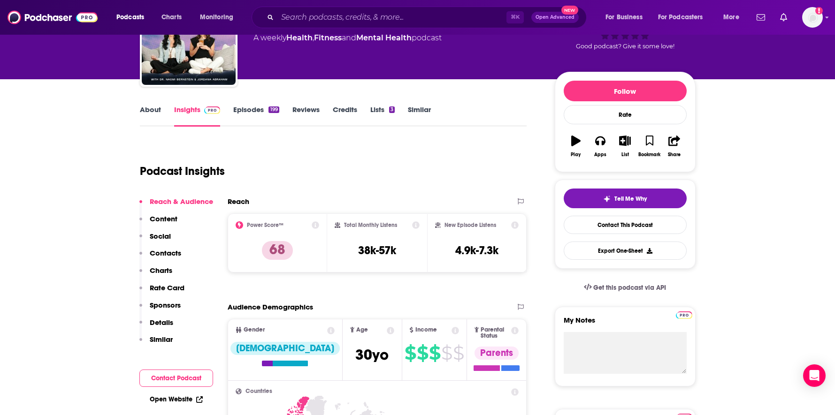
scroll to position [75, 0]
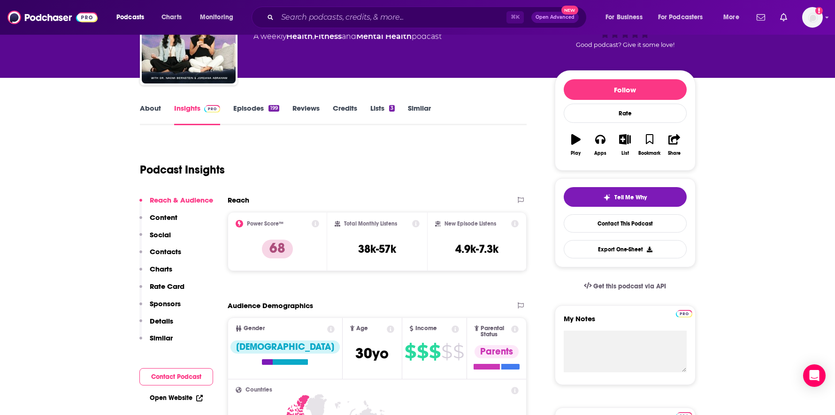
click at [140, 107] on link "About" at bounding box center [150, 115] width 21 height 22
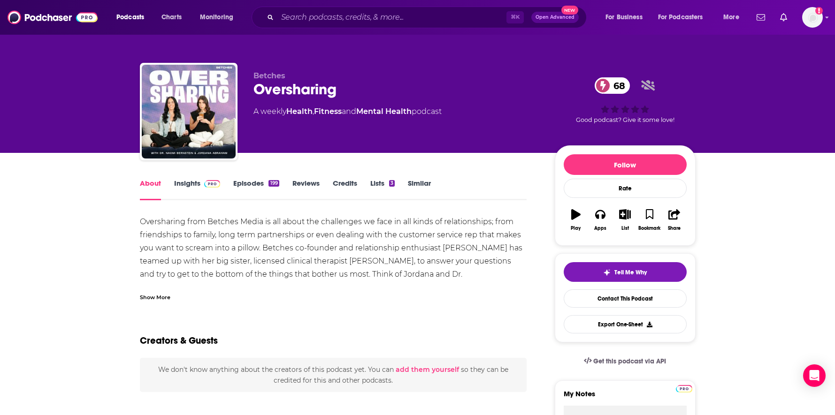
click at [165, 295] on div "Show More" at bounding box center [155, 296] width 31 height 9
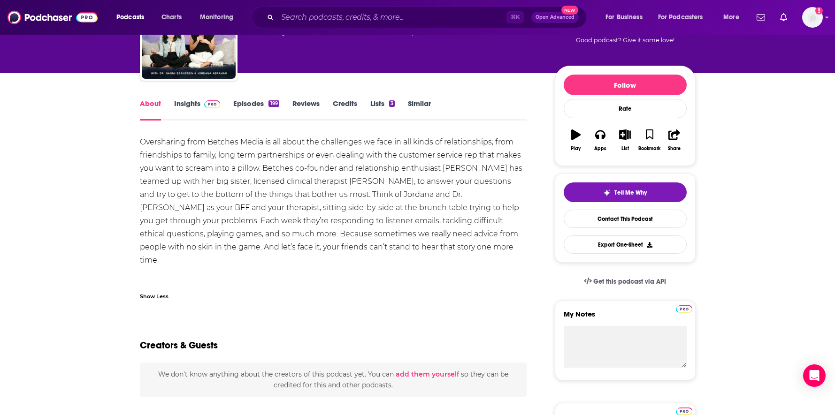
scroll to position [20, 0]
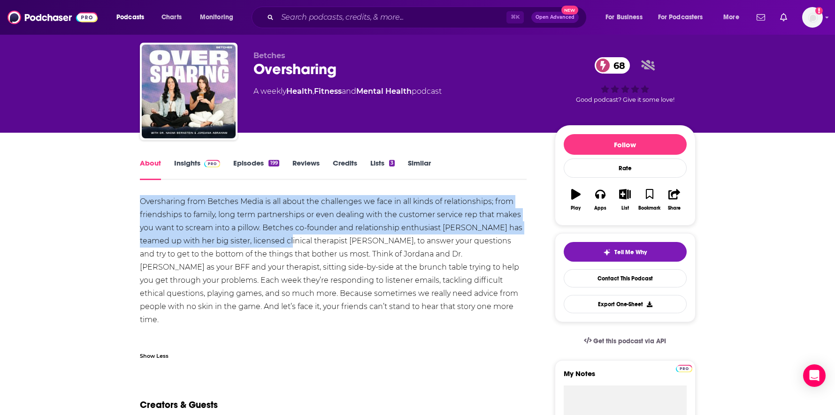
drag, startPoint x: 140, startPoint y: 206, endPoint x: 285, endPoint y: 237, distance: 148.3
click at [285, 237] on div "Oversharing from Betches Media is all about the challenges we face in all kinds…" at bounding box center [333, 274] width 387 height 158
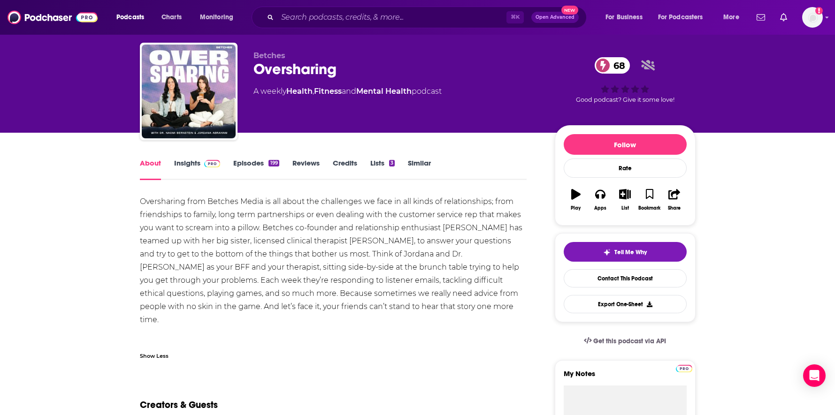
click at [289, 238] on div "Oversharing from Betches Media is all about the challenges we face in all kinds…" at bounding box center [333, 274] width 387 height 158
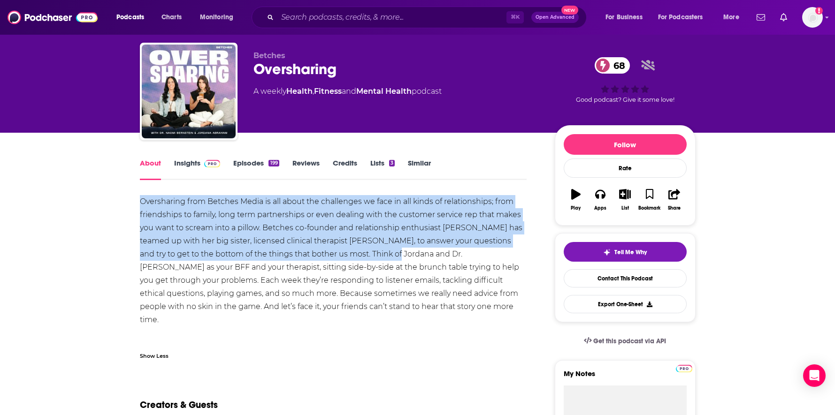
drag, startPoint x: 373, startPoint y: 252, endPoint x: 136, endPoint y: 202, distance: 242.7
copy div "Oversharing from Betches Media is all about the challenges we face in all kinds…"
click at [185, 164] on link "Insights" at bounding box center [197, 170] width 46 height 22
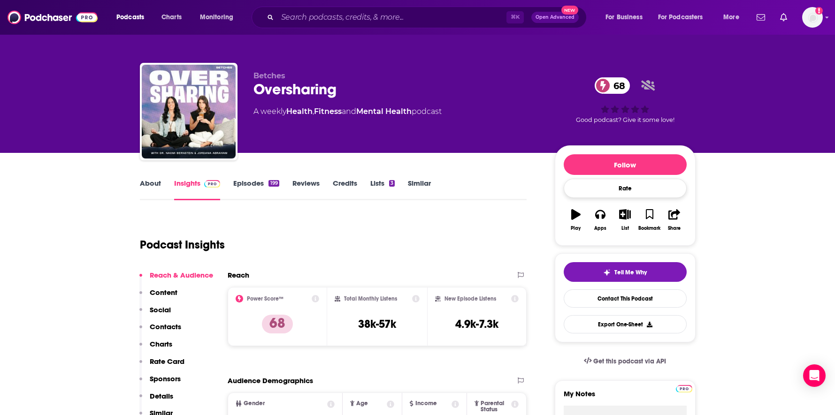
scroll to position [29, 0]
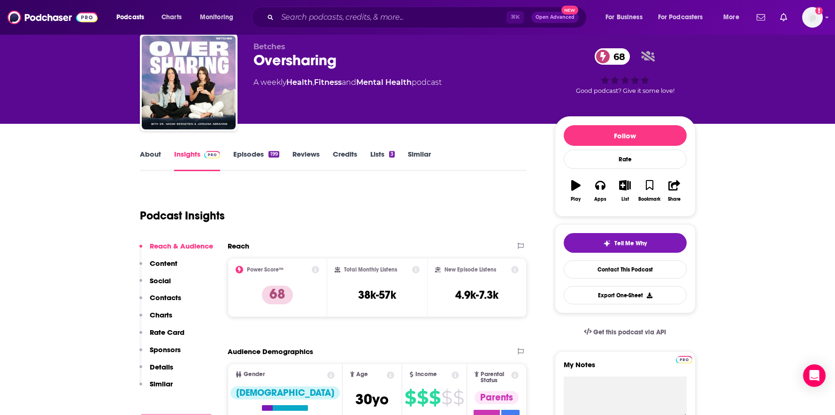
click at [170, 383] on p "Similar" at bounding box center [161, 384] width 23 height 9
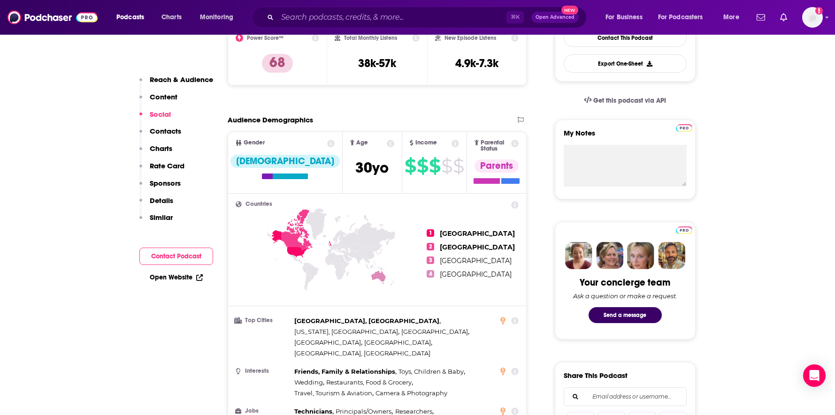
scroll to position [0, 0]
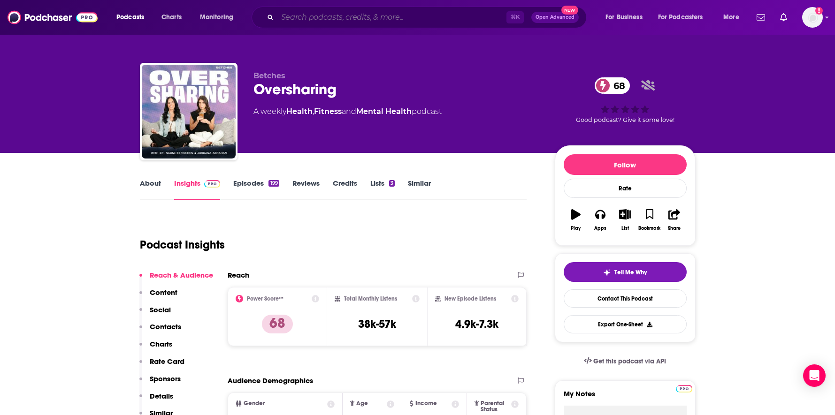
click at [366, 24] on input "Search podcasts, credits, & more..." at bounding box center [391, 17] width 229 height 15
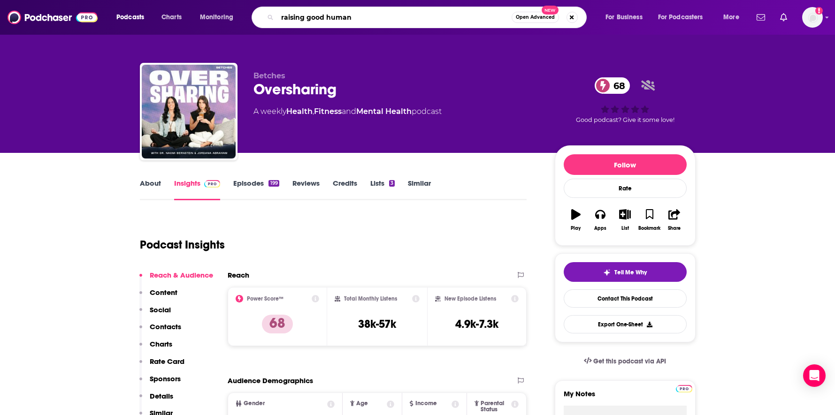
type input "raising good humans"
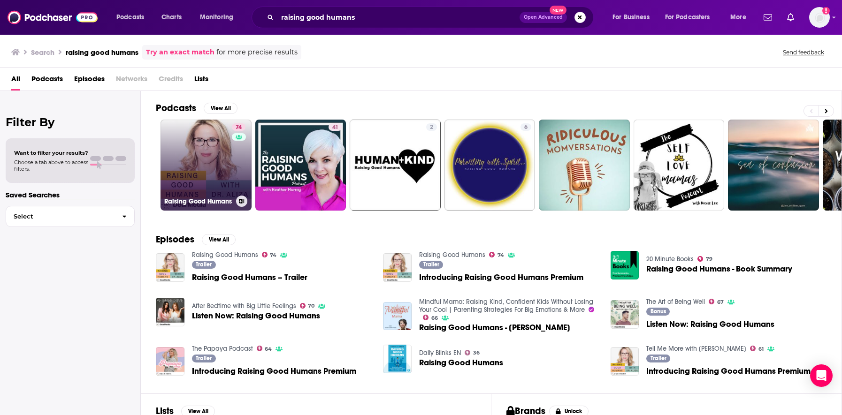
click at [232, 158] on div "74" at bounding box center [240, 159] width 16 height 72
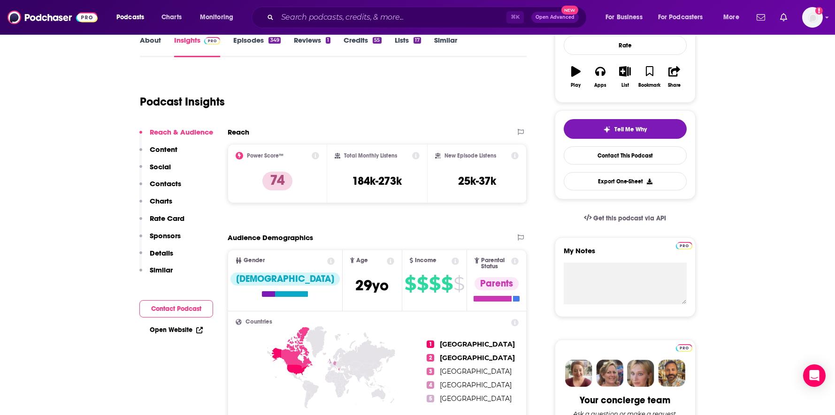
scroll to position [113, 0]
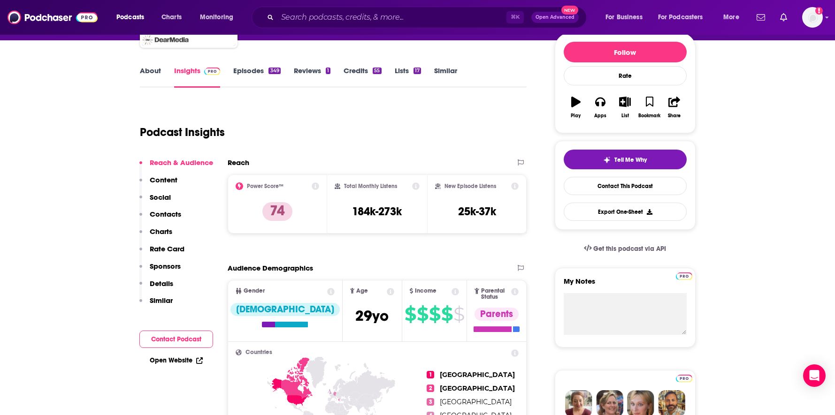
click at [154, 76] on link "About" at bounding box center [150, 77] width 21 height 22
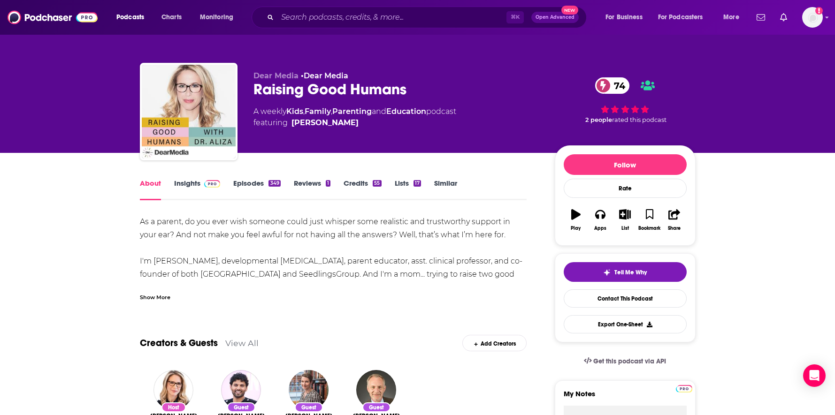
click at [161, 297] on div "Show More" at bounding box center [155, 296] width 31 height 9
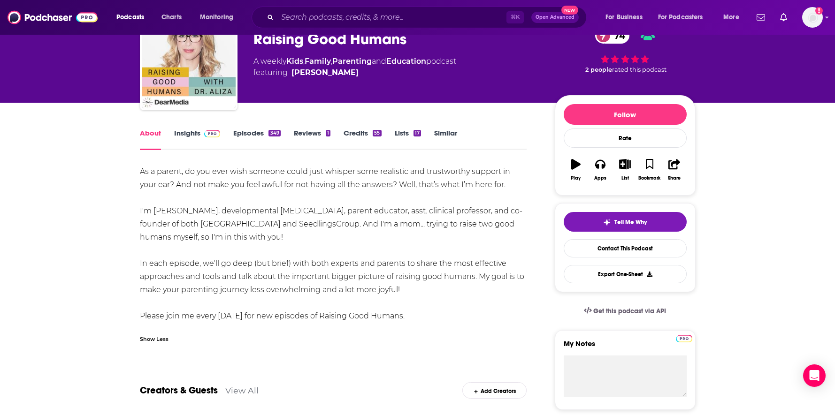
scroll to position [52, 0]
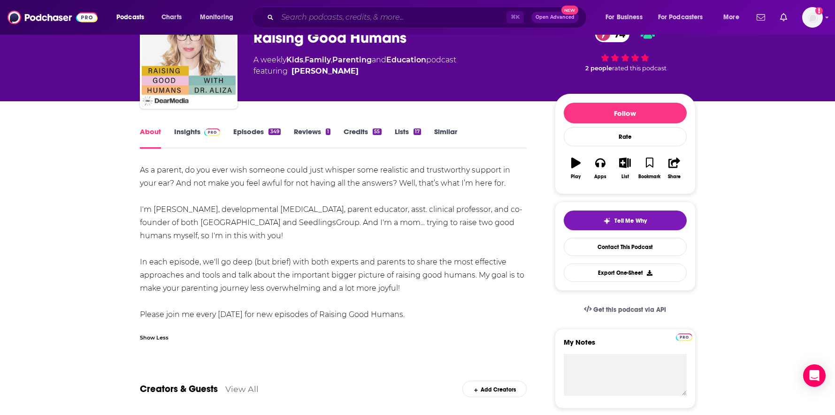
click at [329, 18] on input "Search podcasts, credits, & more..." at bounding box center [391, 17] width 229 height 15
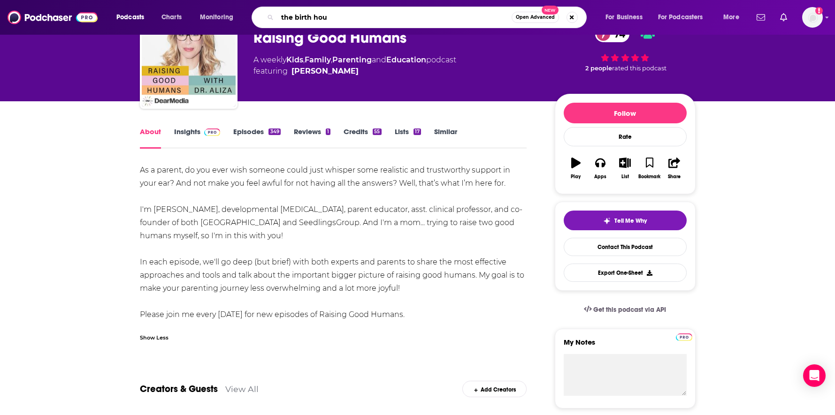
type input "the birth hour"
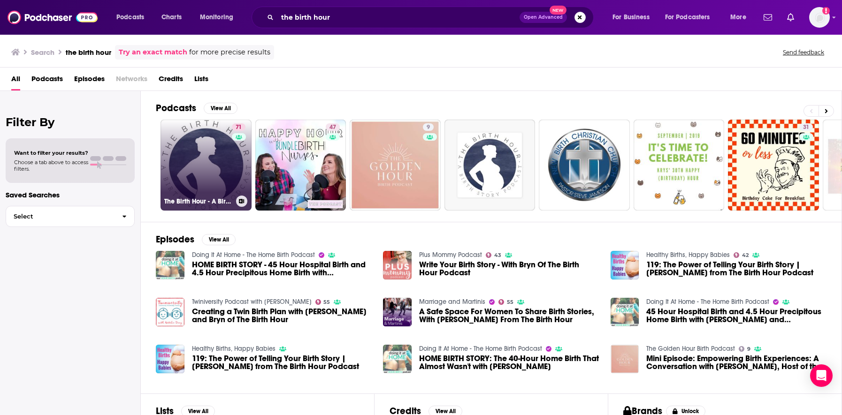
click at [191, 165] on link "71 The Birth Hour - A Birth Story Podcast" at bounding box center [205, 165] width 91 height 91
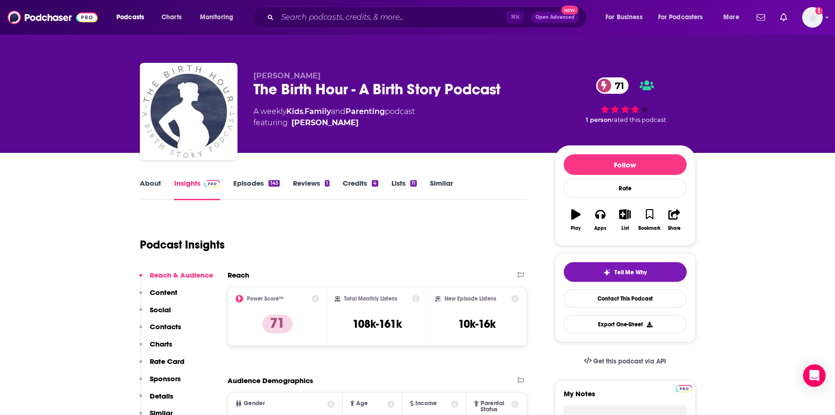
click at [158, 178] on div "About Insights Episodes 145 Reviews 1 Credits 4 Lists 11 Similar" at bounding box center [333, 188] width 387 height 23
click at [154, 186] on link "About" at bounding box center [150, 190] width 21 height 22
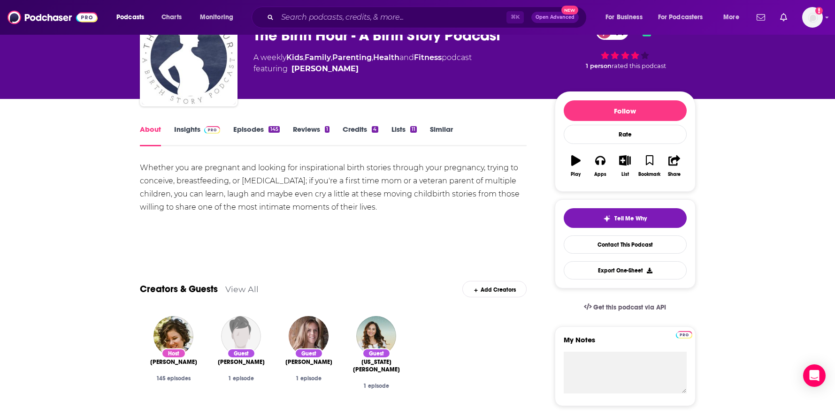
scroll to position [58, 0]
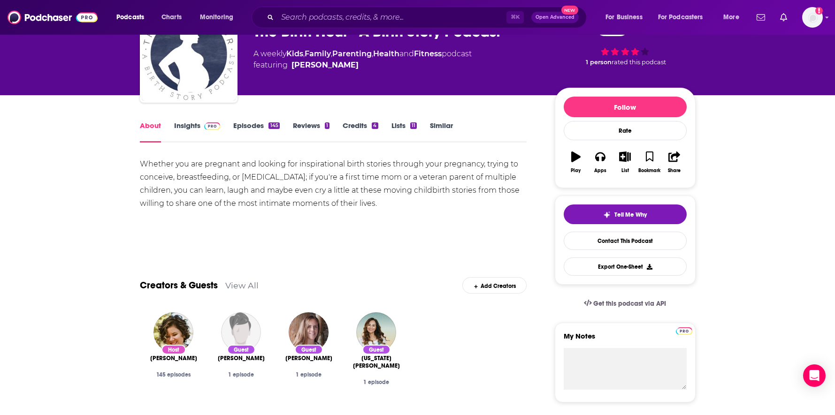
click at [188, 127] on link "Insights" at bounding box center [197, 132] width 46 height 22
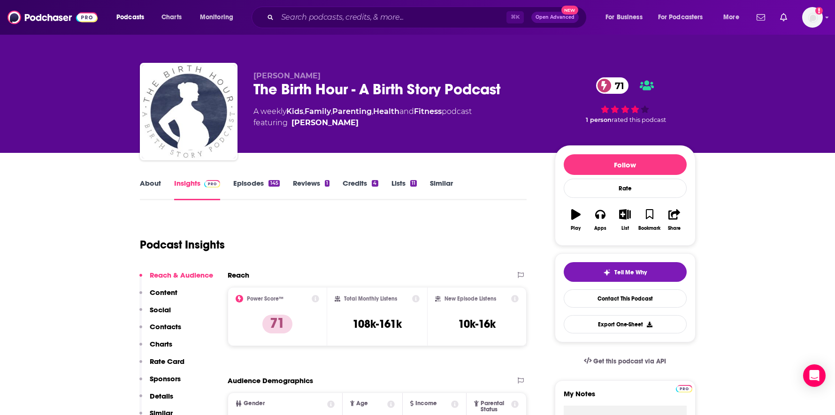
click at [245, 186] on link "Episodes 145" at bounding box center [256, 190] width 46 height 22
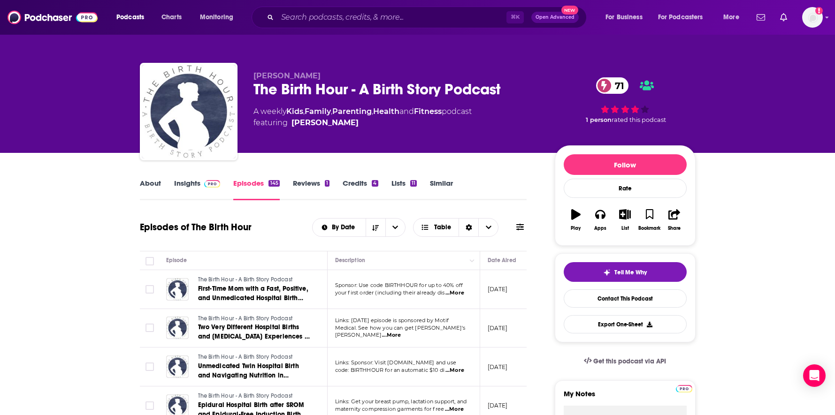
click at [163, 177] on div "About Insights Episodes 145 Reviews 1 Credits 4 Lists 11 Similar" at bounding box center [333, 188] width 387 height 23
click at [153, 187] on link "About" at bounding box center [150, 190] width 21 height 22
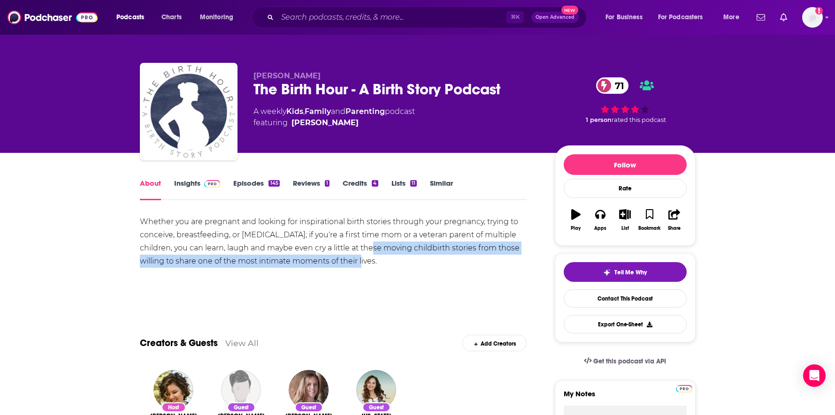
drag, startPoint x: 388, startPoint y: 249, endPoint x: 374, endPoint y: 265, distance: 20.7
click at [374, 265] on div "Whether you are pregnant and looking for inspirational birth stories through yo…" at bounding box center [333, 241] width 387 height 53
copy div "oving childbirth stories from those willing to share one of the most intimate m…"
click at [189, 183] on link "Insights" at bounding box center [197, 190] width 46 height 22
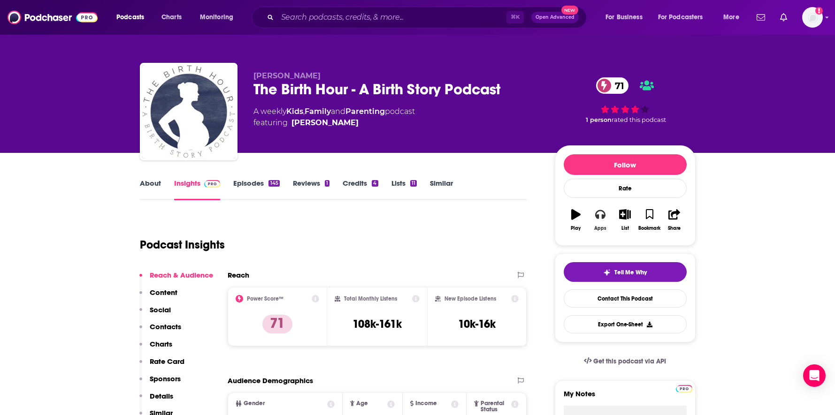
click at [605, 220] on icon "button" at bounding box center [600, 214] width 10 height 10
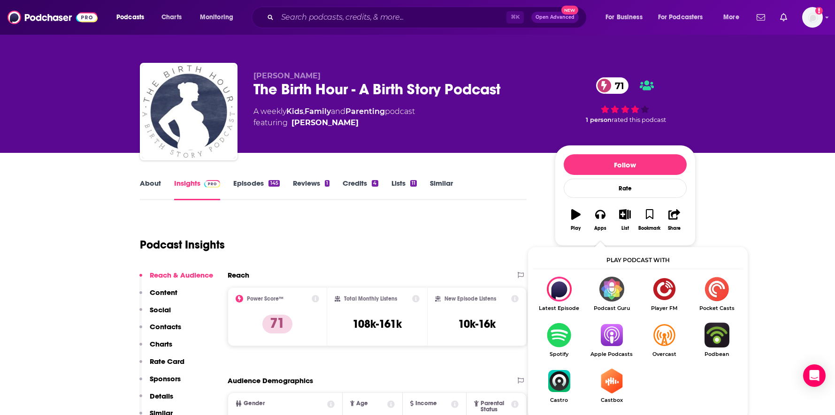
click at [609, 329] on img "Show Listen On dropdown" at bounding box center [611, 335] width 53 height 25
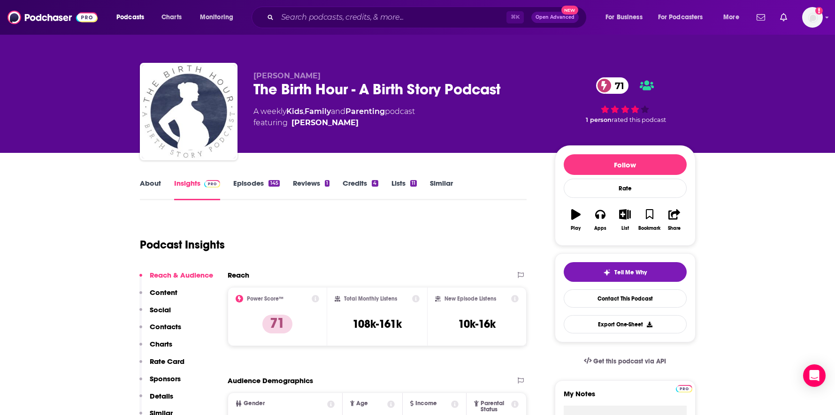
scroll to position [54, 0]
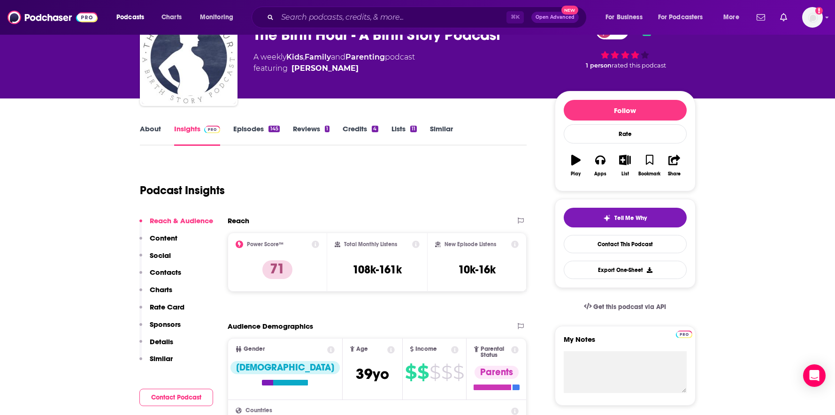
click at [168, 354] on div "Reach & Audience Content Social Contacts Charts Rate Card Sponsors Details Simi…" at bounding box center [176, 293] width 74 height 155
click at [168, 359] on p "Similar" at bounding box center [161, 358] width 23 height 9
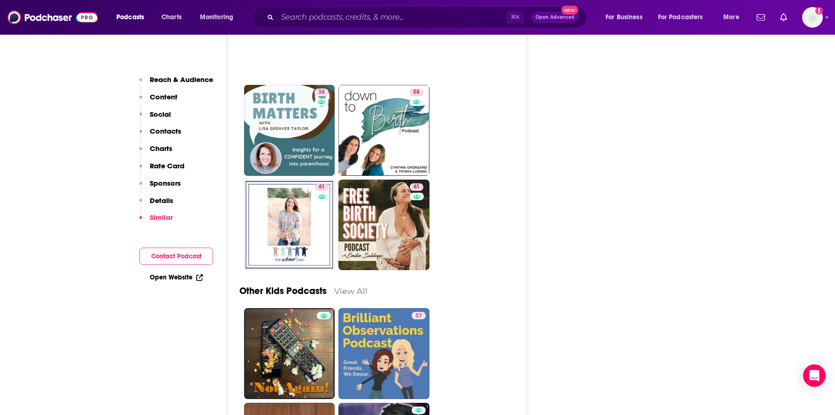
scroll to position [3171, 0]
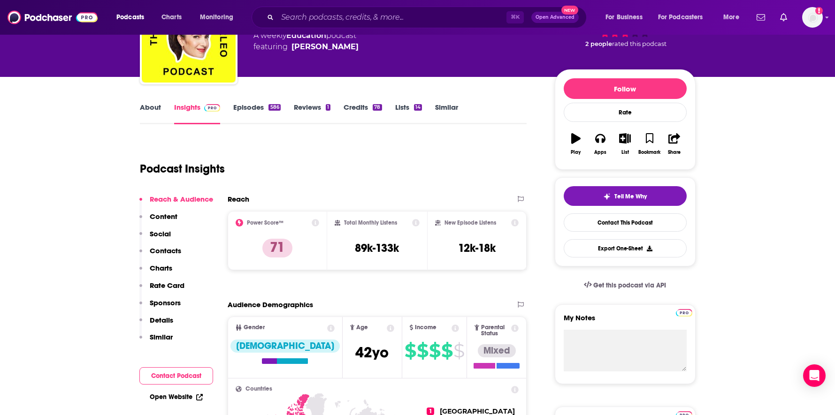
scroll to position [59, 0]
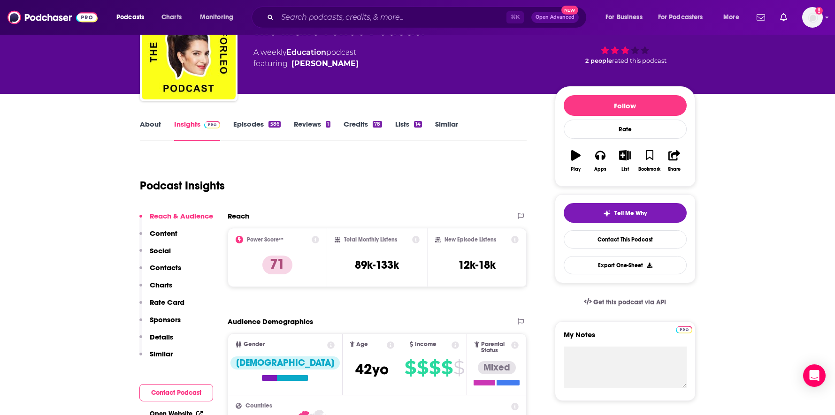
click at [148, 127] on link "About" at bounding box center [150, 131] width 21 height 22
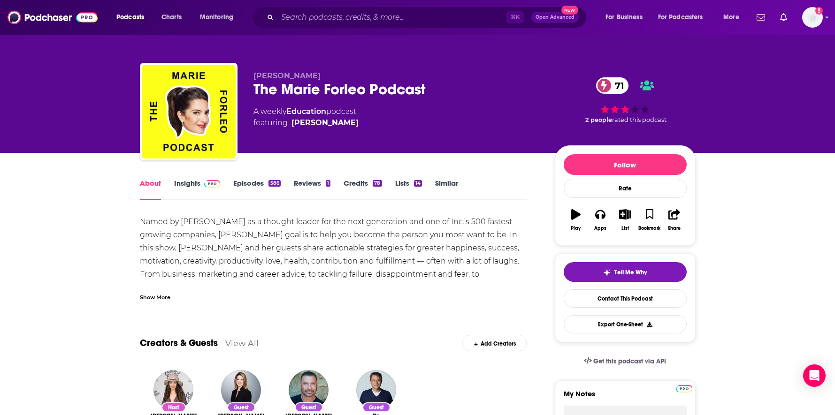
click at [161, 297] on div "Show More" at bounding box center [155, 296] width 31 height 9
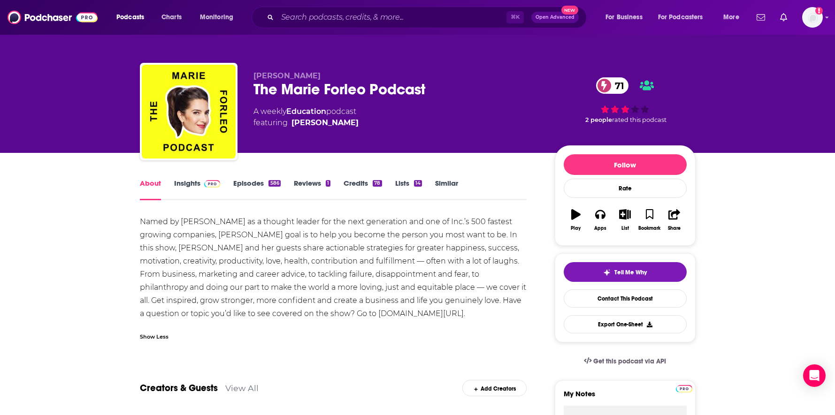
click at [200, 181] on span at bounding box center [210, 183] width 20 height 9
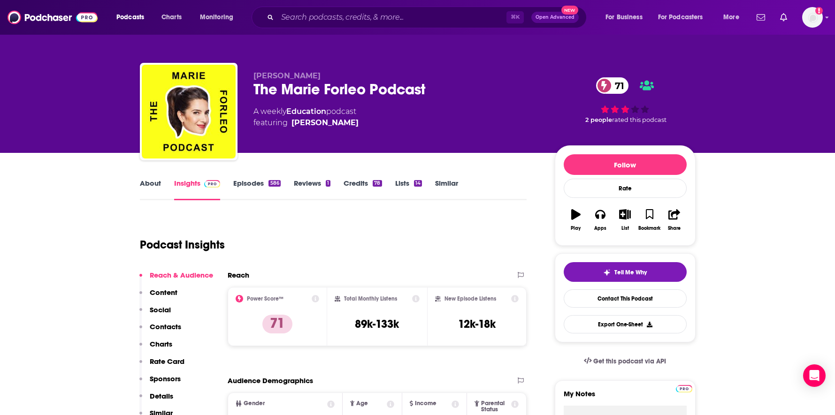
click at [152, 183] on link "About" at bounding box center [150, 190] width 21 height 22
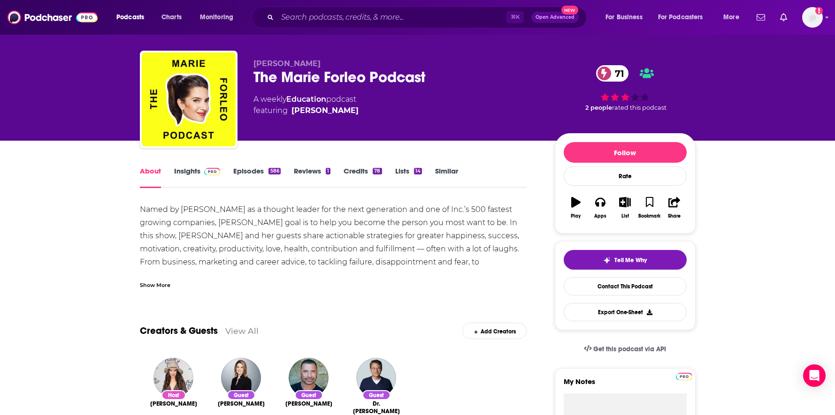
scroll to position [13, 0]
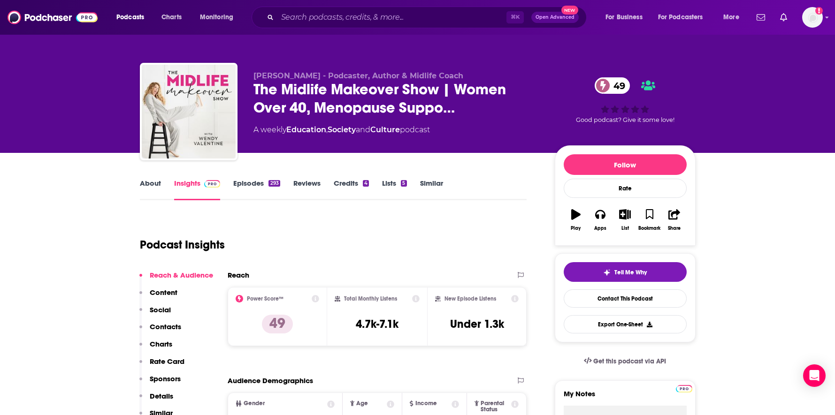
click at [153, 186] on link "About" at bounding box center [150, 190] width 21 height 22
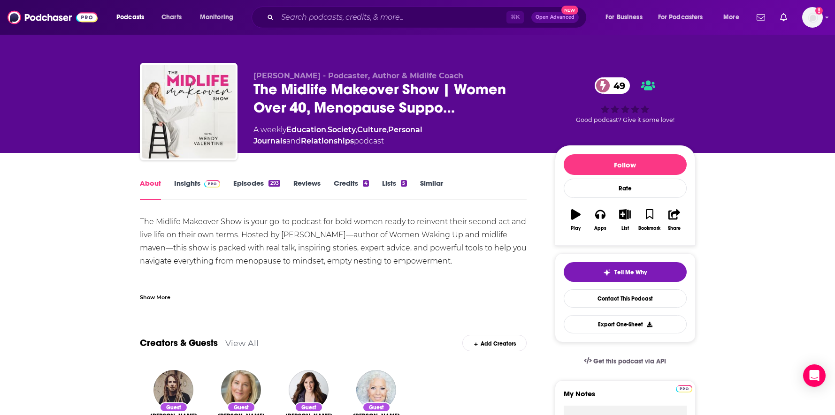
click at [196, 187] on link "Insights" at bounding box center [197, 190] width 46 height 22
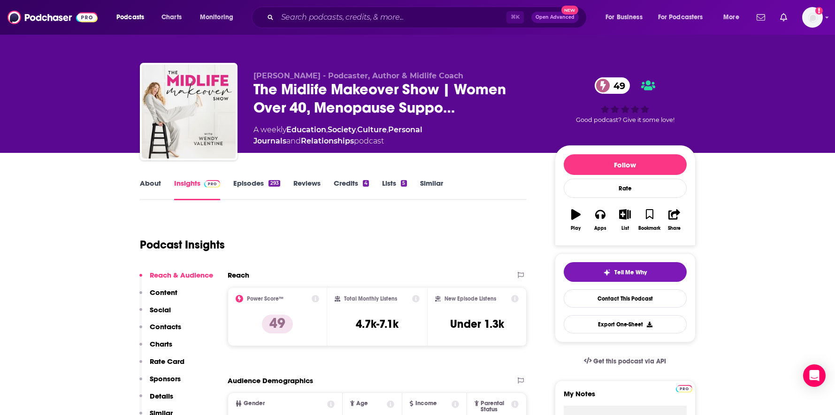
click at [156, 183] on link "About" at bounding box center [150, 190] width 21 height 22
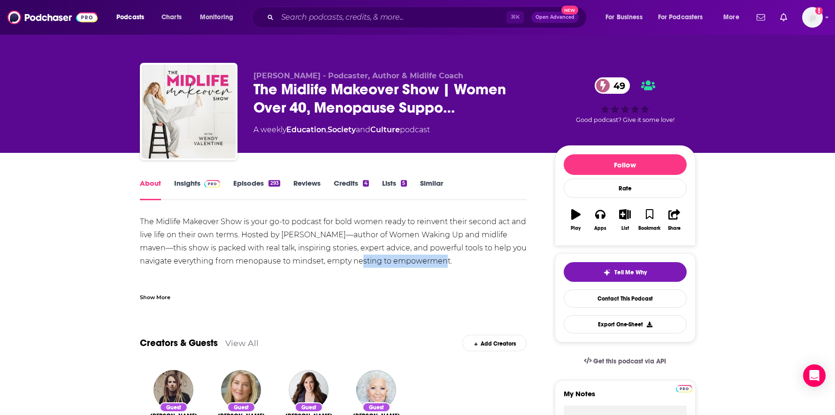
drag, startPoint x: 435, startPoint y: 261, endPoint x: 351, endPoint y: 259, distance: 83.5
click at [352, 260] on div "The Midlife Makeover Show is your go-to podcast for bold women ready to reinven…" at bounding box center [333, 313] width 387 height 197
click at [348, 258] on div "The Midlife Makeover Show is your go-to podcast for bold women ready to reinven…" at bounding box center [333, 313] width 387 height 197
click at [200, 182] on span at bounding box center [210, 183] width 20 height 9
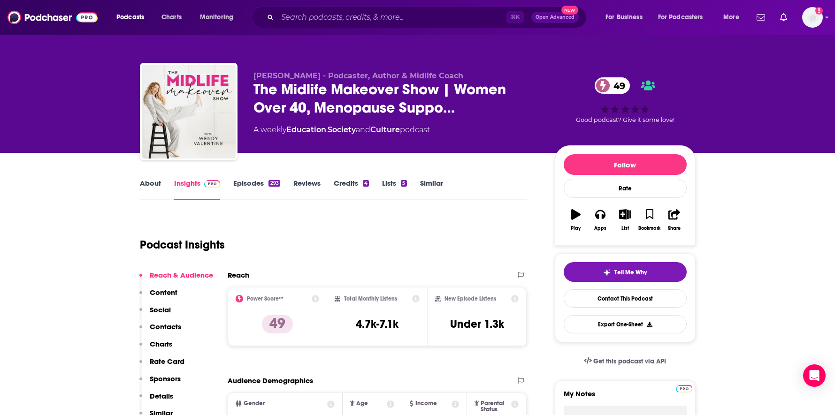
click at [217, 180] on img at bounding box center [212, 184] width 16 height 8
click at [235, 182] on link "Episodes 293" at bounding box center [256, 190] width 46 height 22
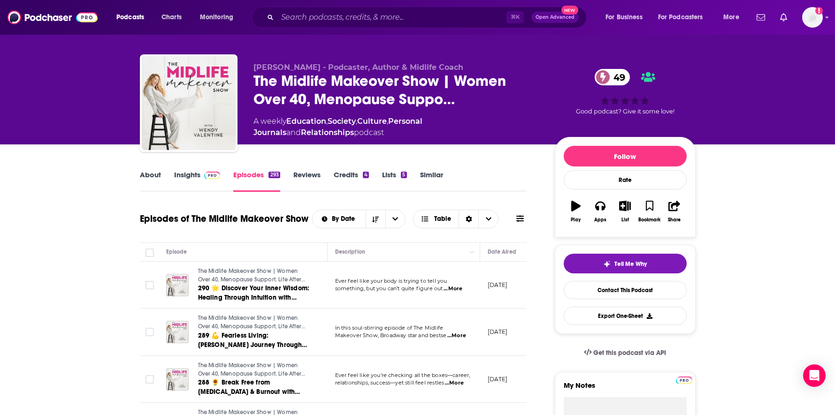
scroll to position [11, 0]
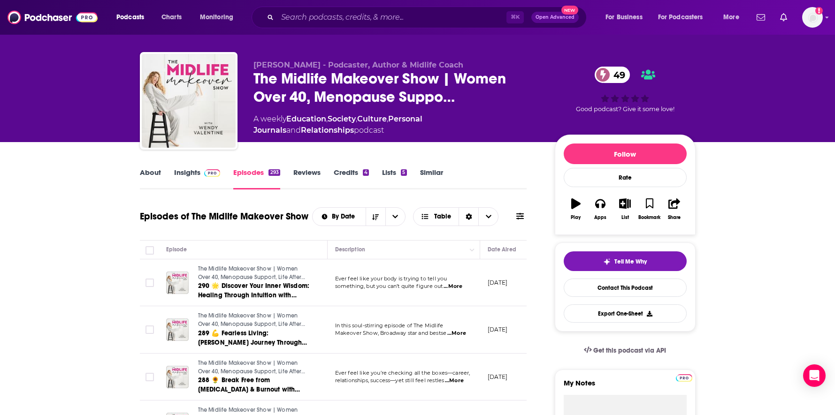
click at [188, 170] on link "Insights" at bounding box center [197, 179] width 46 height 22
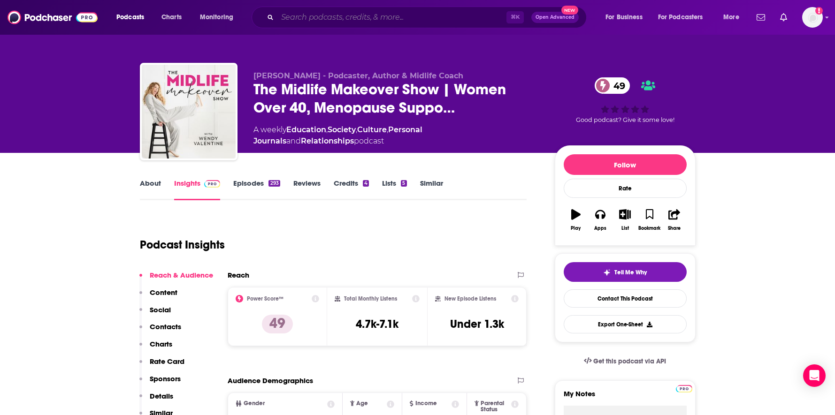
click at [454, 20] on input "Search podcasts, credits, & more..." at bounding box center [391, 17] width 229 height 15
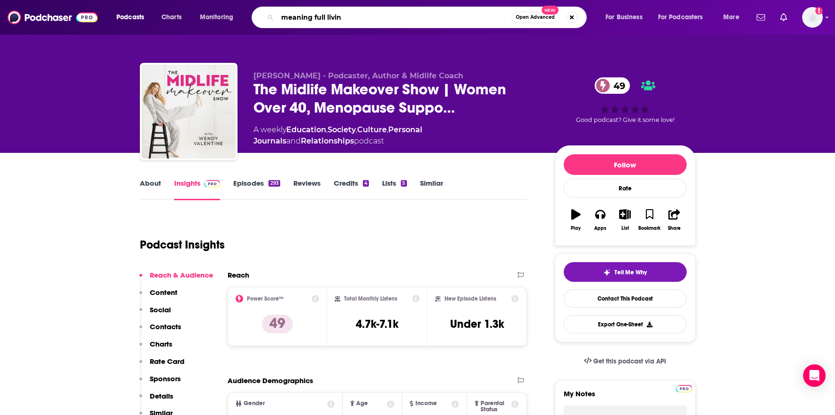
type input "meaning full living"
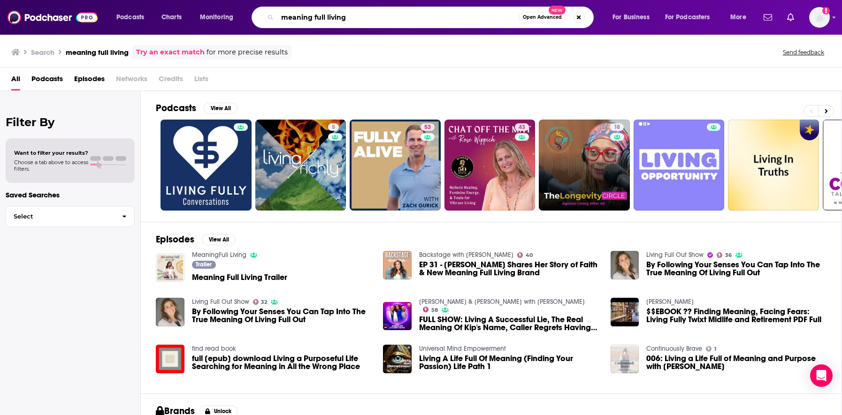
drag, startPoint x: 353, startPoint y: 16, endPoint x: 308, endPoint y: 18, distance: 45.1
click at [308, 18] on input "meaning full living" at bounding box center [397, 17] width 241 height 15
type input "meaningful living"
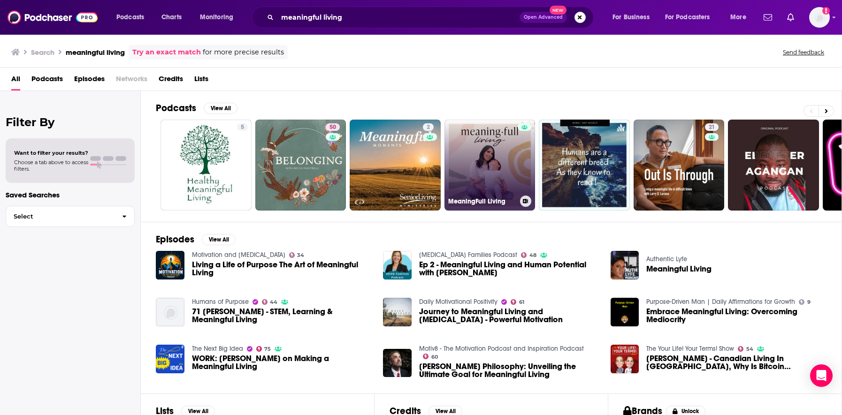
click at [492, 152] on link "MeaningFull Living" at bounding box center [489, 165] width 91 height 91
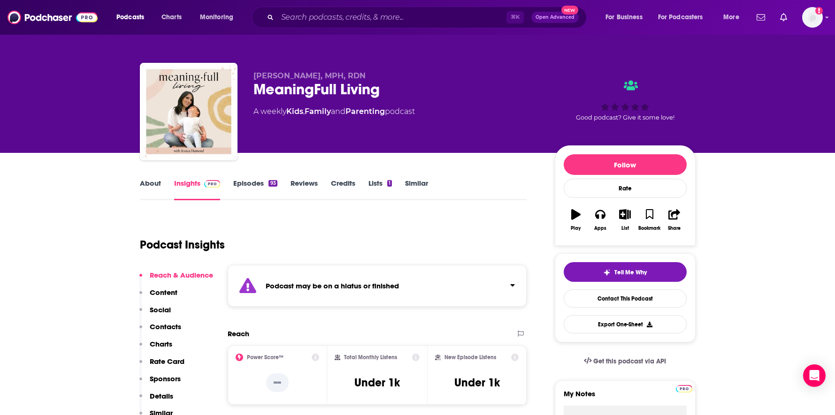
click at [152, 183] on link "About" at bounding box center [150, 190] width 21 height 22
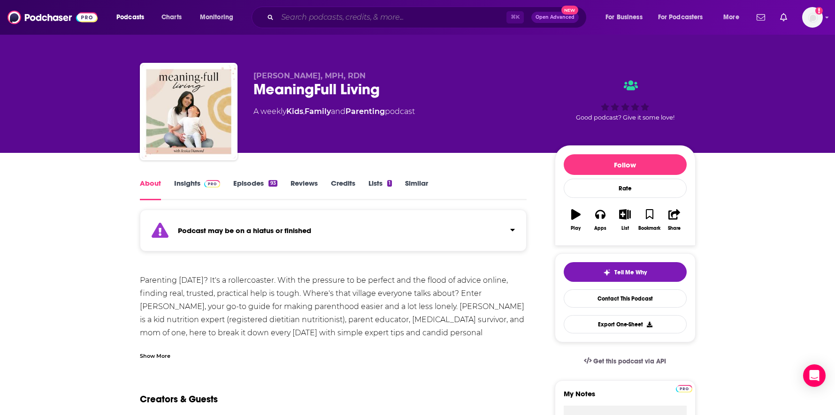
click at [364, 20] on input "Search podcasts, credits, & more..." at bounding box center [391, 17] width 229 height 15
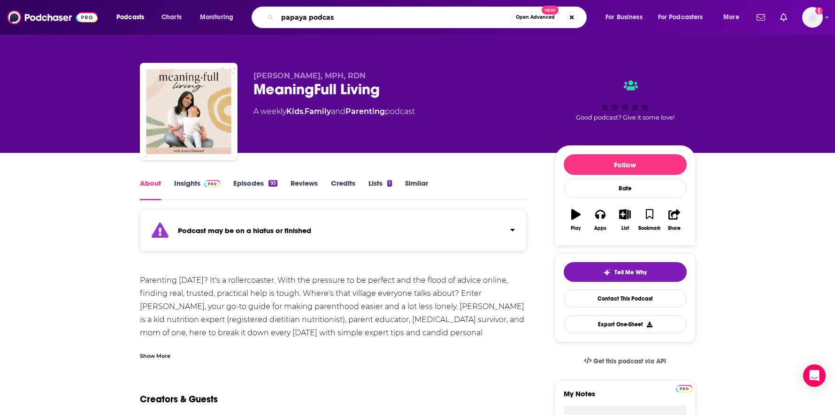
type input "papaya podcast"
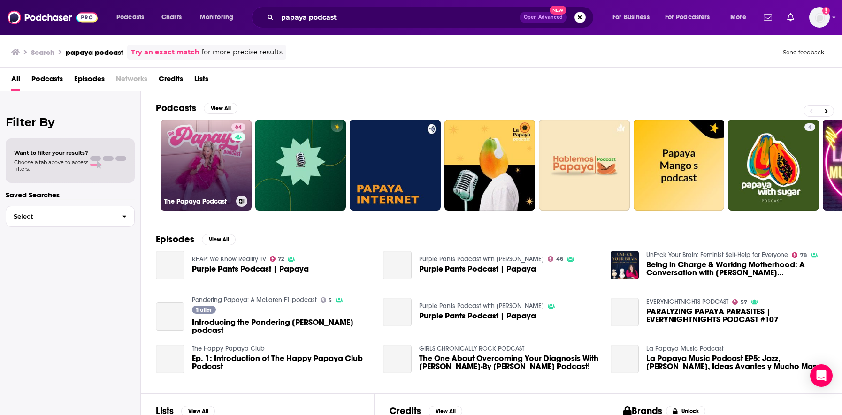
click at [213, 156] on link "64 The Papaya Podcast" at bounding box center [205, 165] width 91 height 91
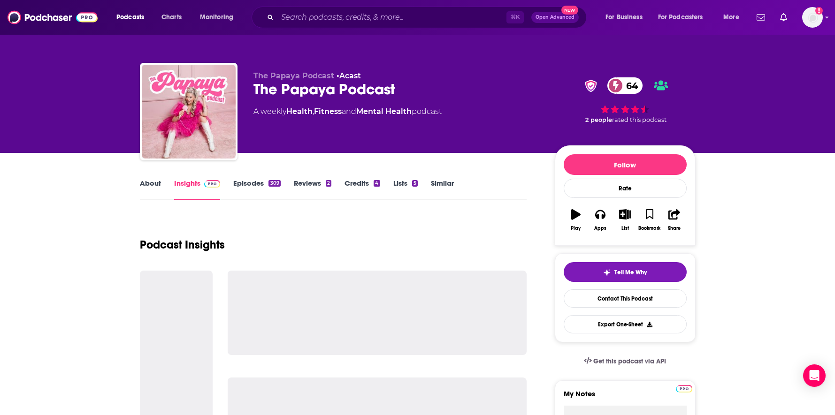
click at [152, 182] on link "About" at bounding box center [150, 190] width 21 height 22
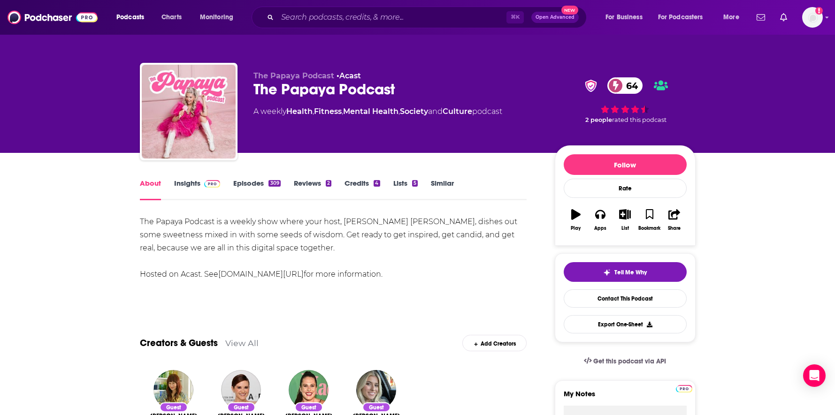
click at [183, 183] on link "Insights" at bounding box center [197, 190] width 46 height 22
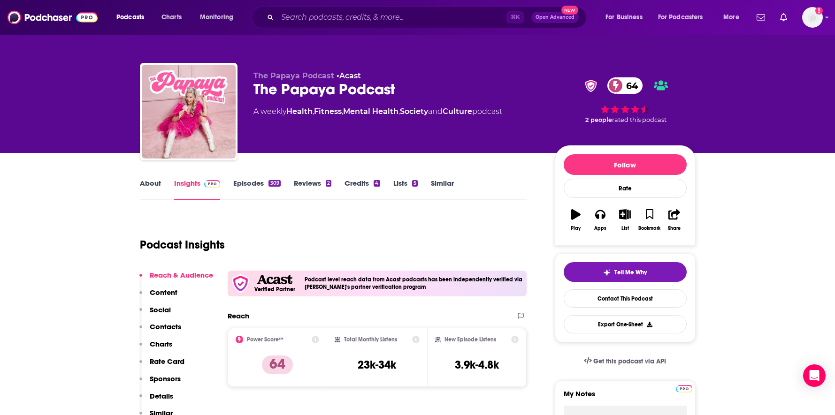
click at [155, 184] on link "About" at bounding box center [150, 190] width 21 height 22
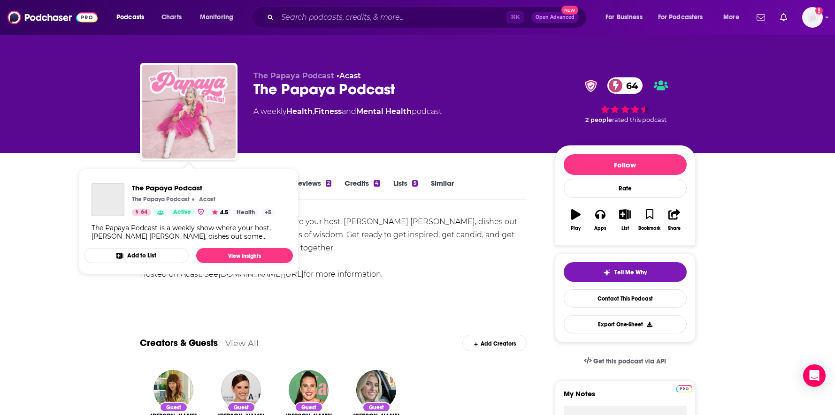
click at [201, 102] on img "The Papaya Podcast" at bounding box center [189, 112] width 94 height 94
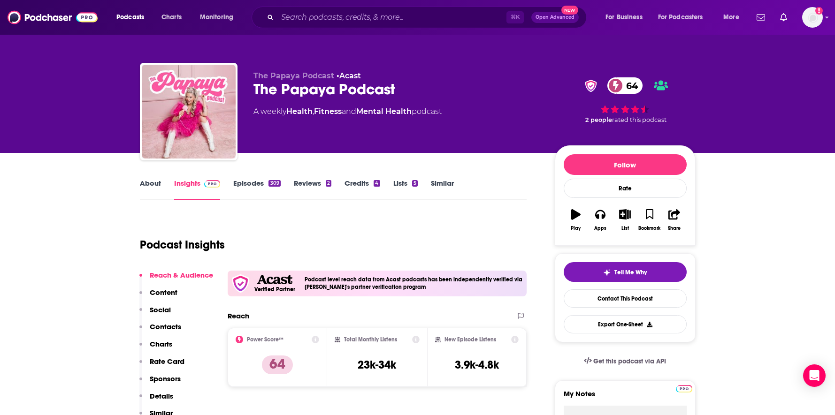
click at [243, 185] on link "Episodes 309" at bounding box center [256, 190] width 47 height 22
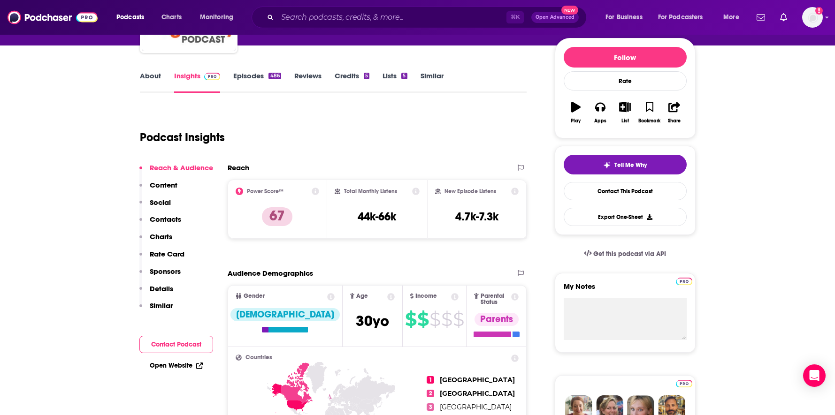
scroll to position [144, 0]
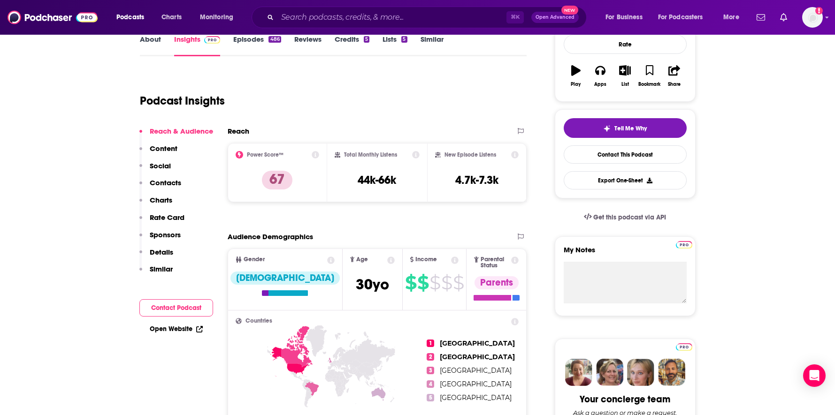
click at [150, 45] on link "About" at bounding box center [150, 46] width 21 height 22
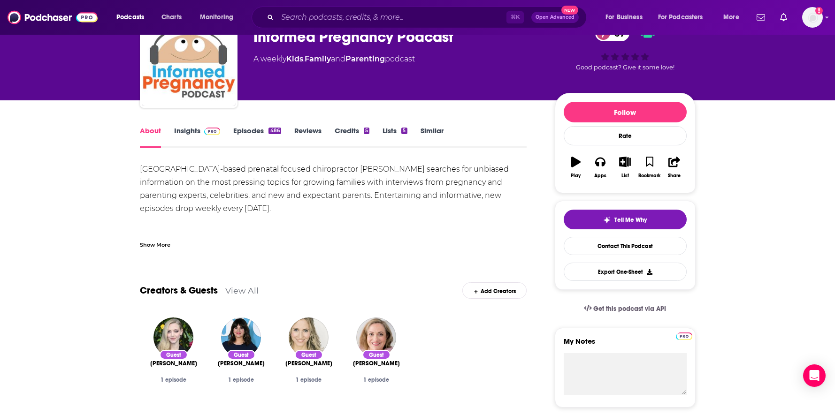
scroll to position [49, 0]
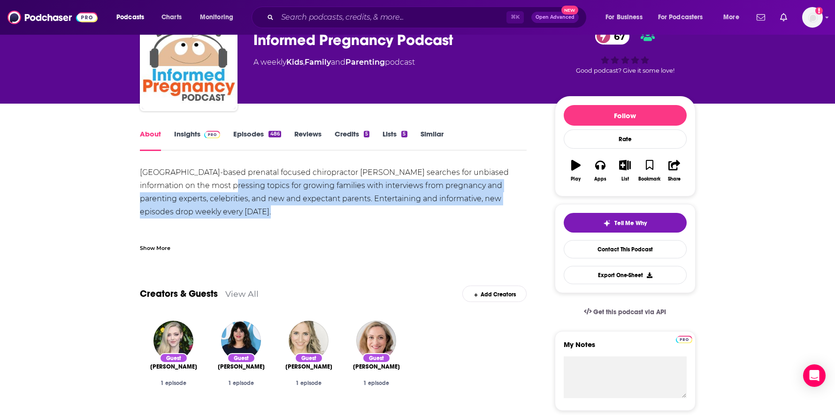
drag, startPoint x: 222, startPoint y: 193, endPoint x: 265, endPoint y: 206, distance: 44.0
click at [265, 206] on div "Los Angeles-based prenatal focused chiropractor Dr. Elliot Berlin searches for …" at bounding box center [333, 245] width 387 height 158
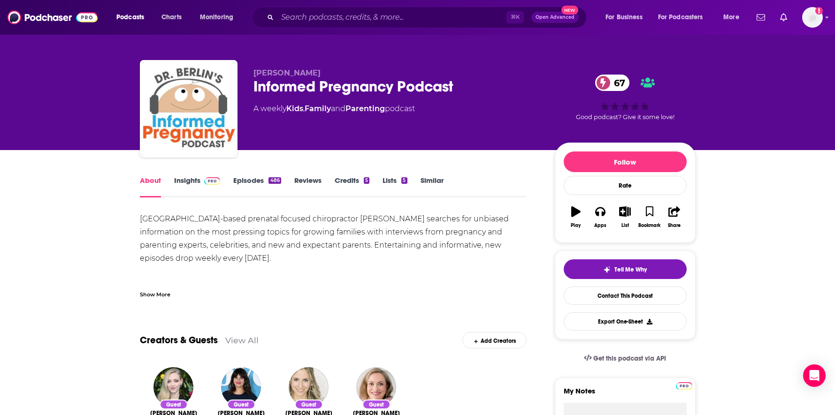
scroll to position [0, 0]
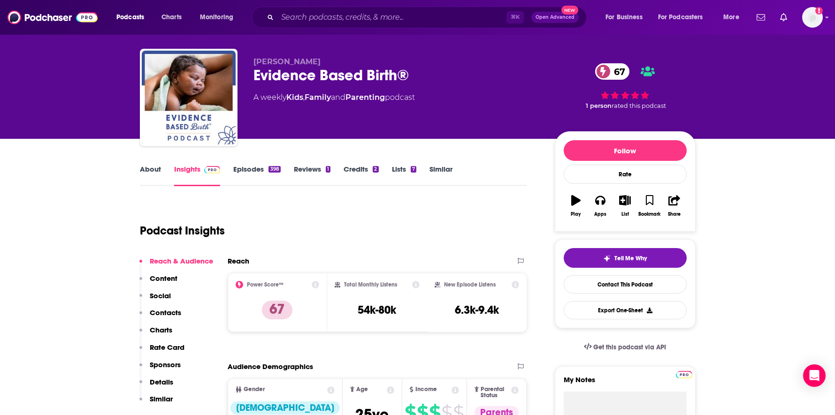
scroll to position [15, 0]
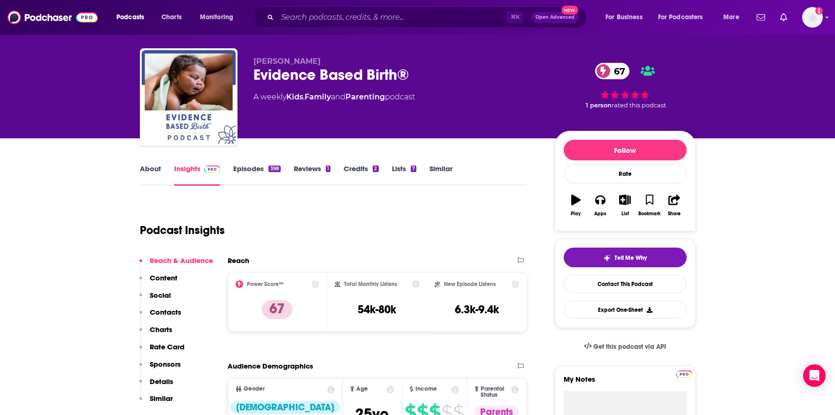
click at [160, 171] on link "About" at bounding box center [150, 175] width 21 height 22
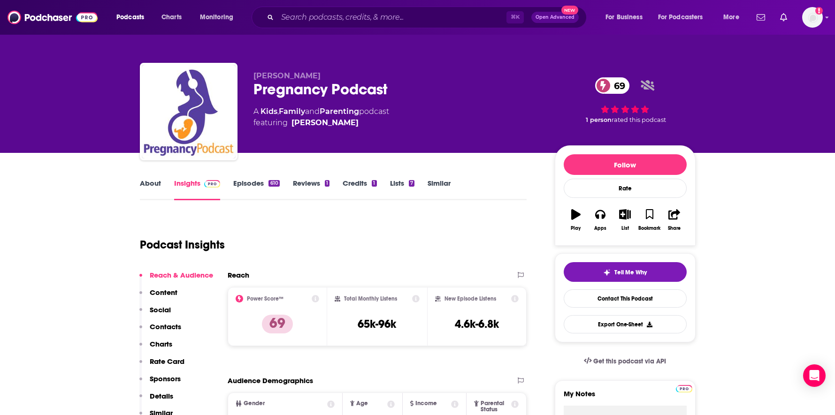
click at [153, 182] on link "About" at bounding box center [150, 190] width 21 height 22
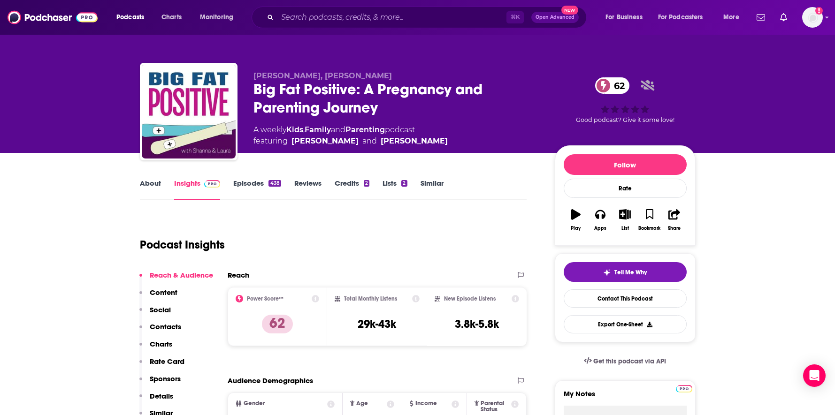
click at [151, 186] on link "About" at bounding box center [150, 190] width 21 height 22
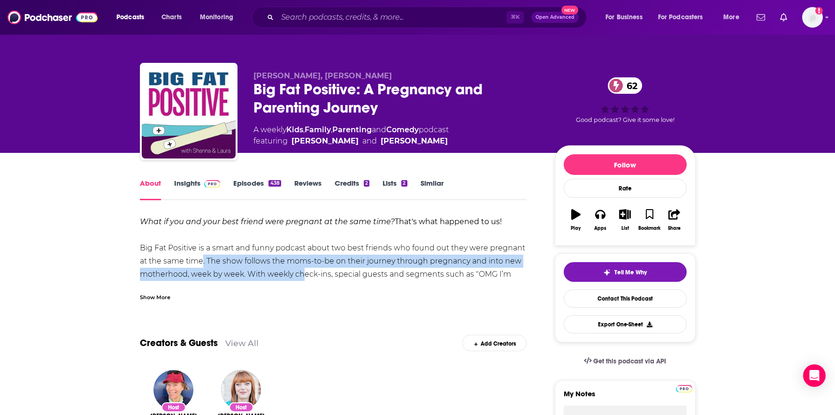
drag, startPoint x: 204, startPoint y: 264, endPoint x: 298, endPoint y: 275, distance: 94.0
click at [298, 275] on div "What if you and your best friend were pregnant at the same time? That's what ha…" at bounding box center [333, 294] width 387 height 158
